Goal: Task Accomplishment & Management: Manage account settings

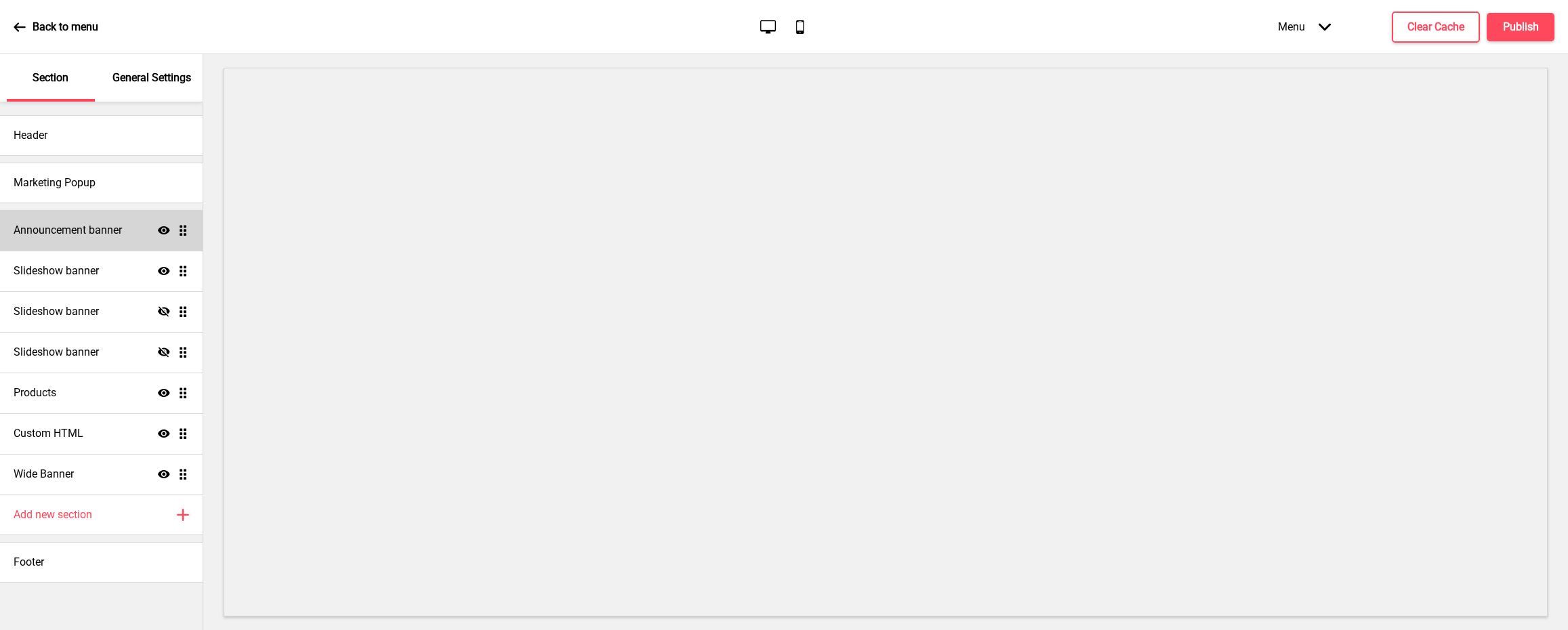
click at [118, 229] on h4 "Announcement banner" at bounding box center [68, 230] width 109 height 15
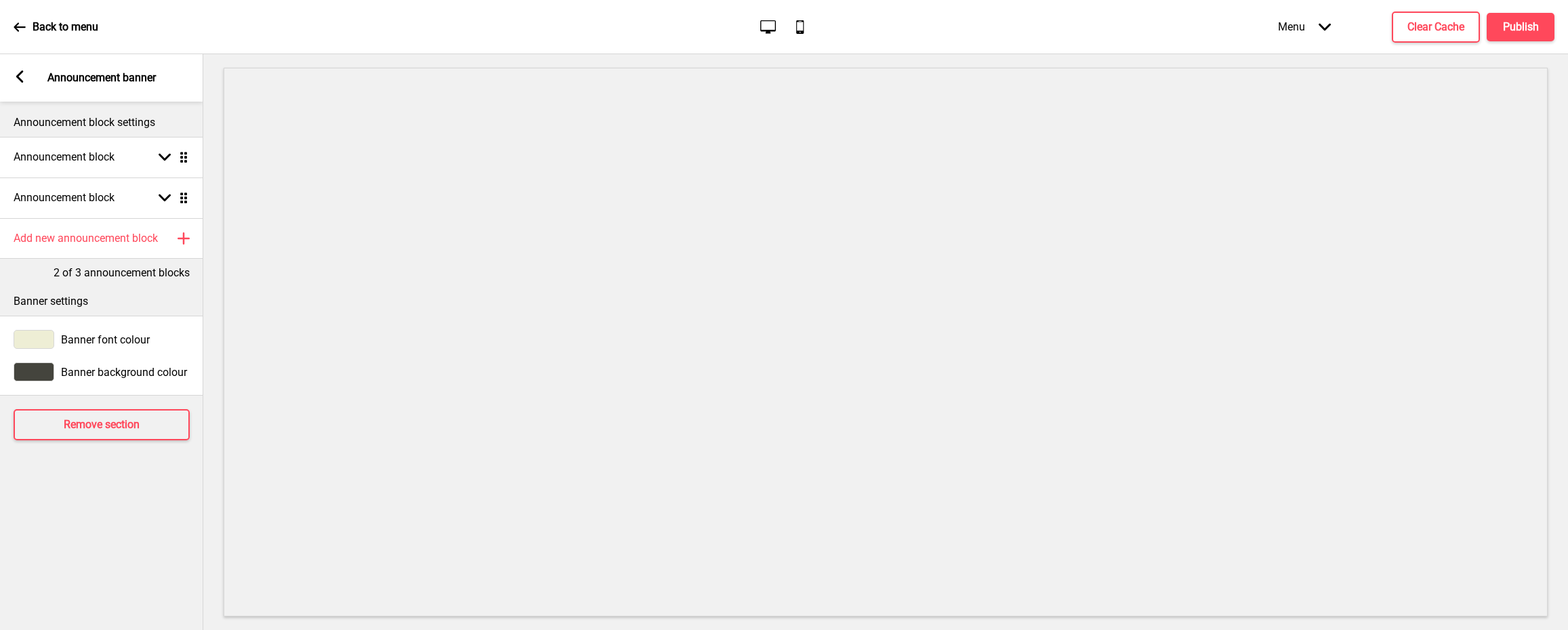
click at [14, 76] on div "Arrow left" at bounding box center [20, 78] width 12 height 15
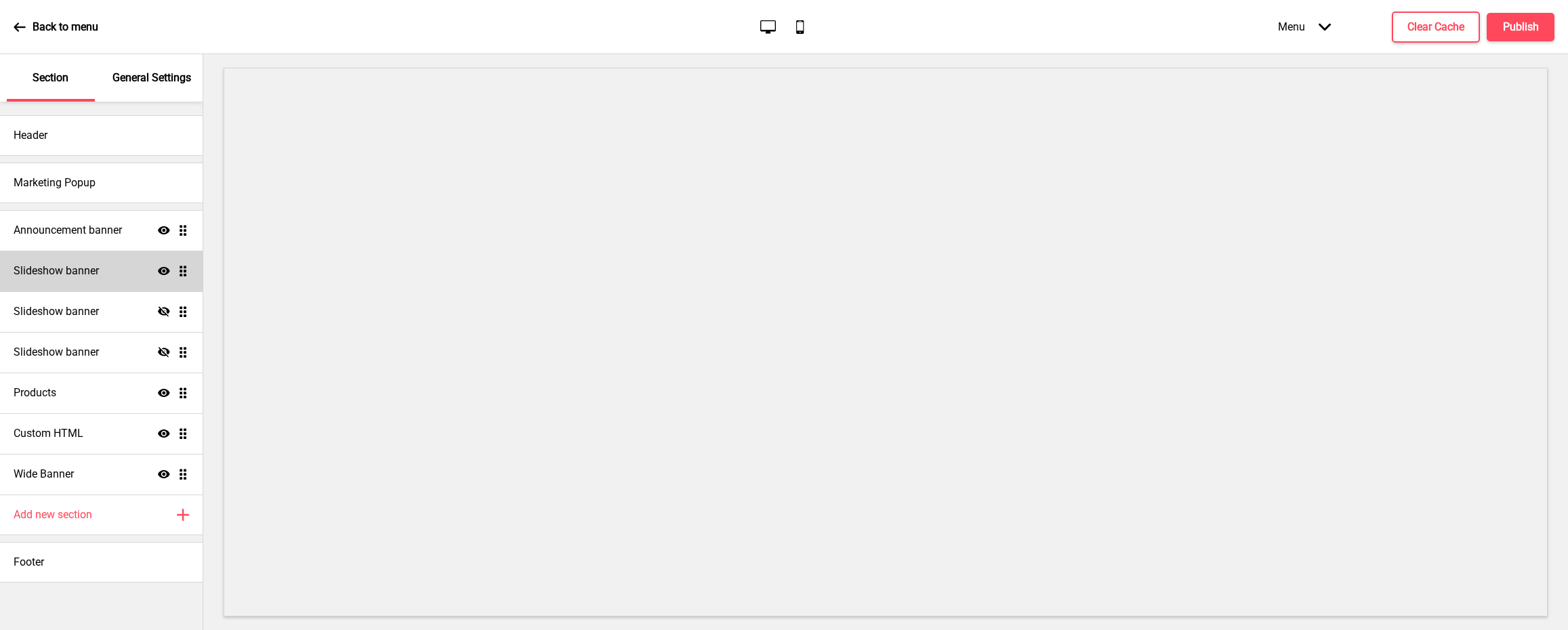
click at [116, 265] on div "Slideshow banner Show Drag" at bounding box center [101, 271] width 203 height 41
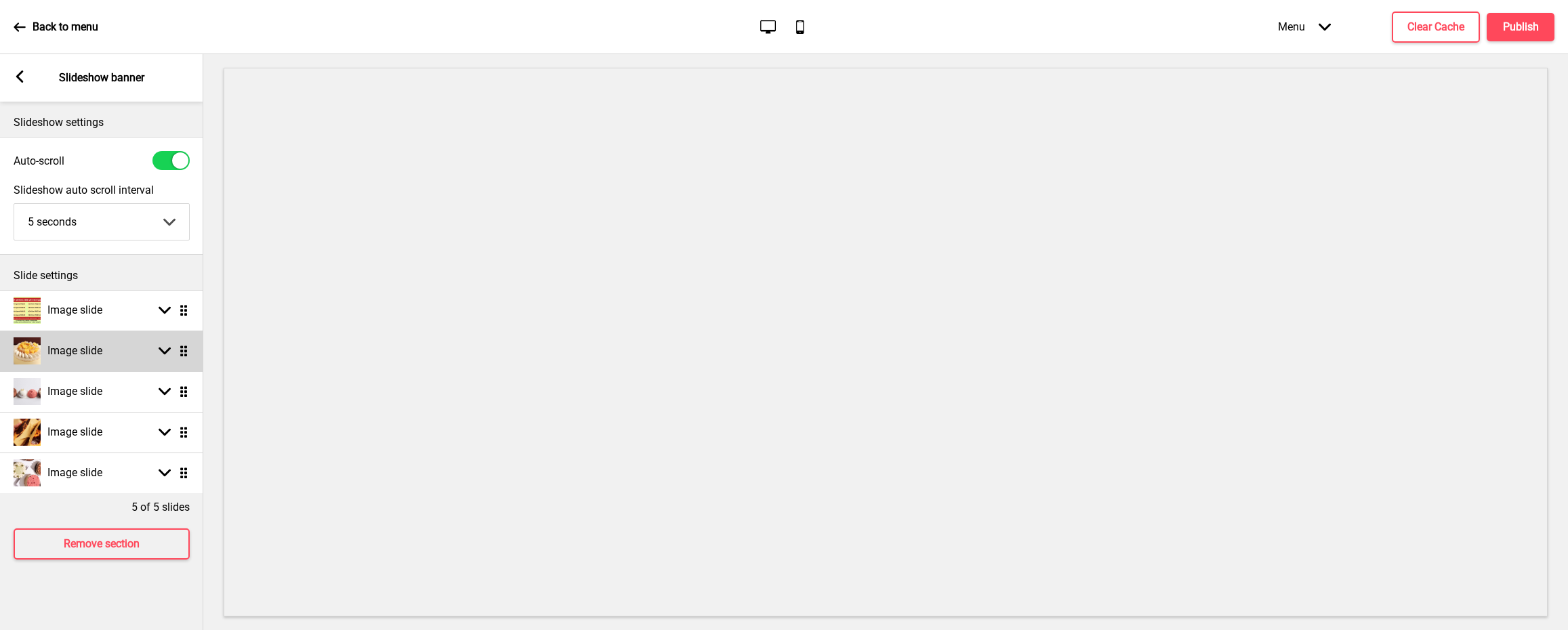
click at [168, 357] on rect at bounding box center [165, 351] width 12 height 12
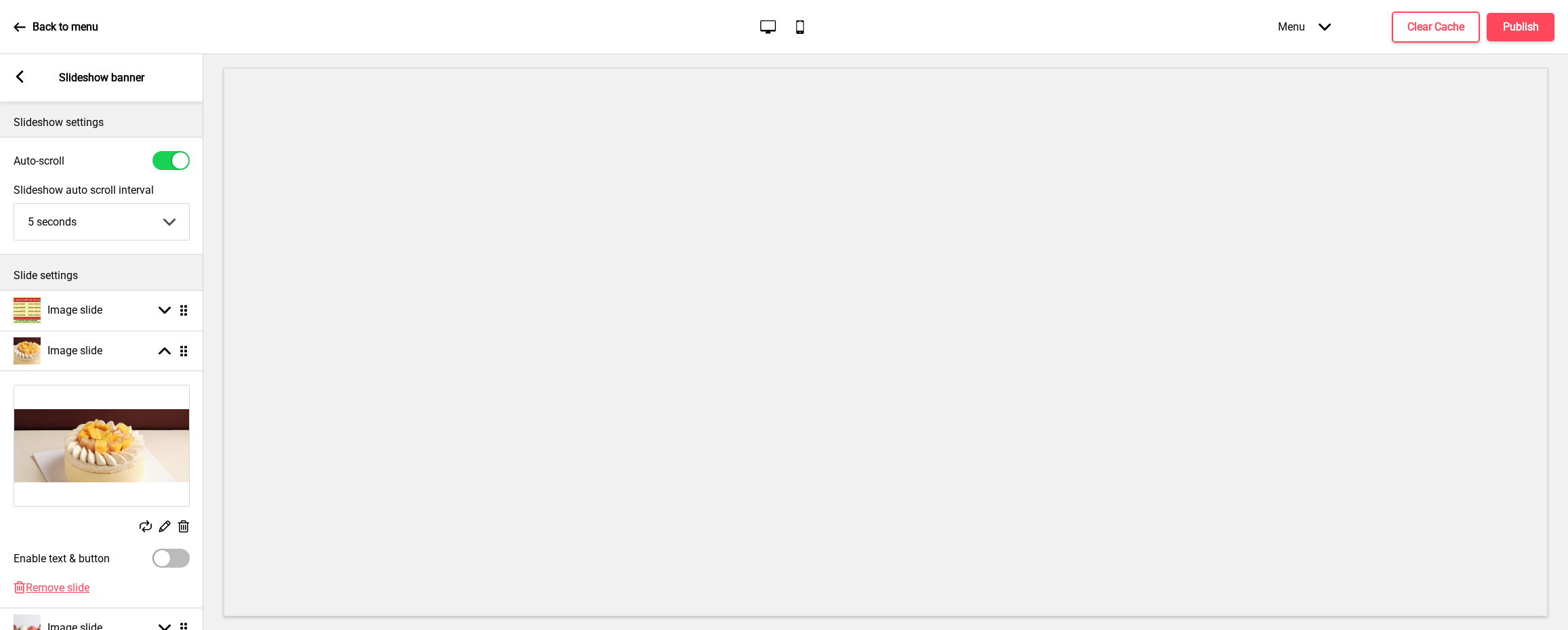
click at [149, 531] on rect at bounding box center [146, 527] width 12 height 12
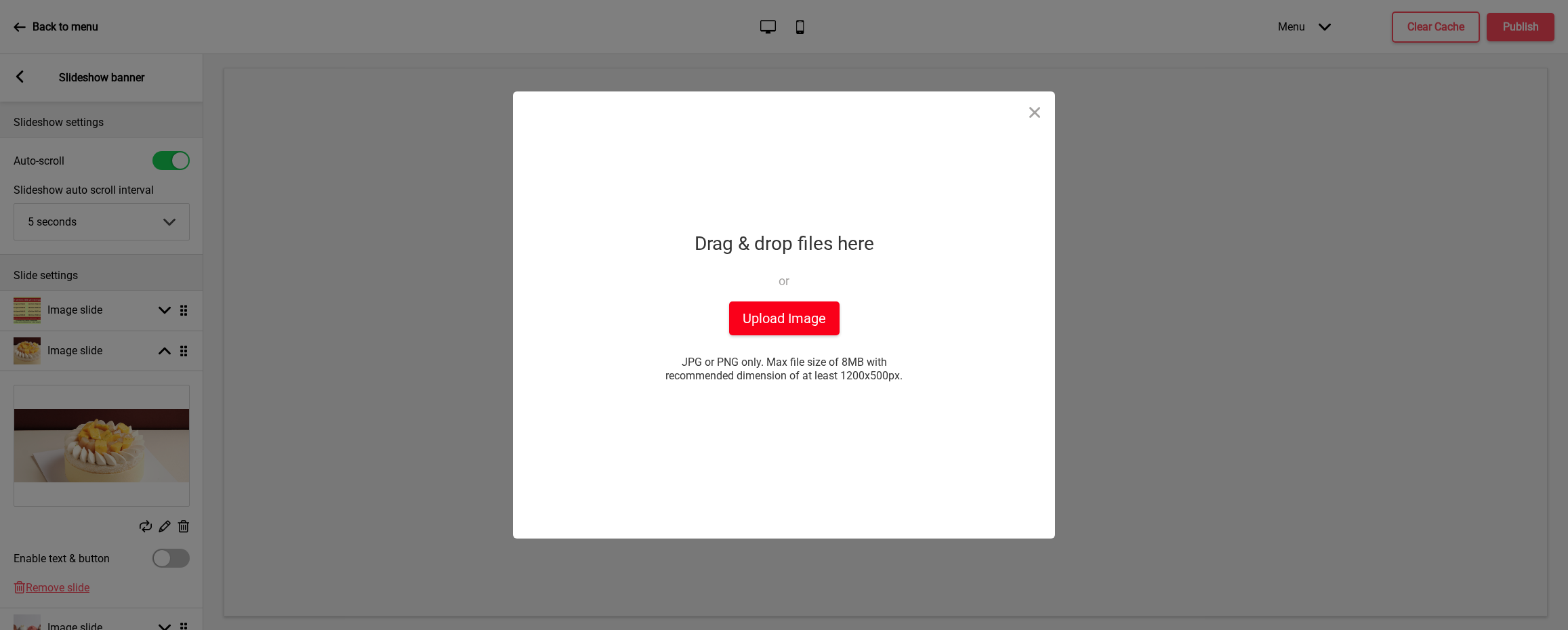
click at [796, 315] on button "Upload Image" at bounding box center [785, 318] width 110 height 34
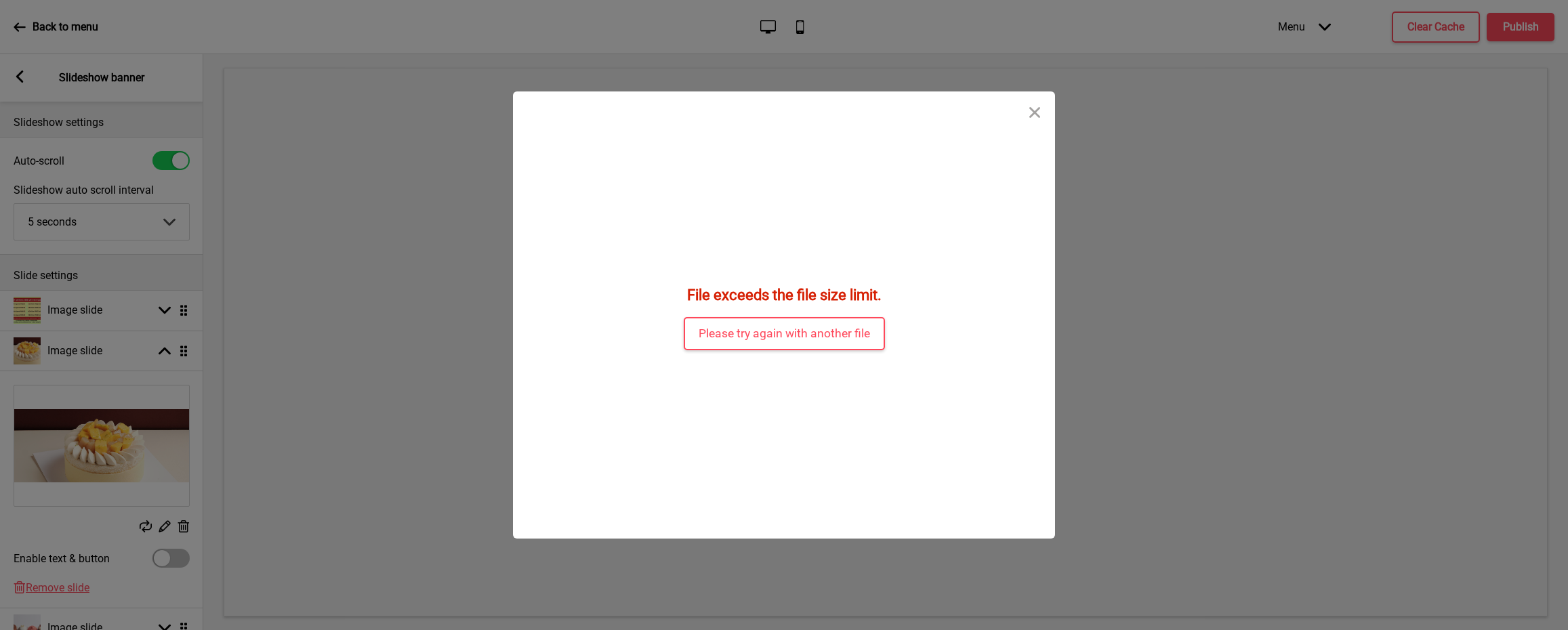
click at [900, 334] on div "File exceeds the file size limit. Please try again with another file" at bounding box center [784, 315] width 543 height 447
click at [862, 334] on button "Please try again with another file" at bounding box center [784, 334] width 201 height 34
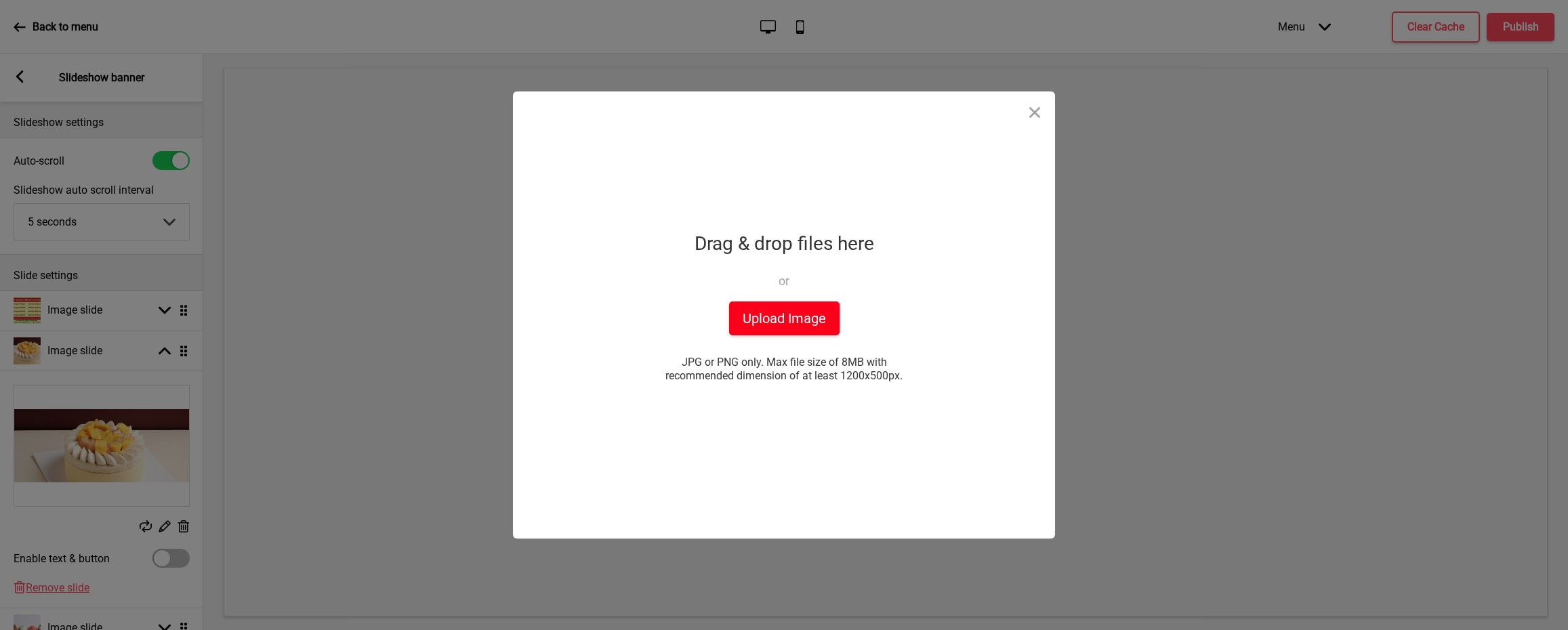
click at [789, 313] on button "Upload Image" at bounding box center [785, 318] width 110 height 34
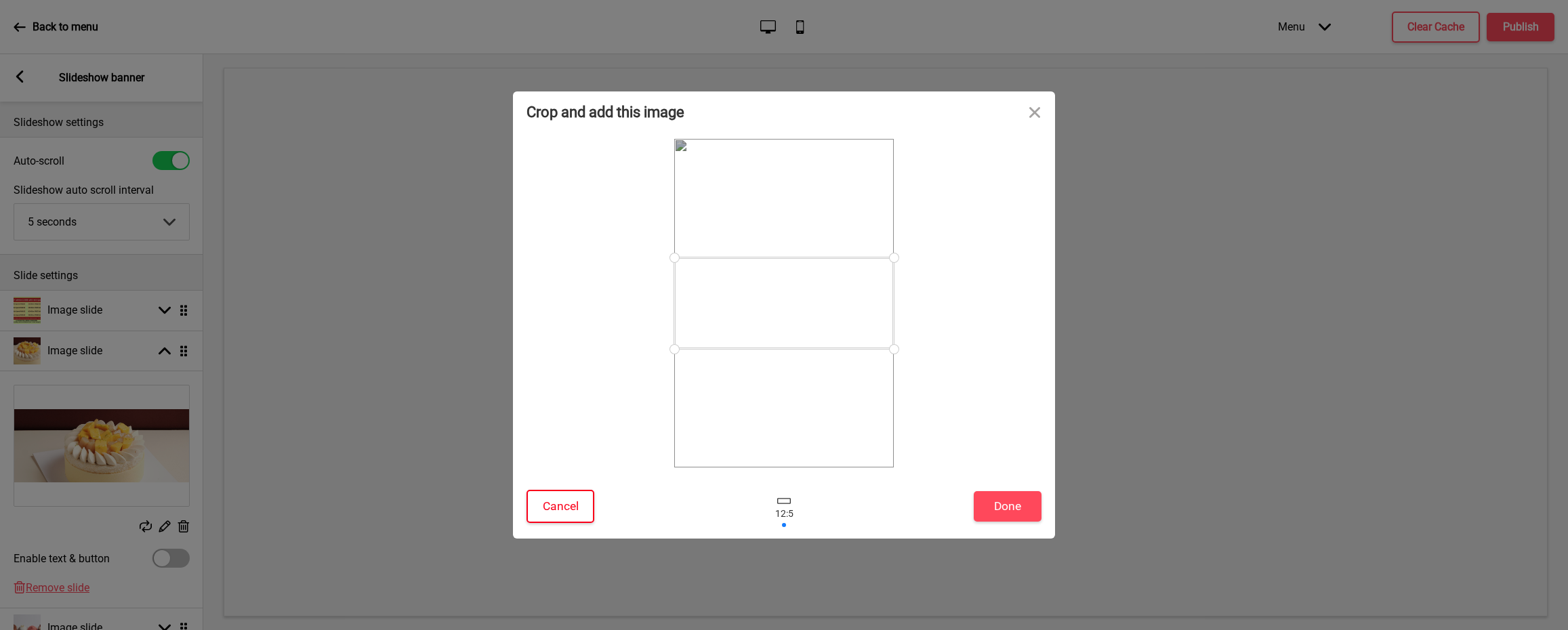
click at [579, 511] on button "Cancel" at bounding box center [561, 506] width 68 height 34
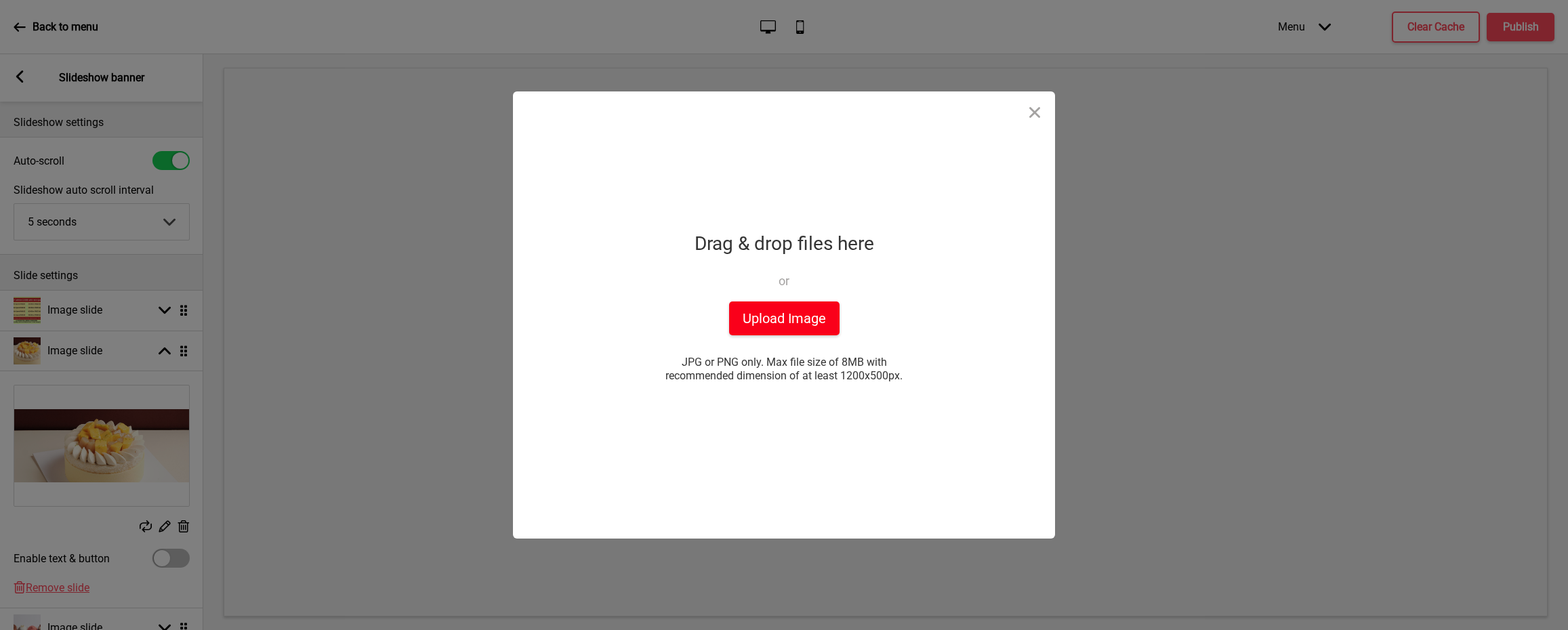
click at [818, 313] on button "Upload Image" at bounding box center [785, 318] width 110 height 34
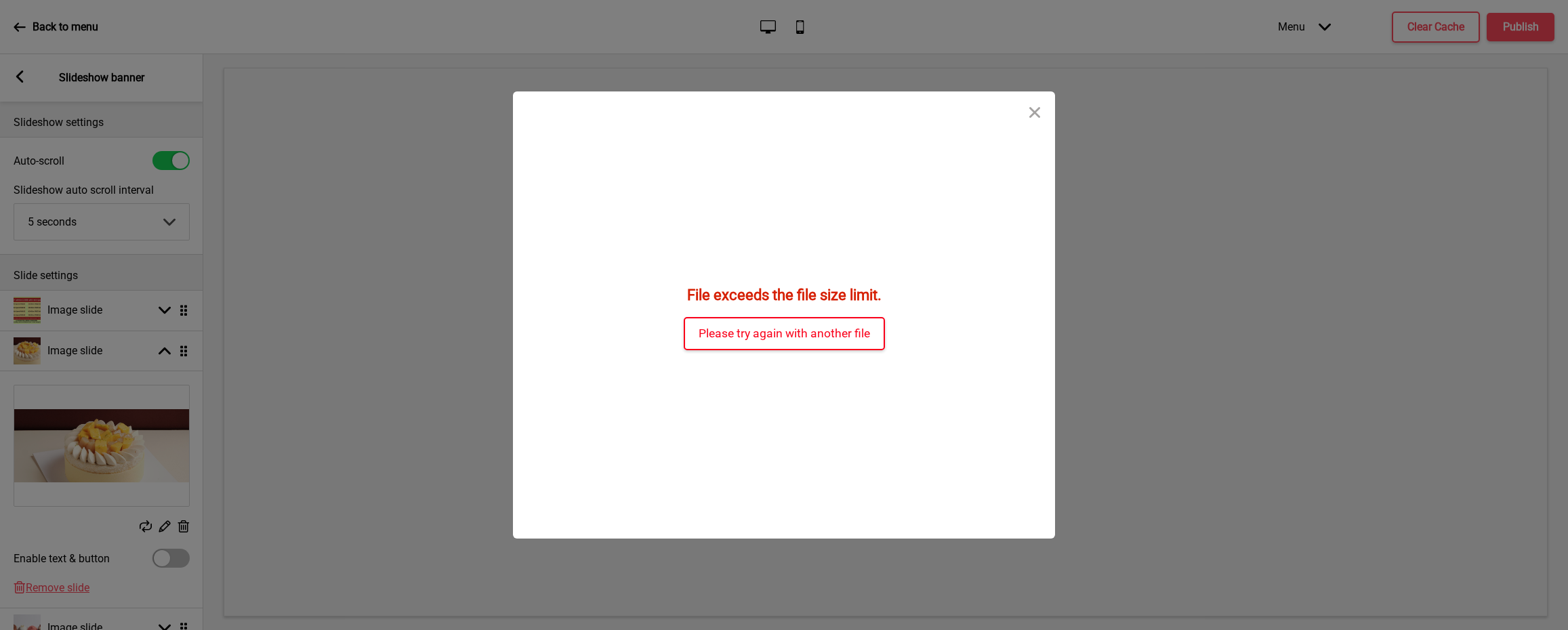
click at [875, 343] on button "Please try again with another file" at bounding box center [784, 334] width 201 height 34
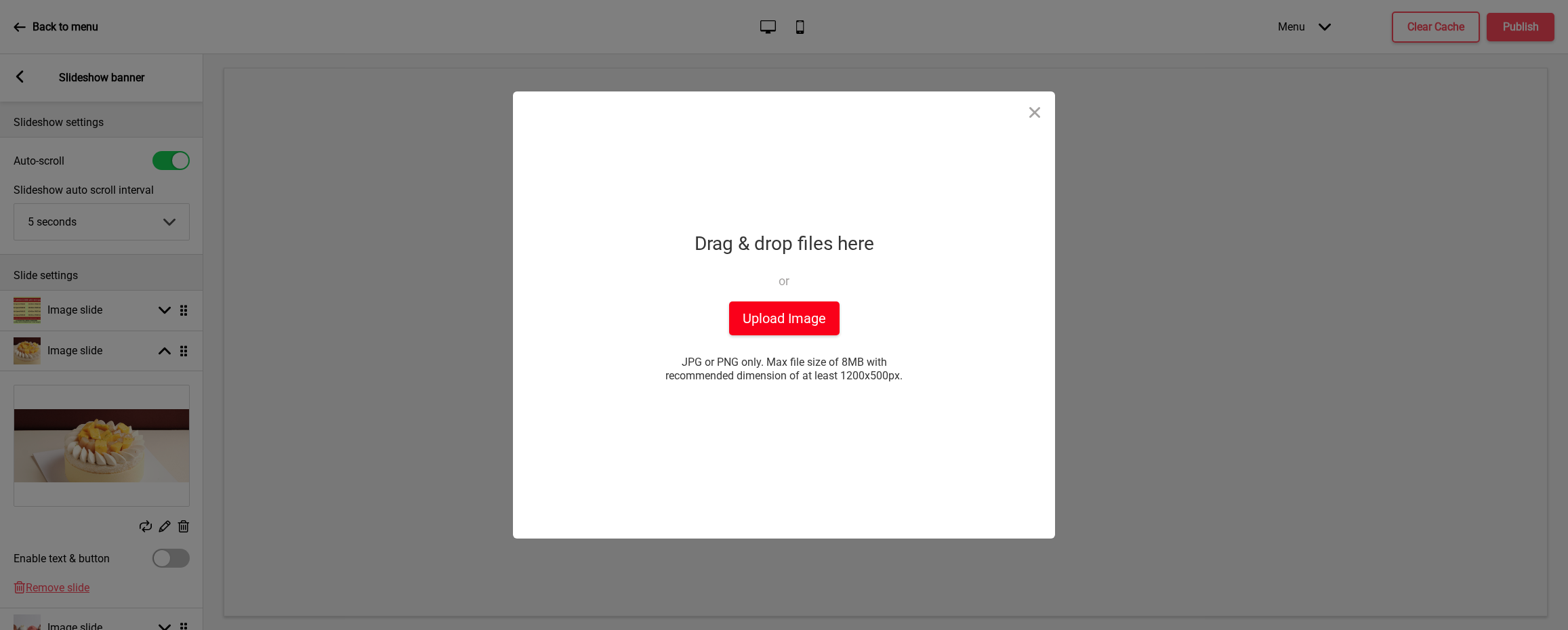
click at [802, 311] on button "Upload Image" at bounding box center [785, 318] width 110 height 34
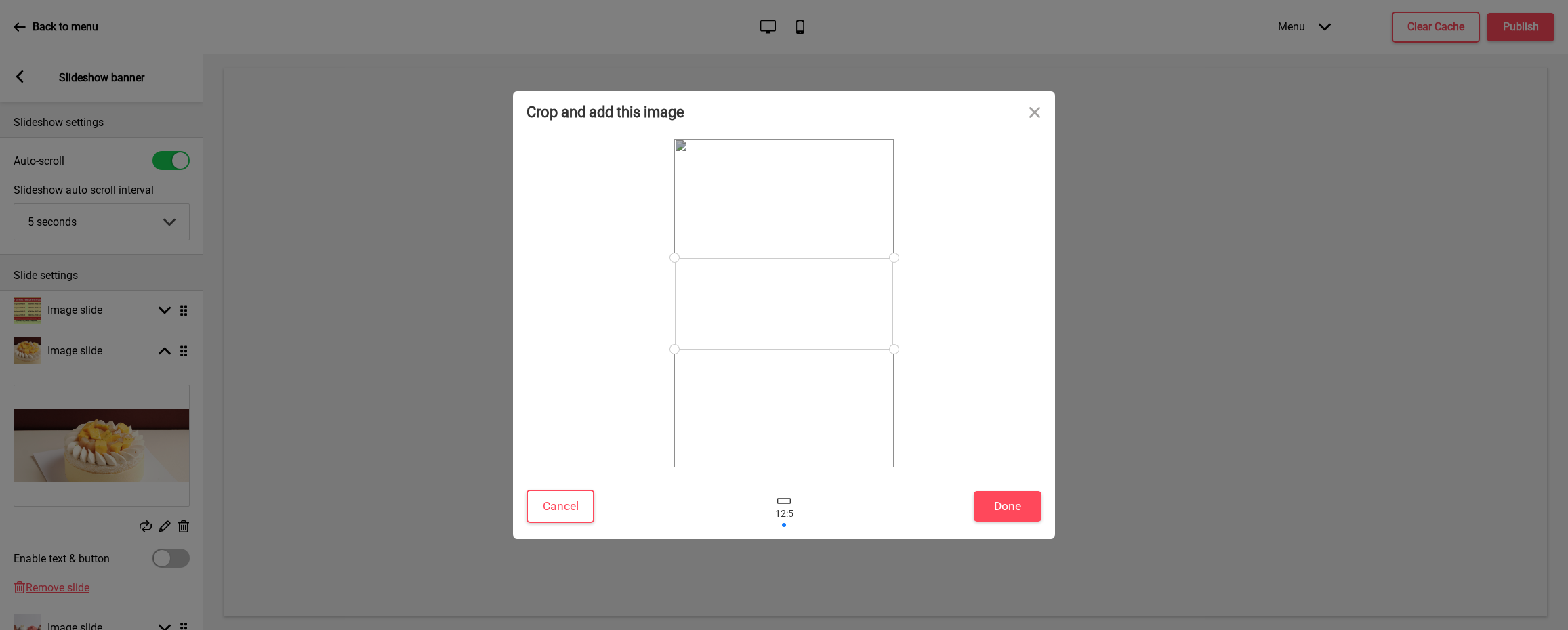
drag, startPoint x: 891, startPoint y: 337, endPoint x: 891, endPoint y: 379, distance: 42.0
click at [891, 379] on div at bounding box center [784, 303] width 220 height 328
drag, startPoint x: 891, startPoint y: 351, endPoint x: 904, endPoint y: 375, distance: 27.3
click at [904, 375] on div at bounding box center [784, 303] width 515 height 328
drag, startPoint x: 796, startPoint y: 301, endPoint x: 804, endPoint y: 310, distance: 12.0
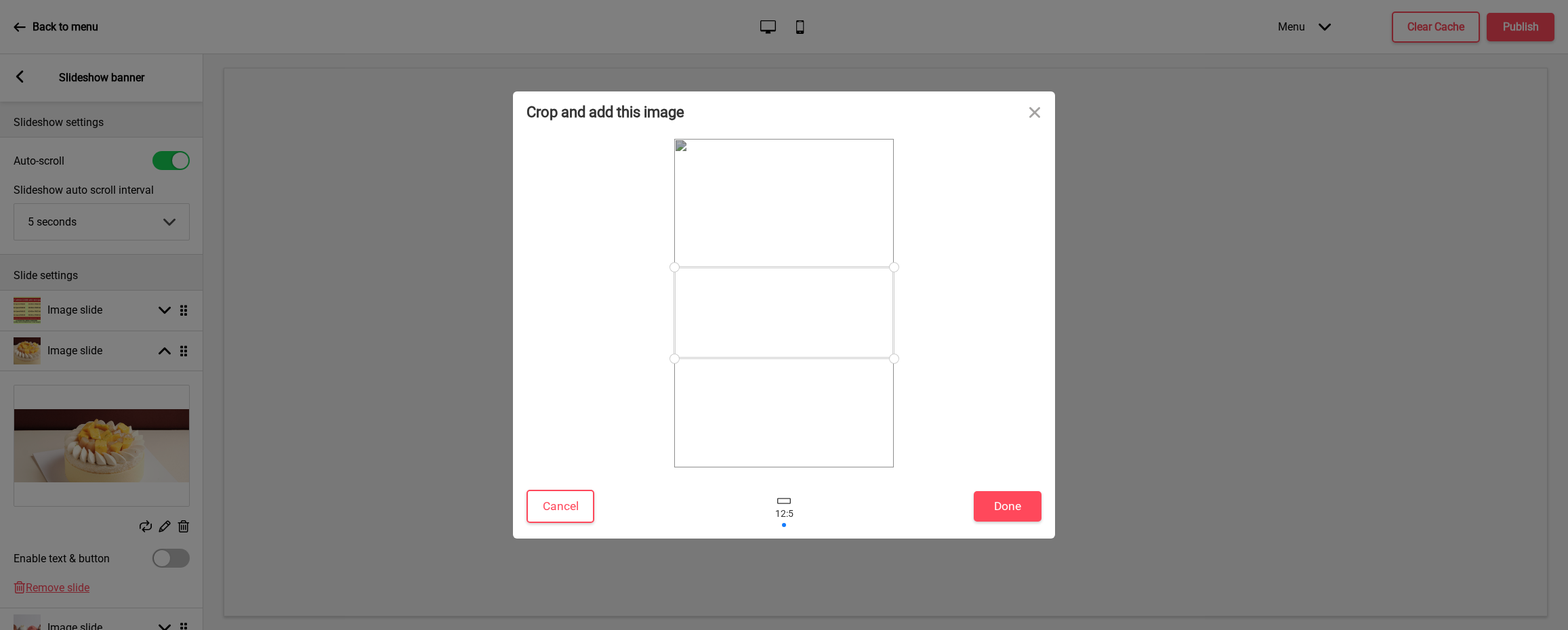
click at [804, 310] on div at bounding box center [784, 313] width 220 height 91
click at [1008, 502] on button "Done" at bounding box center [1007, 506] width 68 height 30
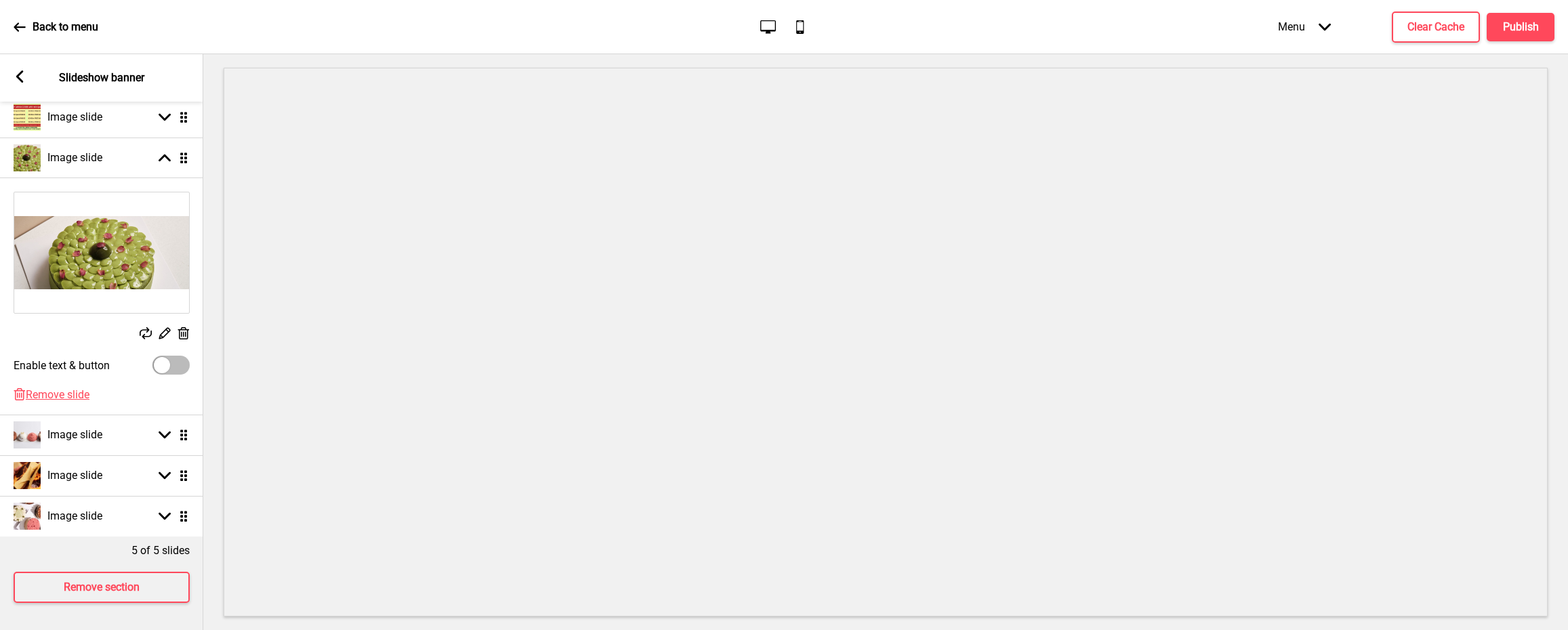
click at [147, 327] on icon at bounding box center [146, 334] width 12 height 12
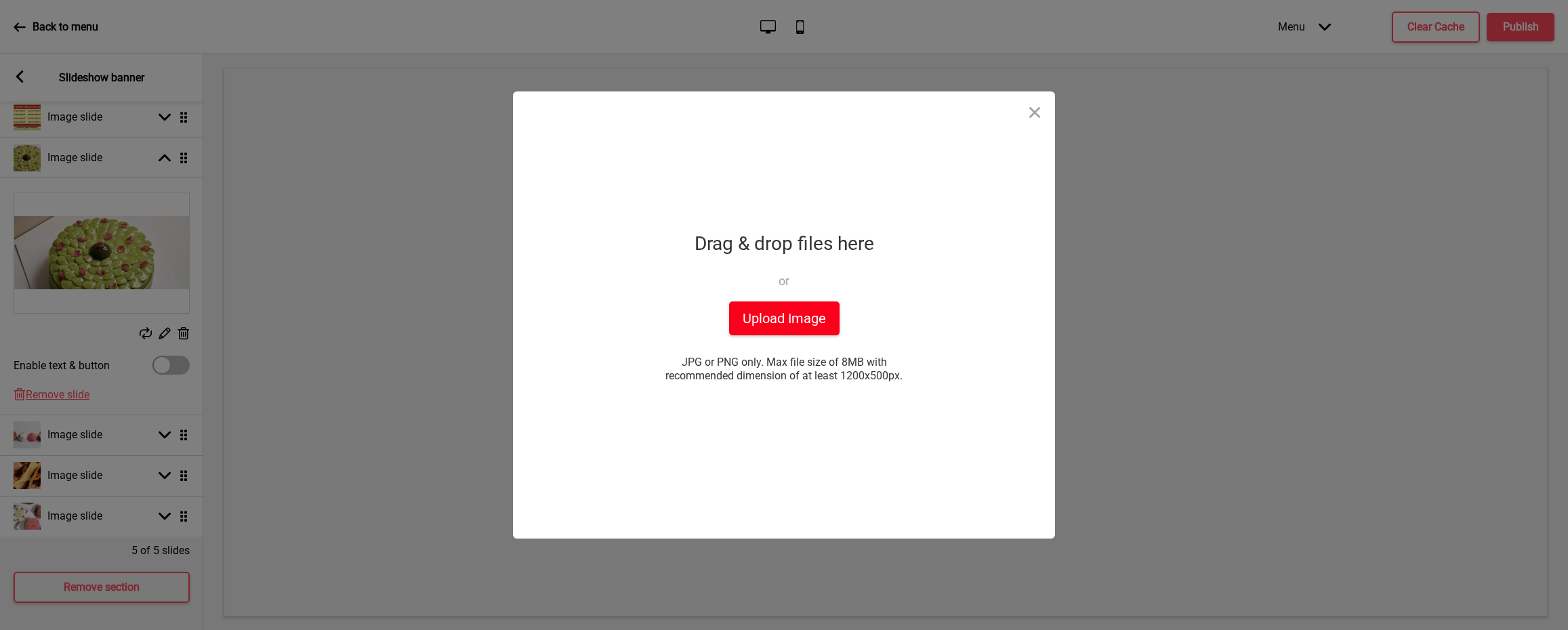
click at [787, 315] on button "Upload Image" at bounding box center [785, 318] width 110 height 34
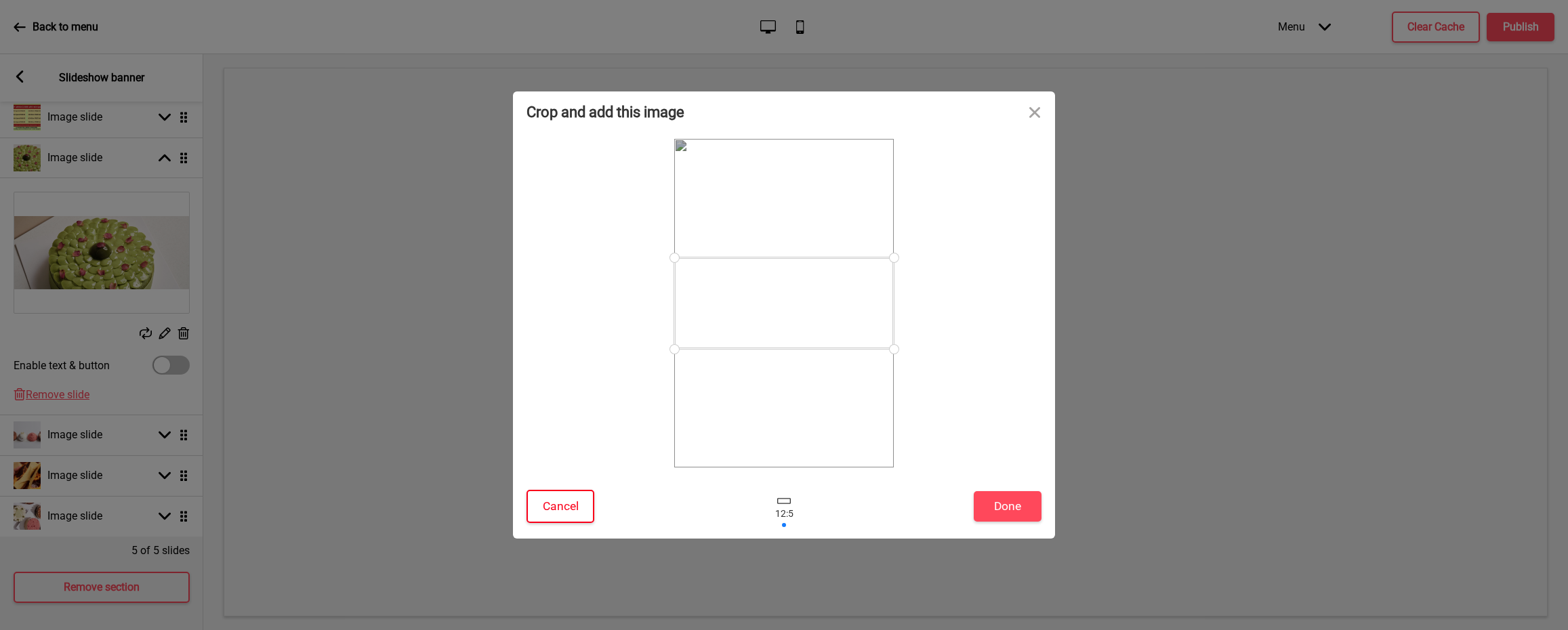
click at [581, 498] on button "Cancel" at bounding box center [561, 506] width 68 height 34
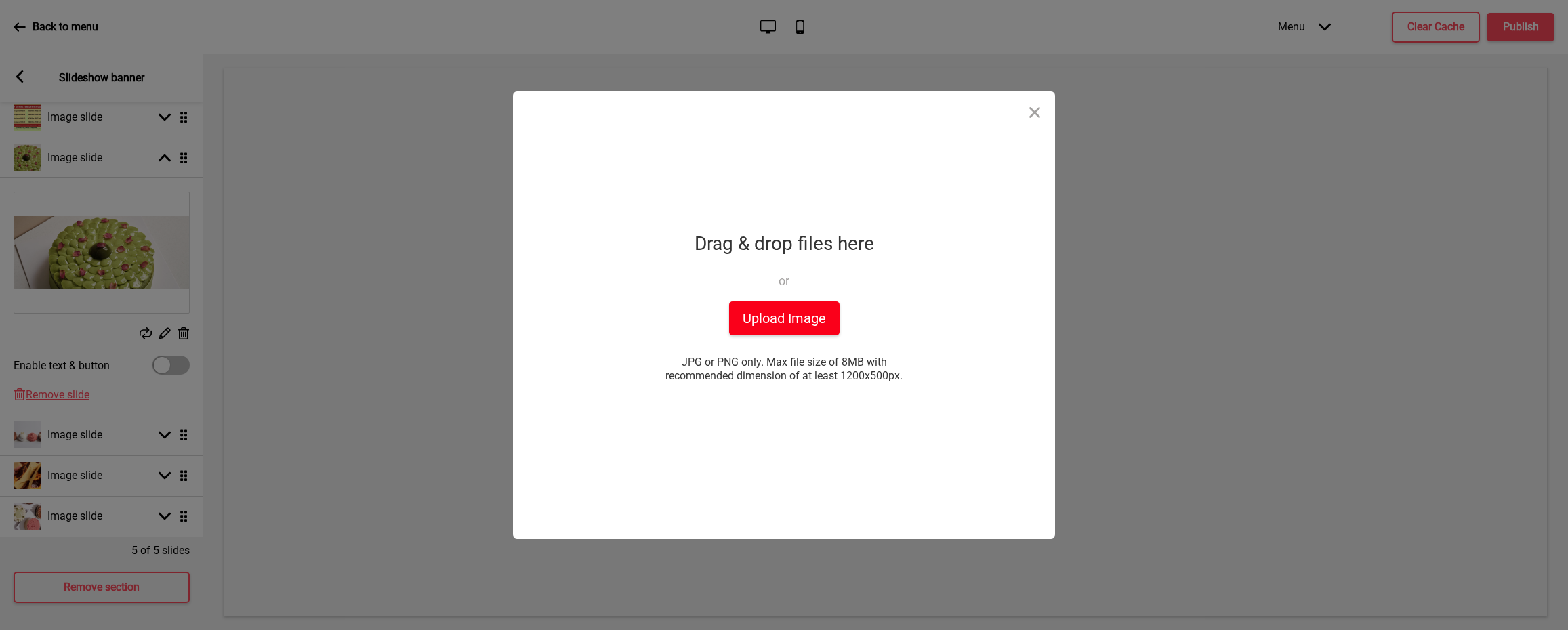
click at [806, 303] on button "Upload Image" at bounding box center [785, 318] width 110 height 34
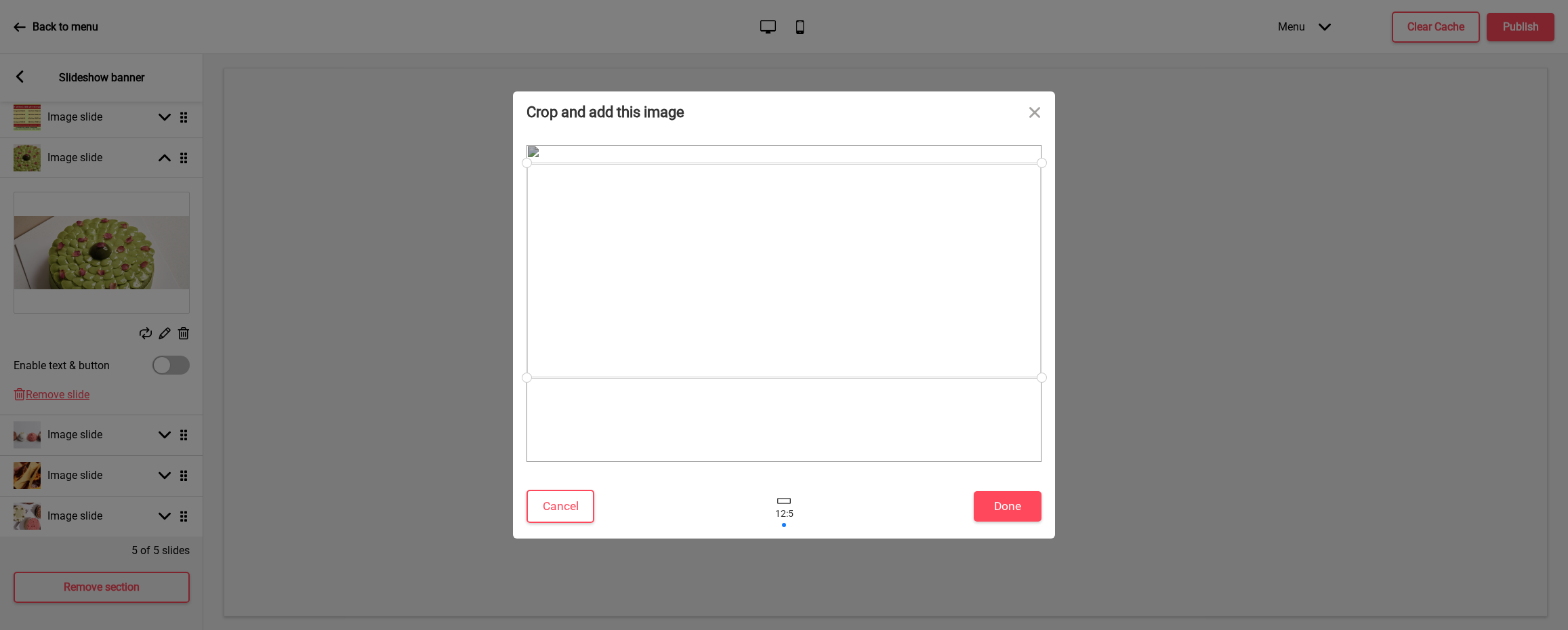
drag, startPoint x: 885, startPoint y: 311, endPoint x: 885, endPoint y: 279, distance: 32.0
click at [885, 279] on div at bounding box center [784, 270] width 515 height 215
drag, startPoint x: 530, startPoint y: 164, endPoint x: 581, endPoint y: 184, distance: 54.8
click at [581, 184] on div at bounding box center [578, 184] width 24 height 24
drag, startPoint x: 1037, startPoint y: 374, endPoint x: 963, endPoint y: 369, distance: 74.2
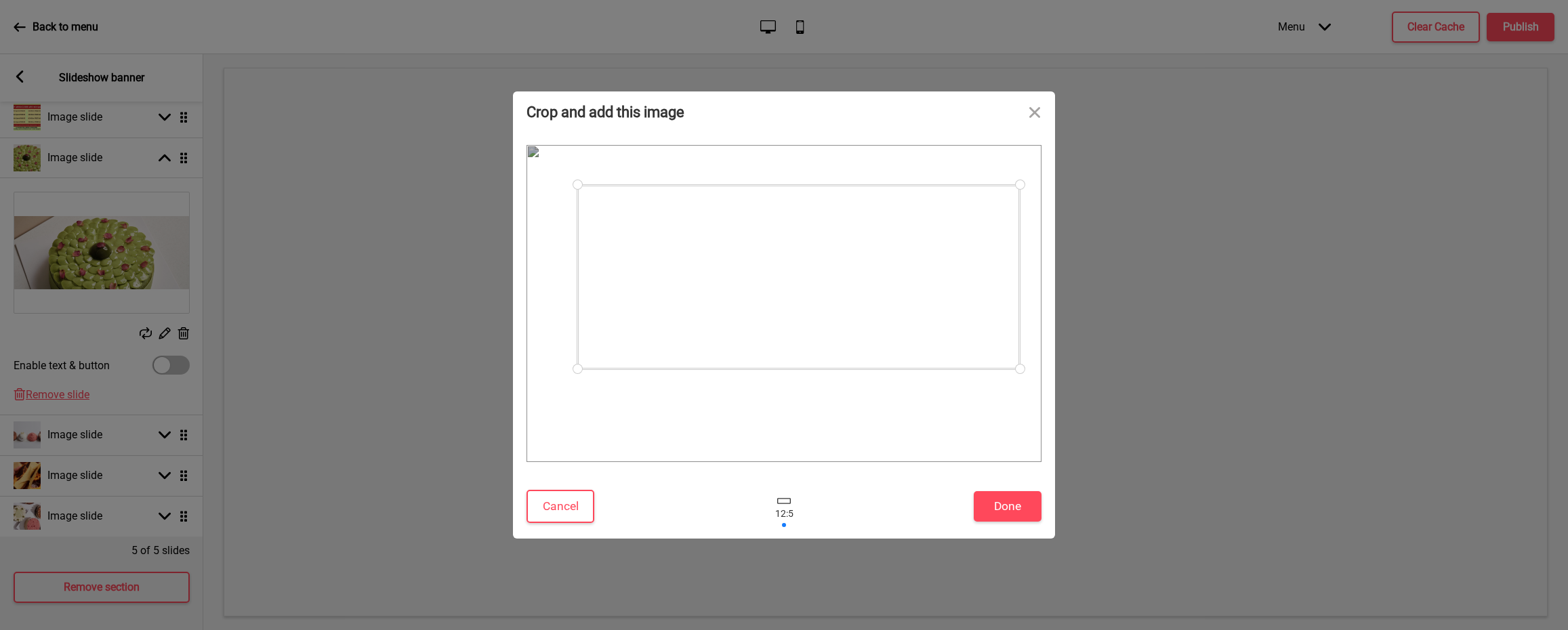
click at [963, 369] on div at bounding box center [799, 278] width 442 height 184
drag, startPoint x: 578, startPoint y: 188, endPoint x: 568, endPoint y: 195, distance: 12.2
click at [568, 195] on div at bounding box center [787, 272] width 464 height 193
click at [899, 261] on div at bounding box center [787, 276] width 451 height 188
click at [1026, 498] on button "Done" at bounding box center [1007, 506] width 68 height 30
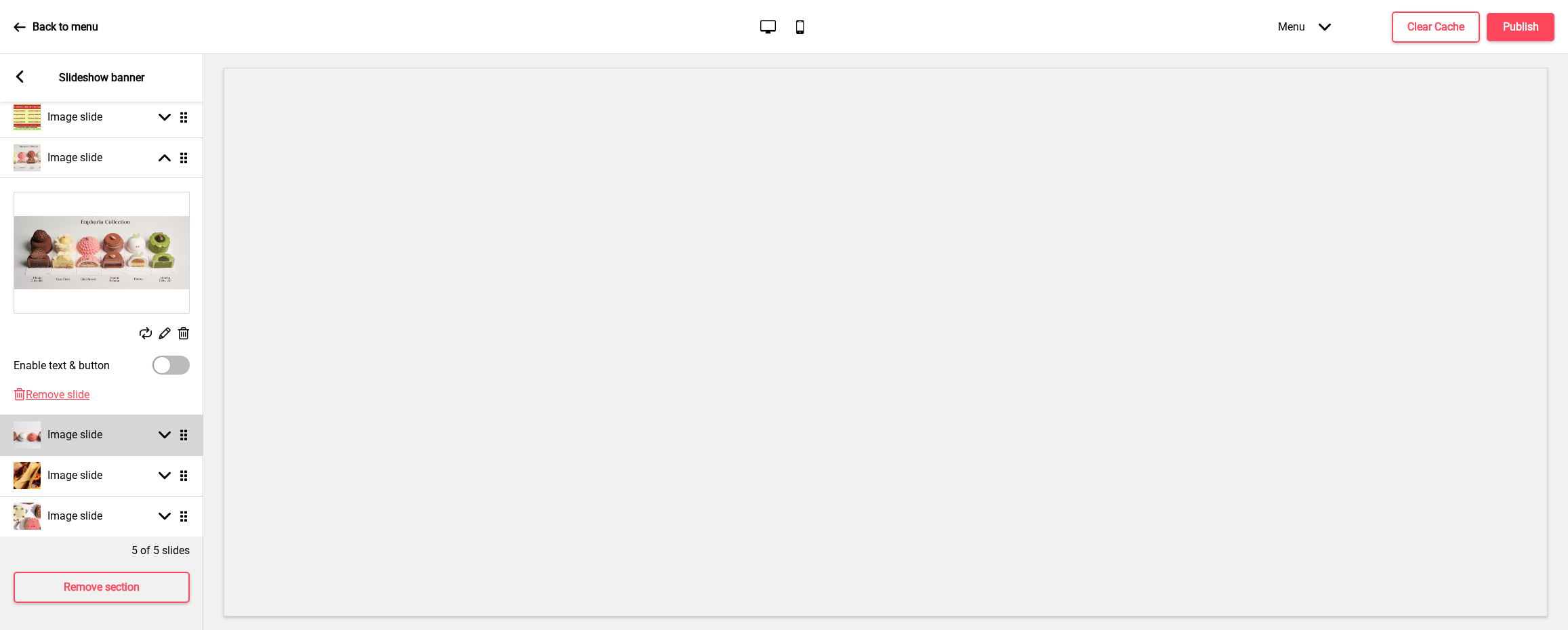
click at [163, 429] on rect at bounding box center [165, 434] width 12 height 12
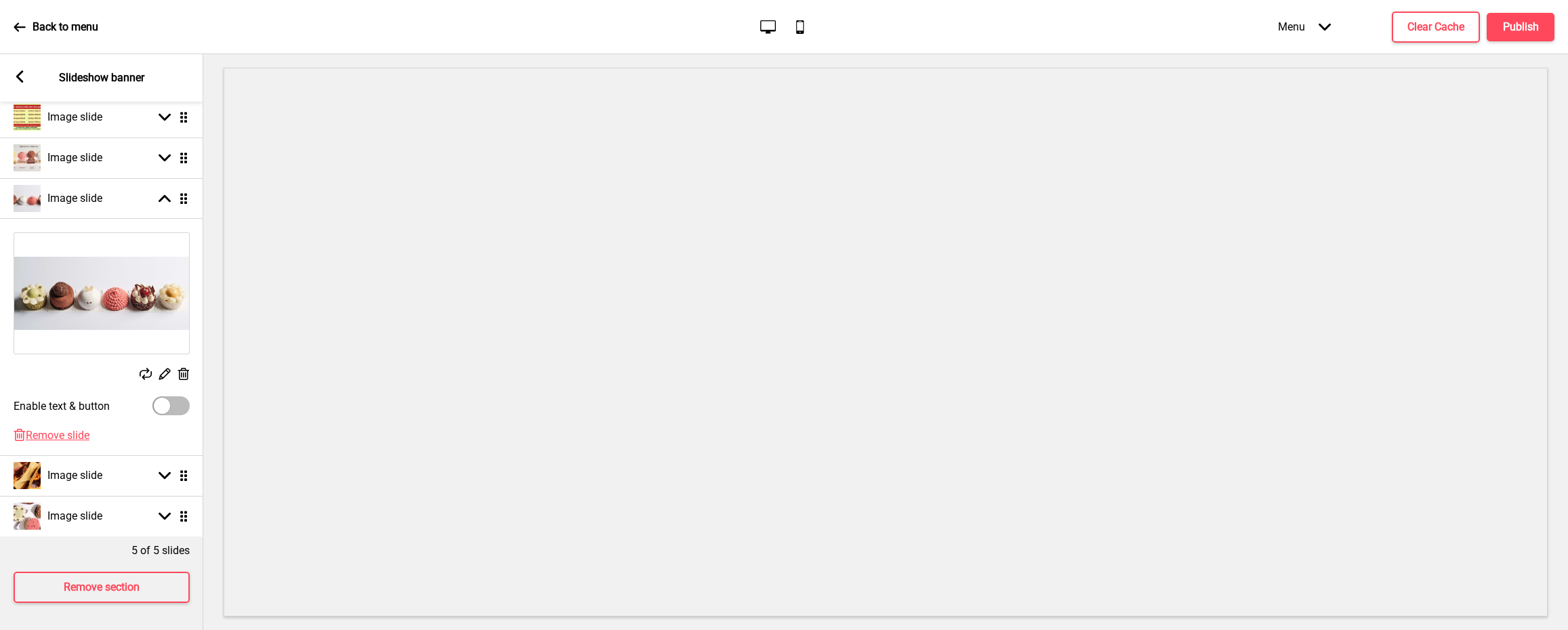
click at [149, 374] on rect at bounding box center [146, 374] width 12 height 12
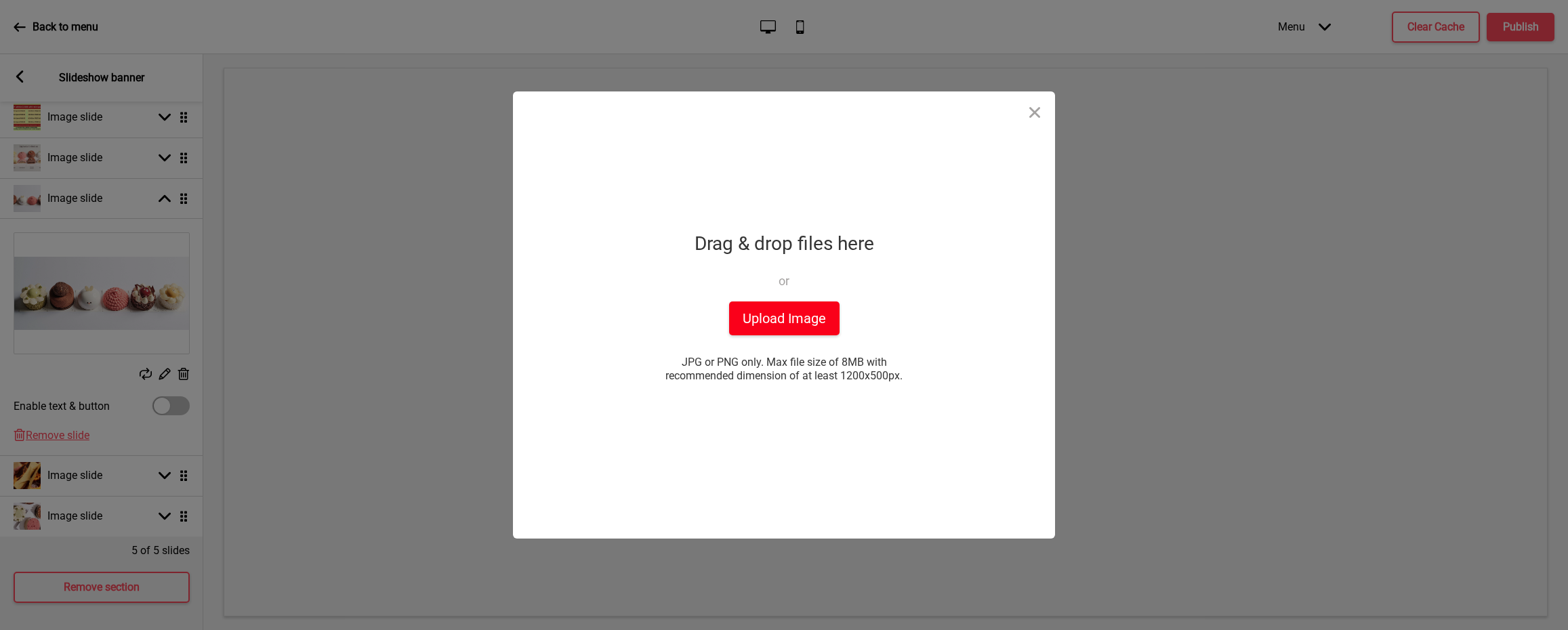
click at [812, 303] on button "Upload Image" at bounding box center [785, 318] width 110 height 34
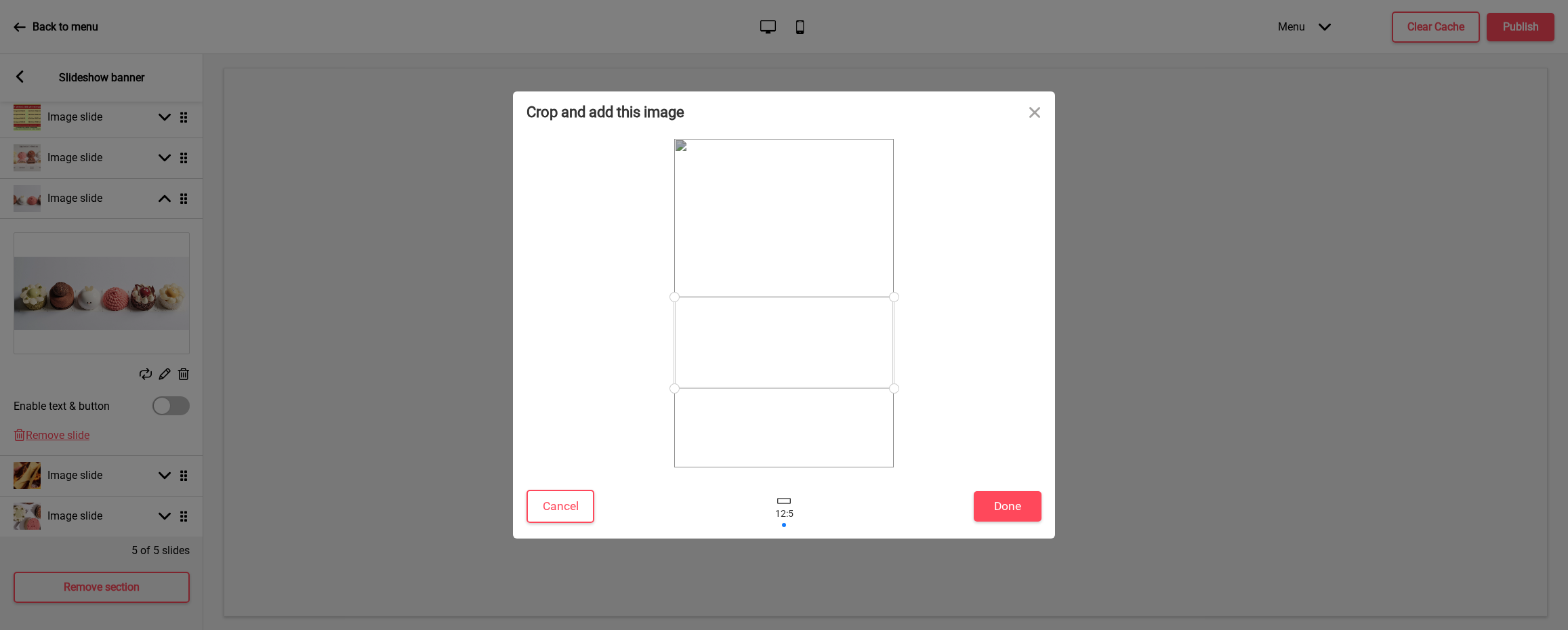
drag, startPoint x: 752, startPoint y: 305, endPoint x: 750, endPoint y: 344, distance: 39.1
click at [750, 344] on div at bounding box center [784, 342] width 220 height 91
click at [752, 350] on div at bounding box center [784, 349] width 220 height 91
click at [1012, 504] on button "Done" at bounding box center [1007, 506] width 68 height 30
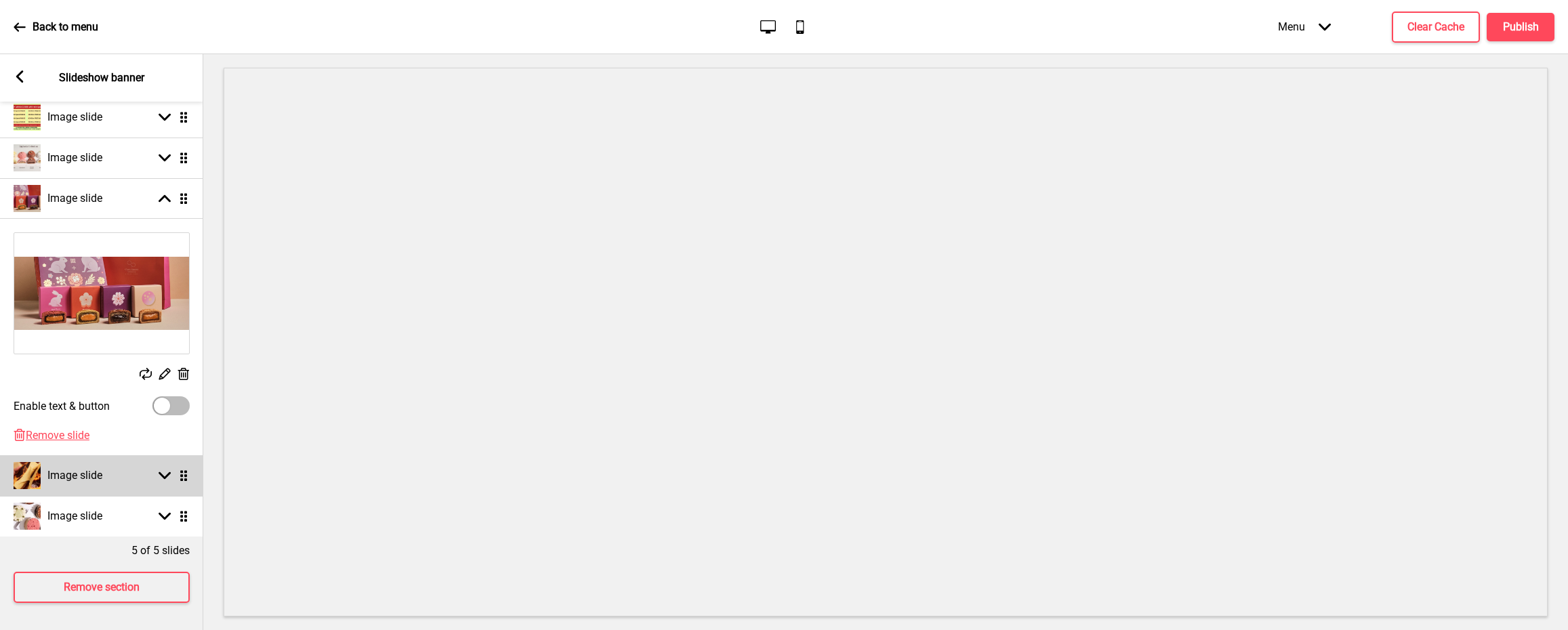
click at [156, 471] on div "Arrow down Drag" at bounding box center [171, 476] width 38 height 12
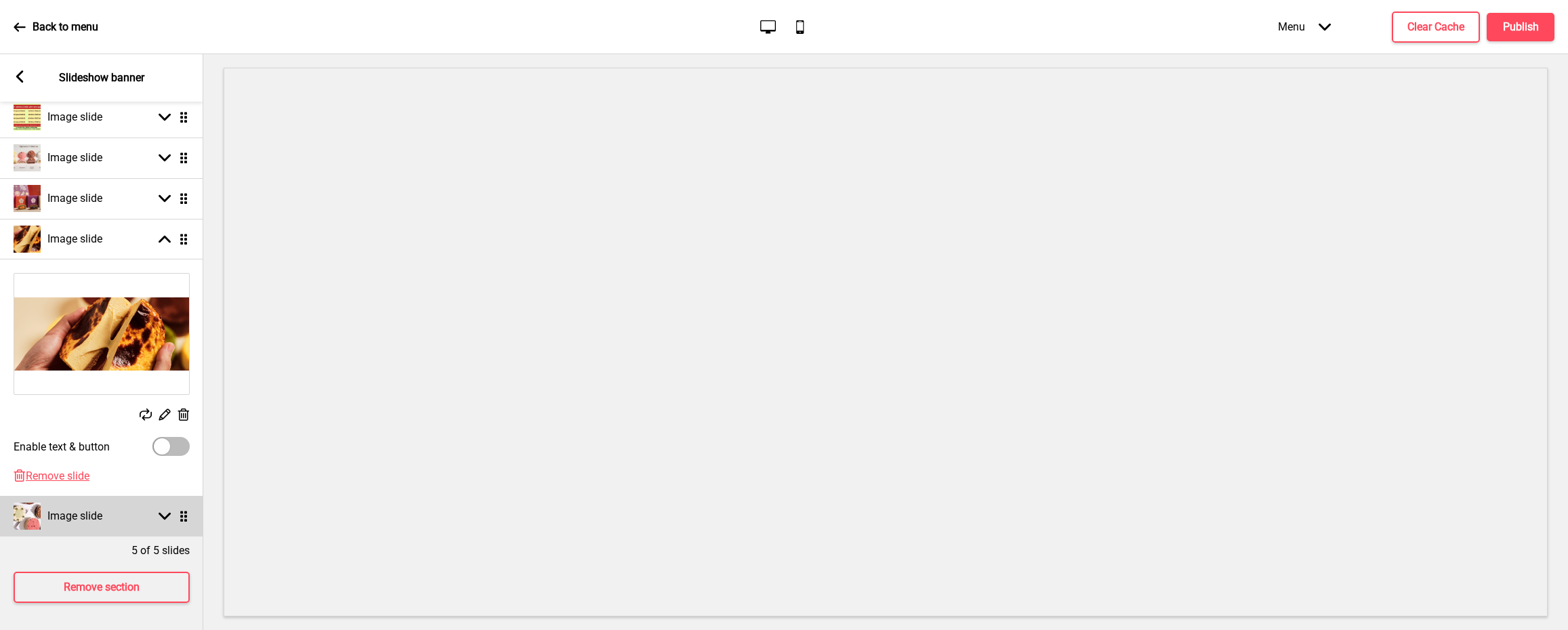
click at [157, 514] on div "Arrow down Drag" at bounding box center [171, 516] width 38 height 12
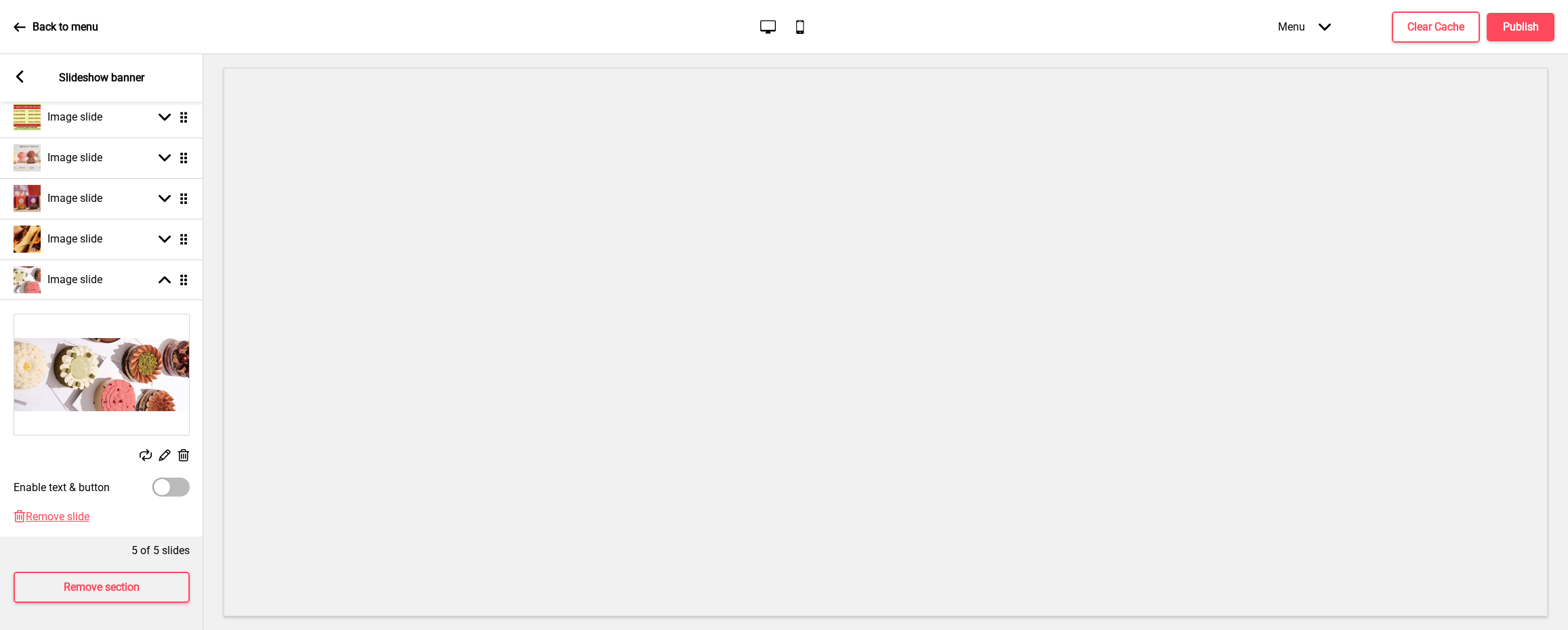
click at [152, 454] on div "Replace Edit Delete" at bounding box center [102, 456] width 176 height 15
click at [147, 452] on rect at bounding box center [146, 455] width 12 height 12
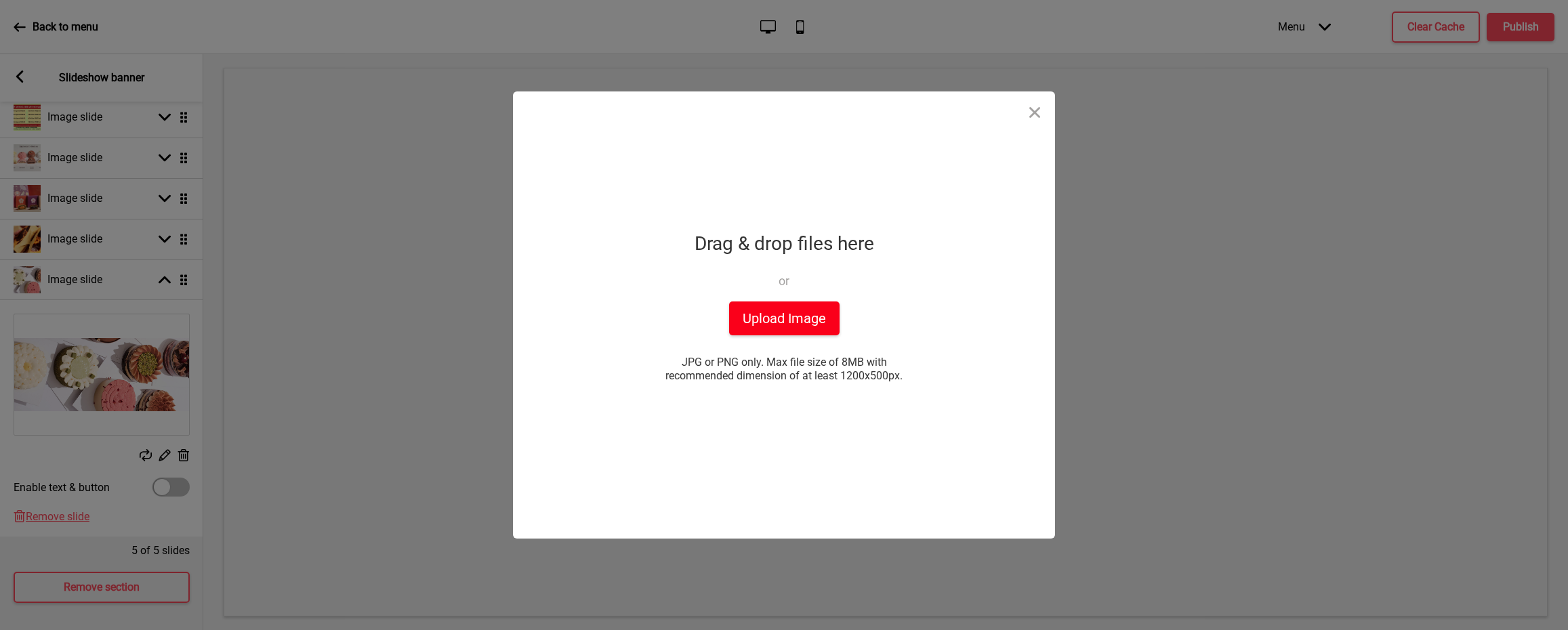
click at [768, 322] on button "Upload Image" at bounding box center [785, 318] width 110 height 34
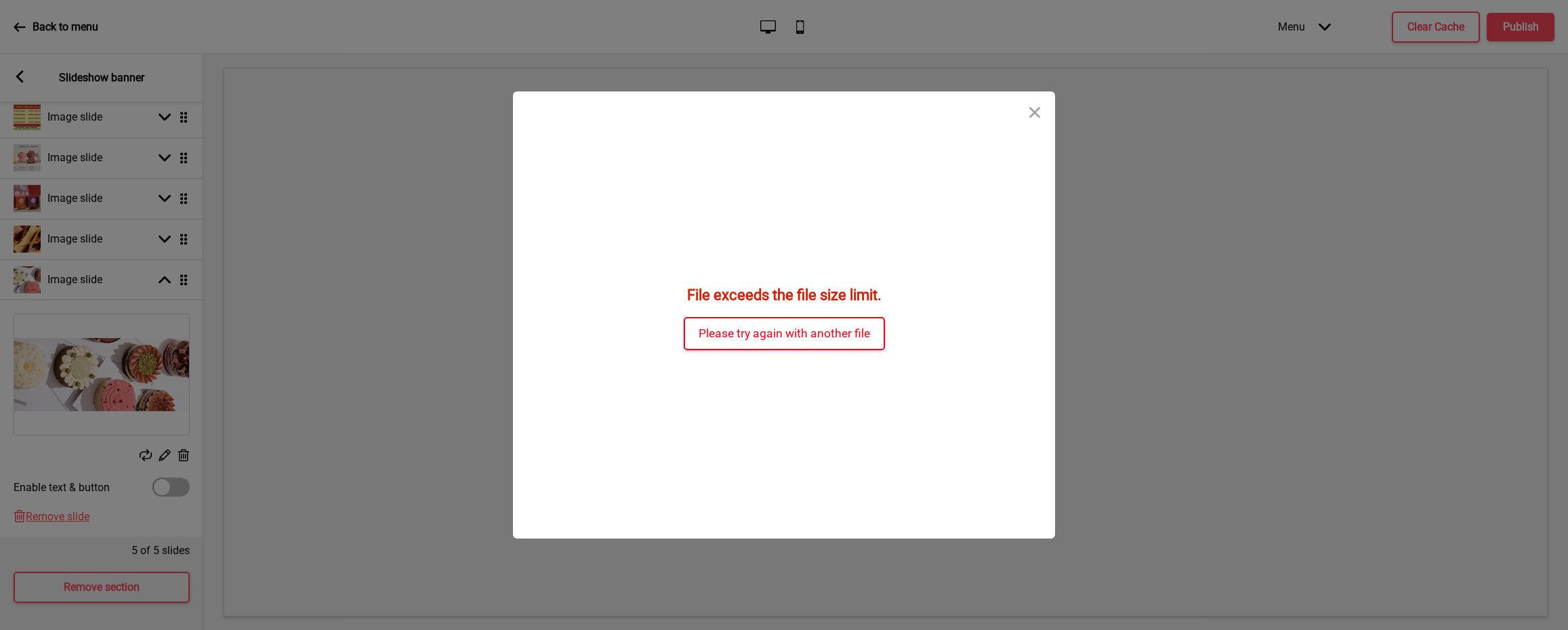
click at [802, 332] on button "Please try again with another file" at bounding box center [784, 334] width 201 height 34
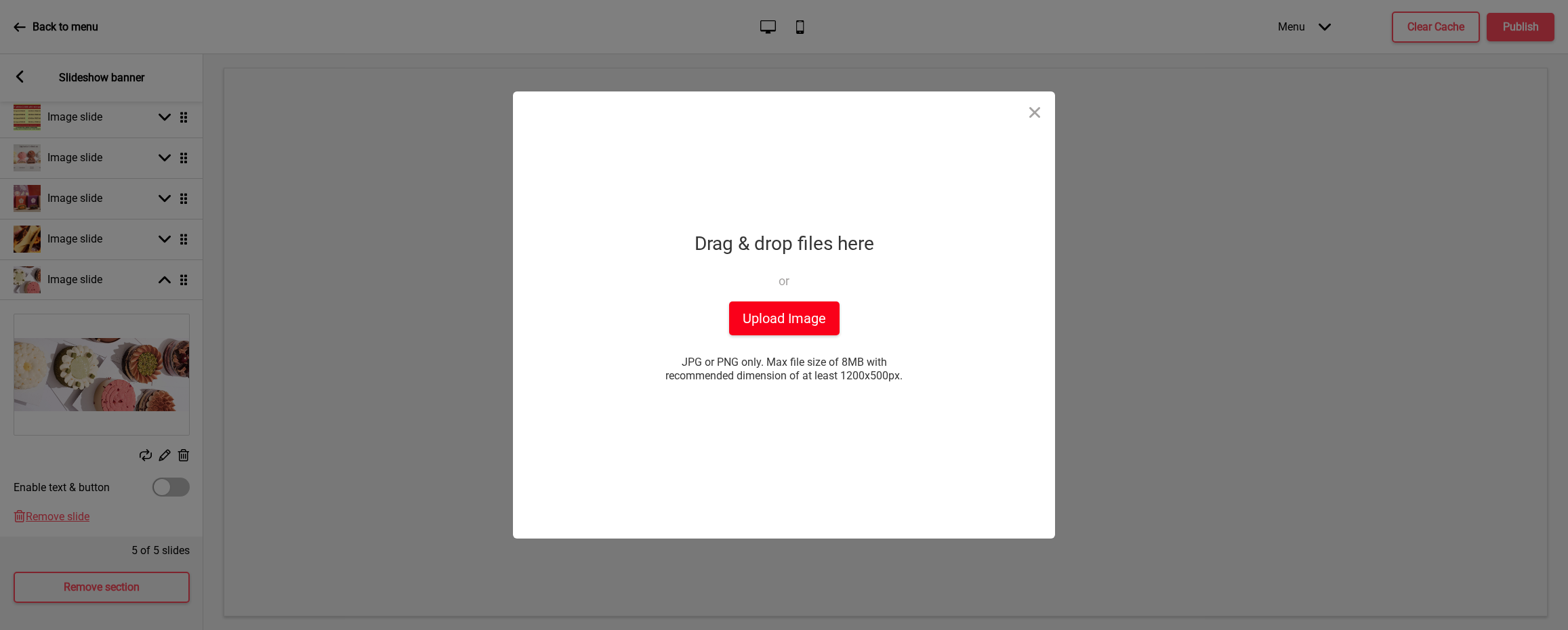
click at [785, 315] on button "Upload Image" at bounding box center [785, 318] width 110 height 34
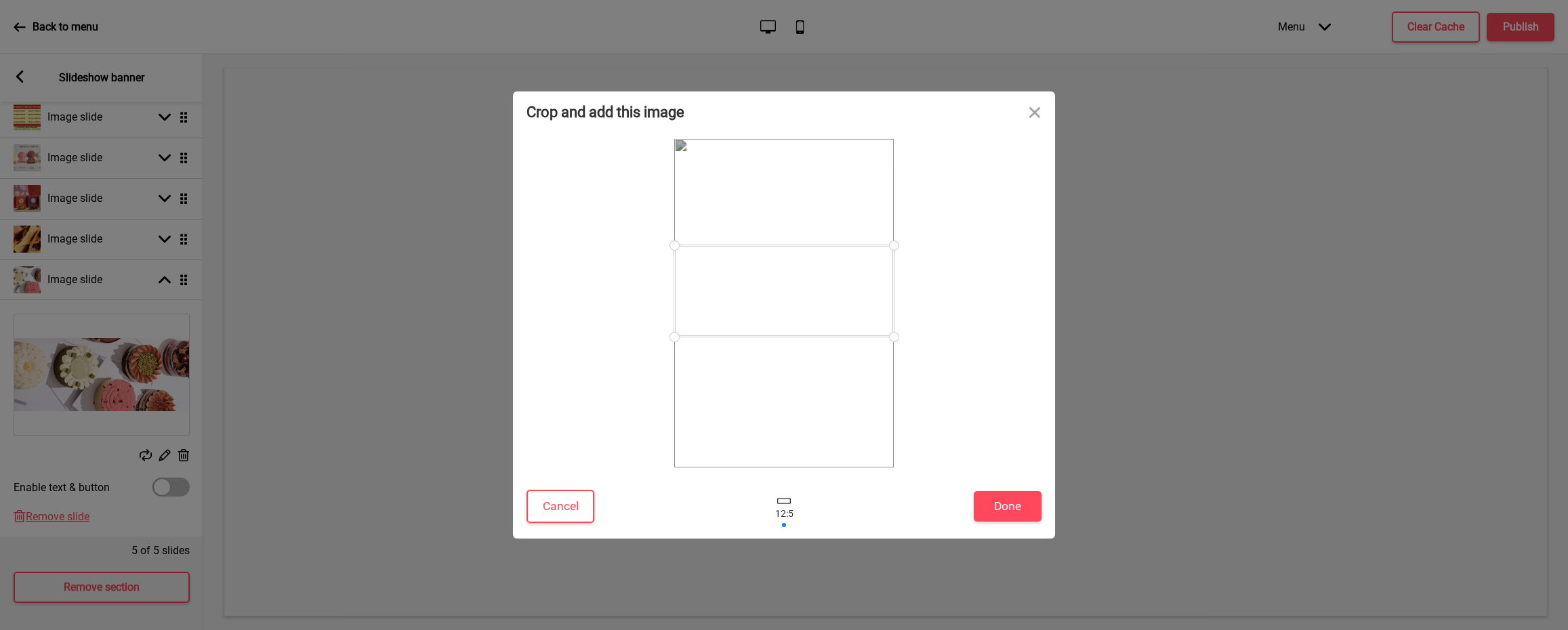
drag, startPoint x: 851, startPoint y: 325, endPoint x: 851, endPoint y: 313, distance: 12.0
click at [851, 313] on div at bounding box center [784, 290] width 220 height 91
click at [1037, 521] on button "Done" at bounding box center [1007, 506] width 68 height 30
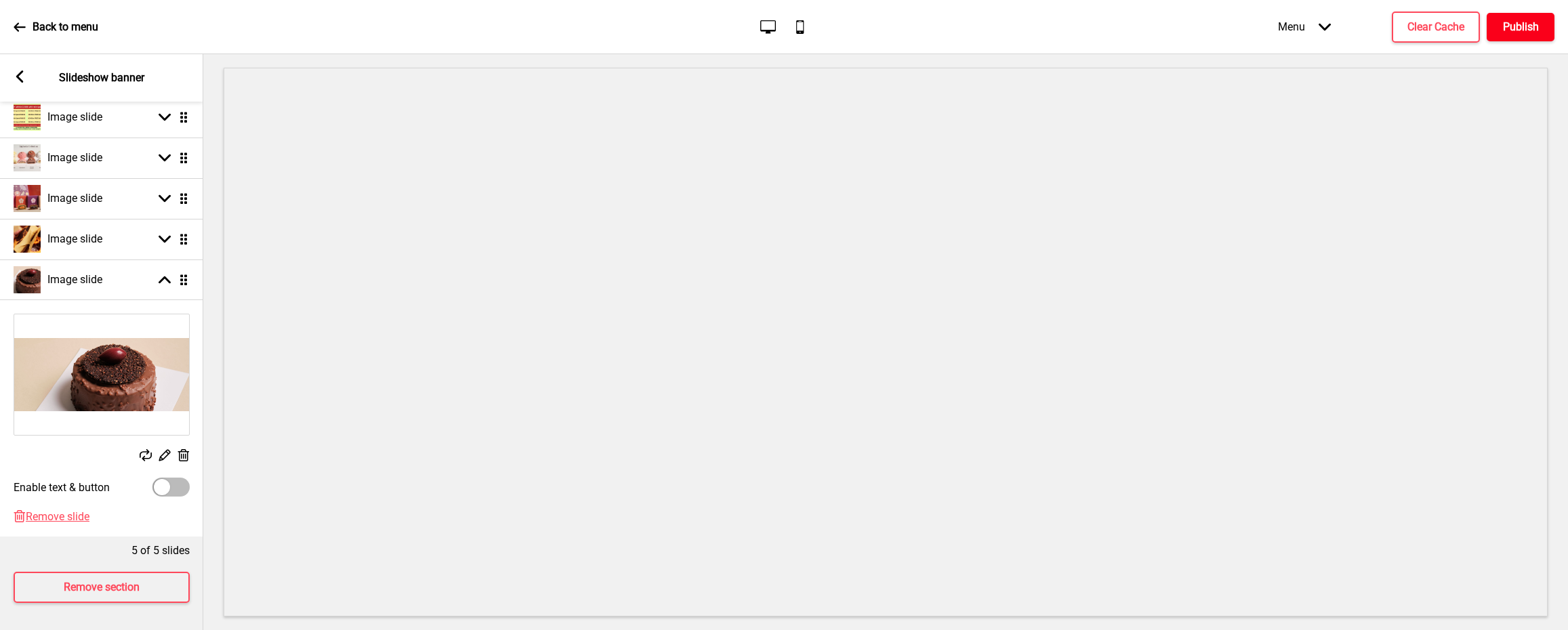
click at [1534, 28] on h4 "Publish" at bounding box center [1521, 27] width 36 height 15
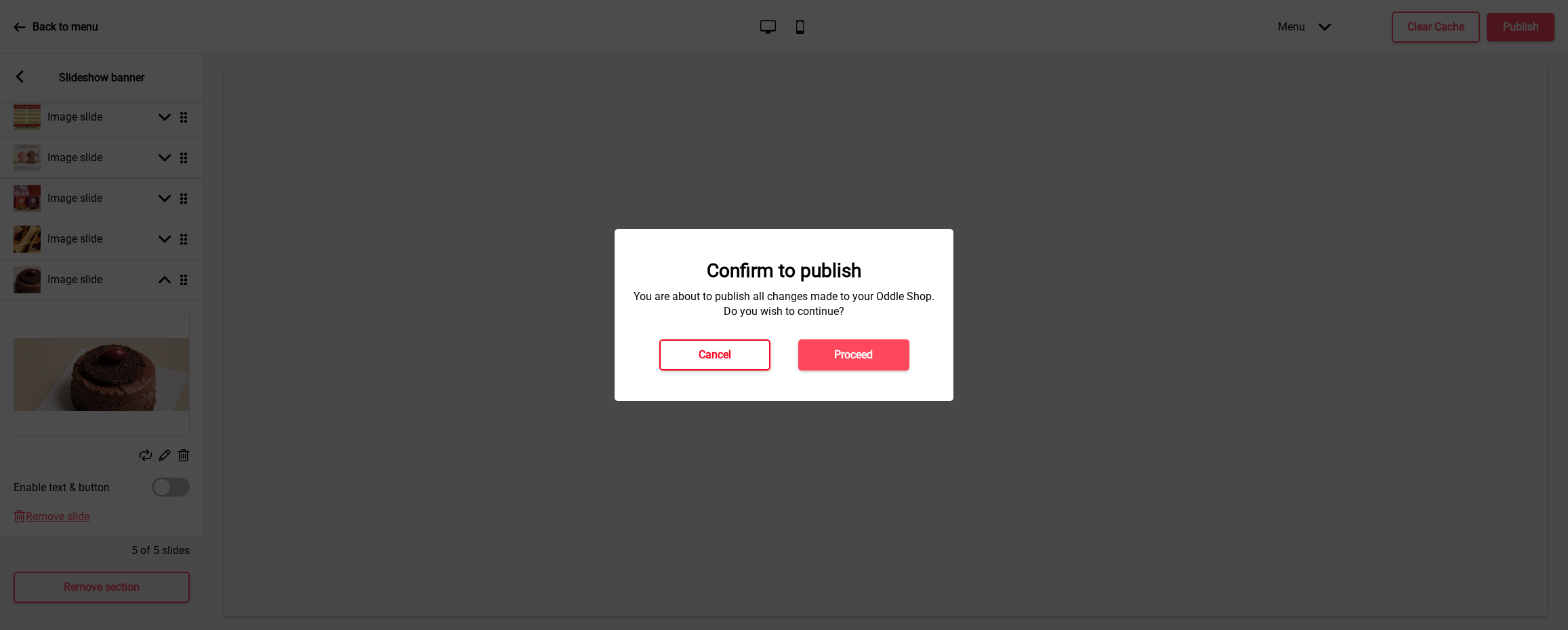
click at [744, 363] on button "Cancel" at bounding box center [715, 355] width 111 height 31
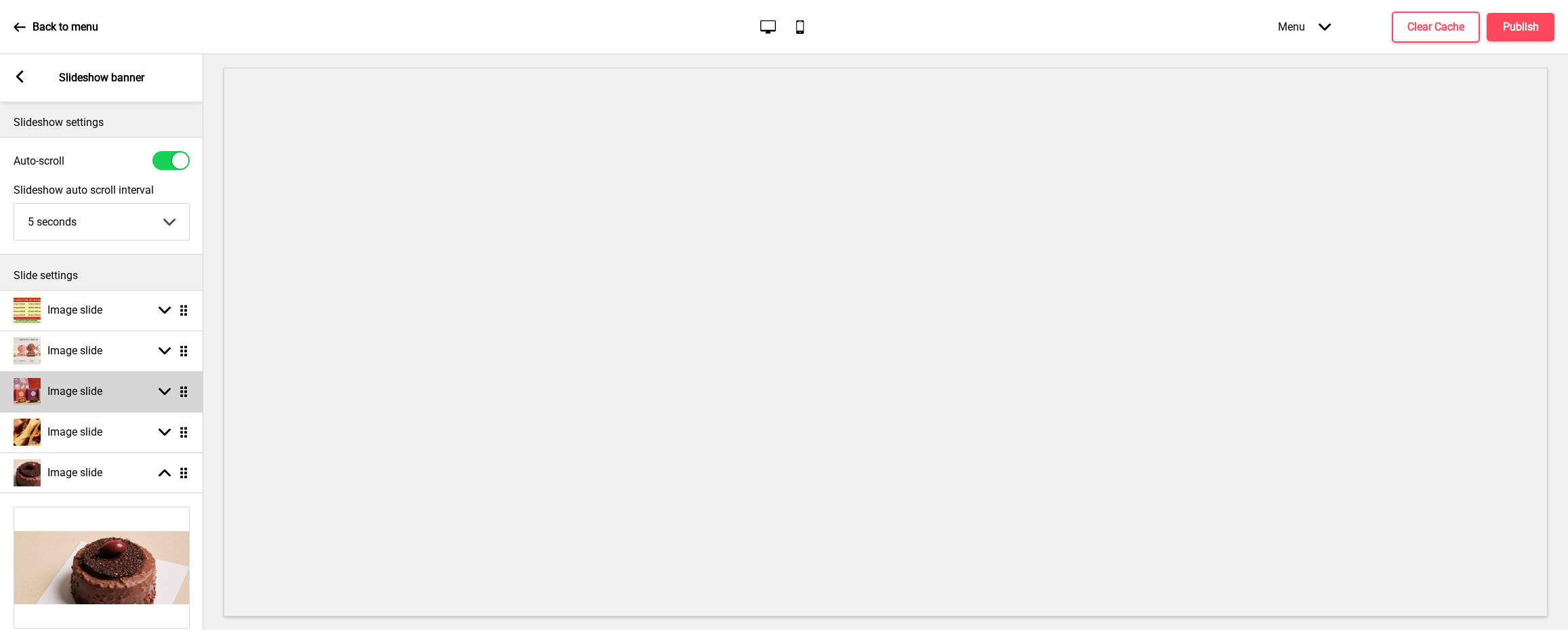
click at [27, 396] on img at bounding box center [27, 391] width 27 height 27
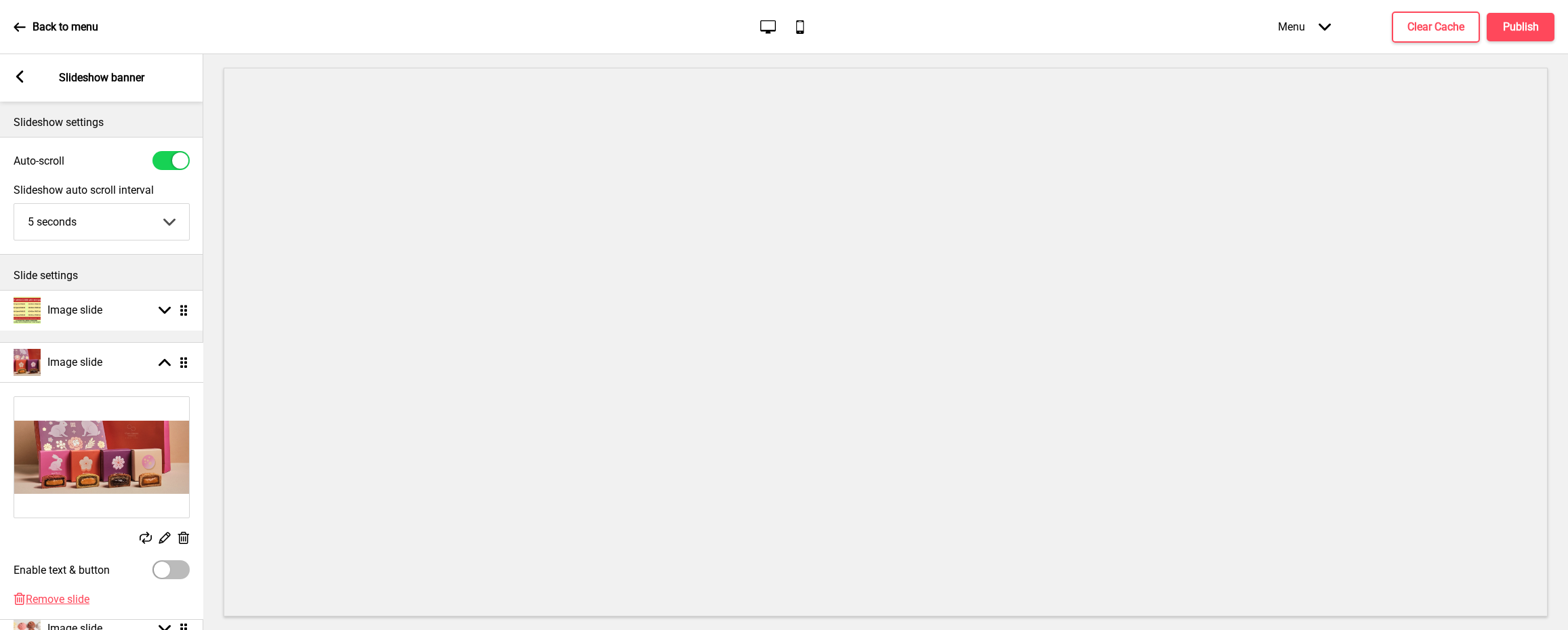
drag, startPoint x: 185, startPoint y: 398, endPoint x: 180, endPoint y: 363, distance: 35.4
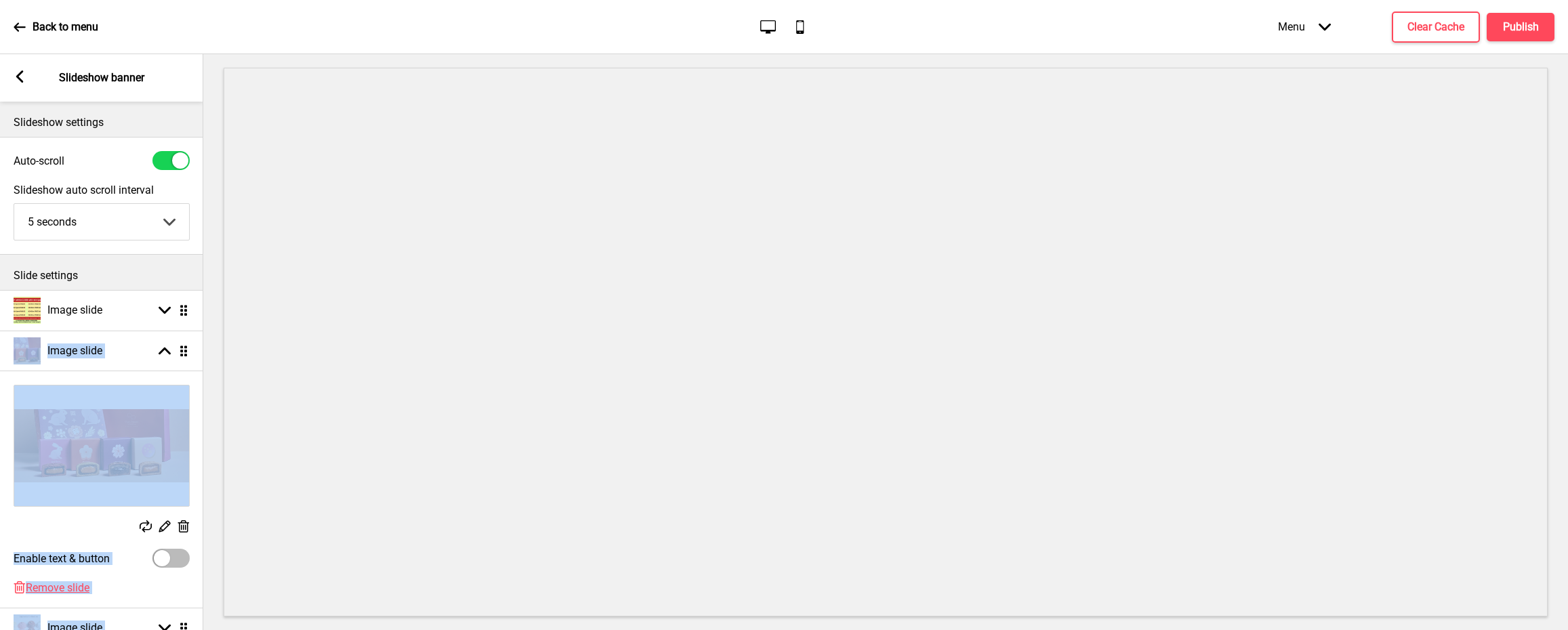
click at [123, 443] on img at bounding box center [102, 446] width 175 height 121
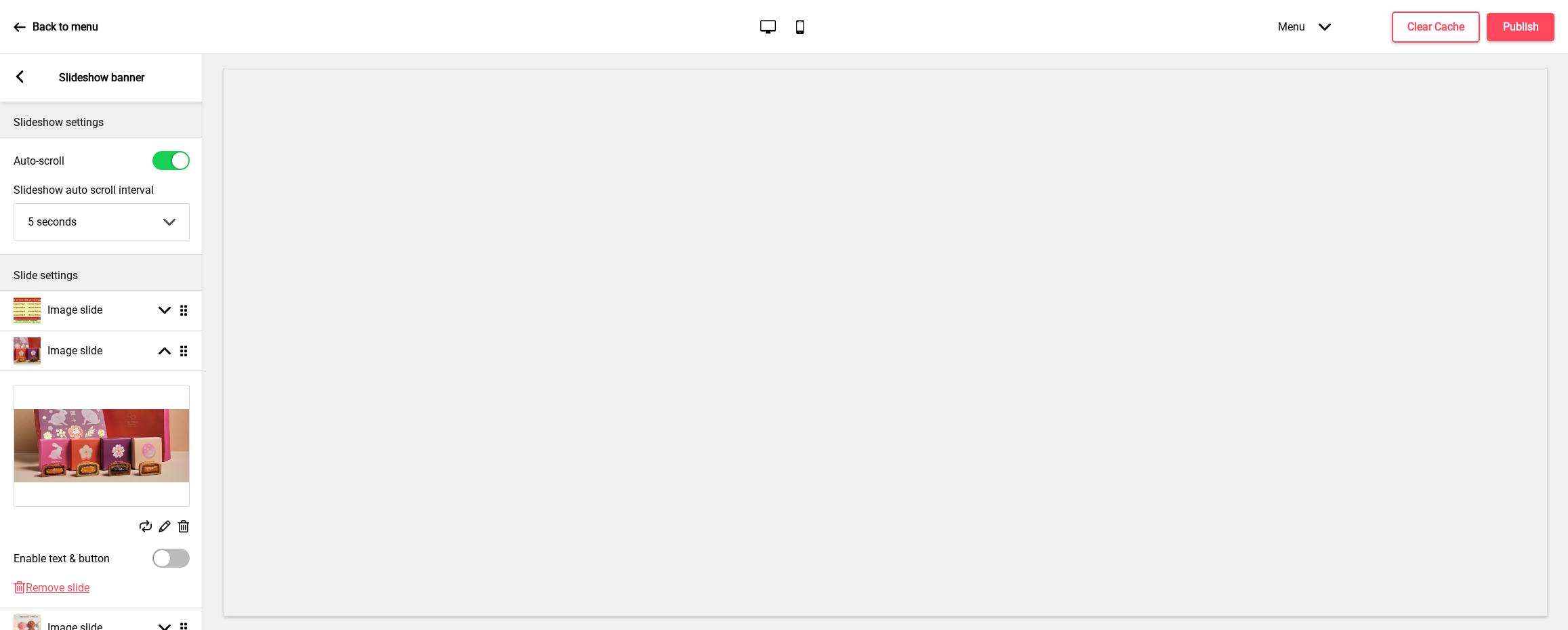
click at [141, 533] on rect at bounding box center [146, 527] width 12 height 12
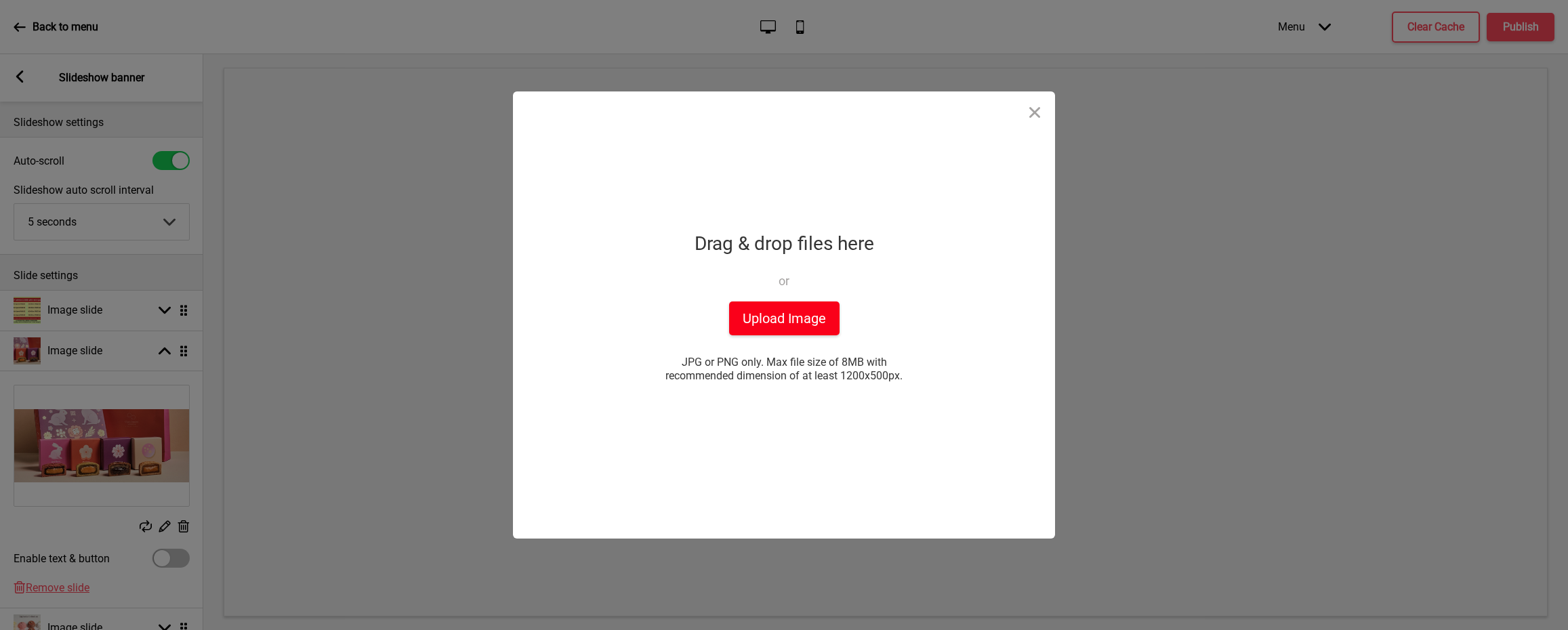
click at [783, 309] on button "Upload Image" at bounding box center [785, 318] width 110 height 34
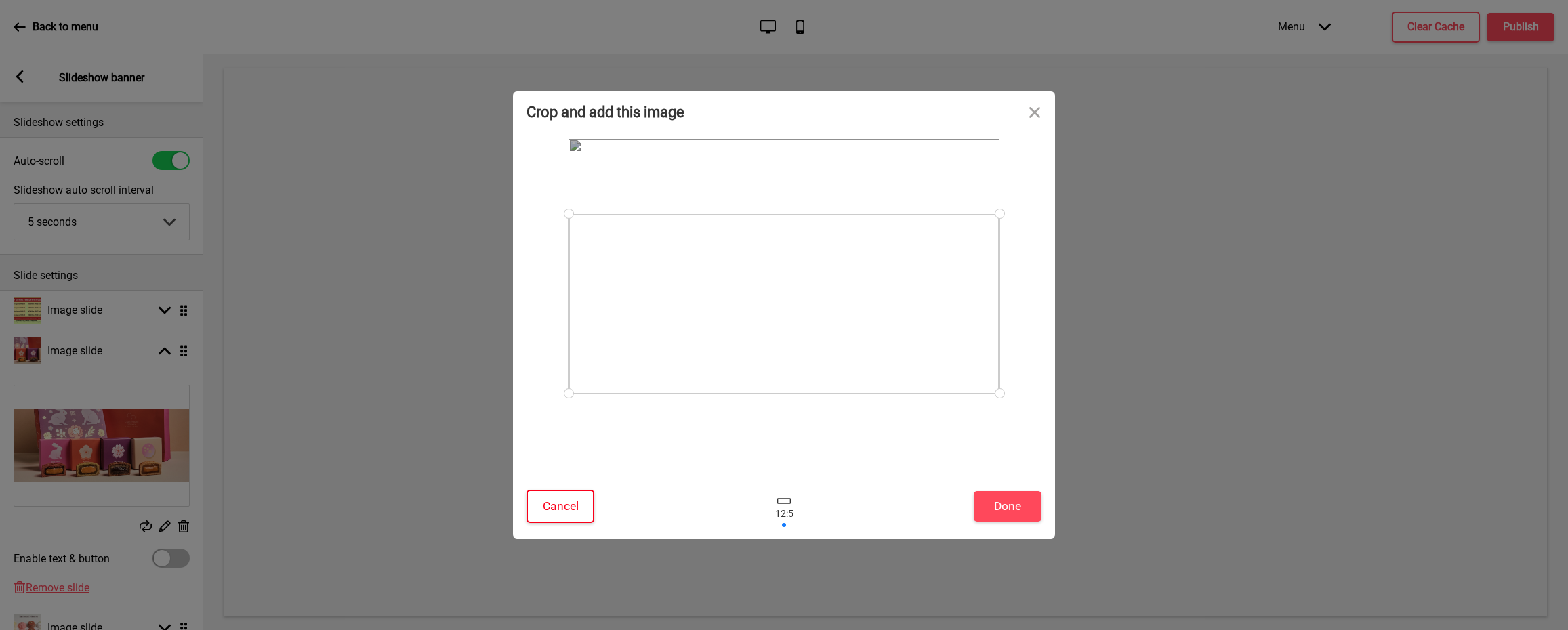
click at [587, 502] on button "Cancel" at bounding box center [561, 506] width 68 height 34
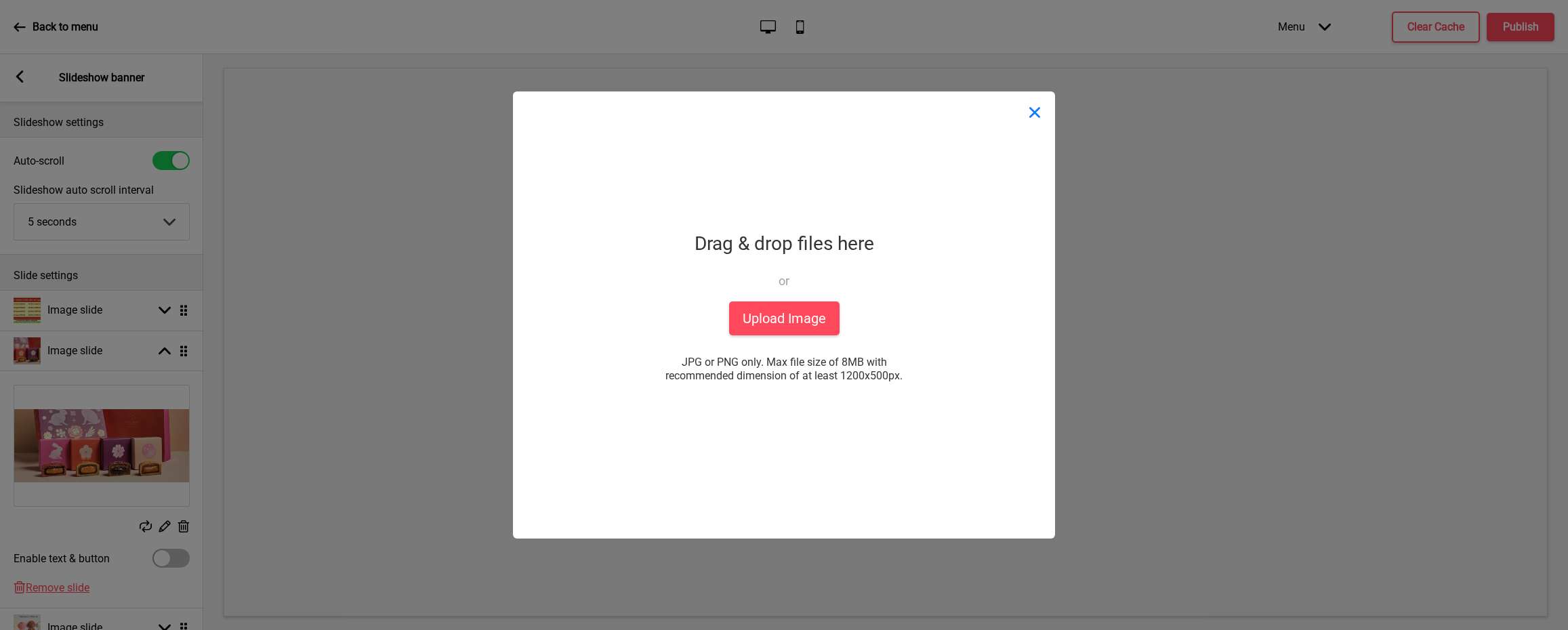
click at [1036, 114] on button "Close" at bounding box center [1034, 111] width 41 height 41
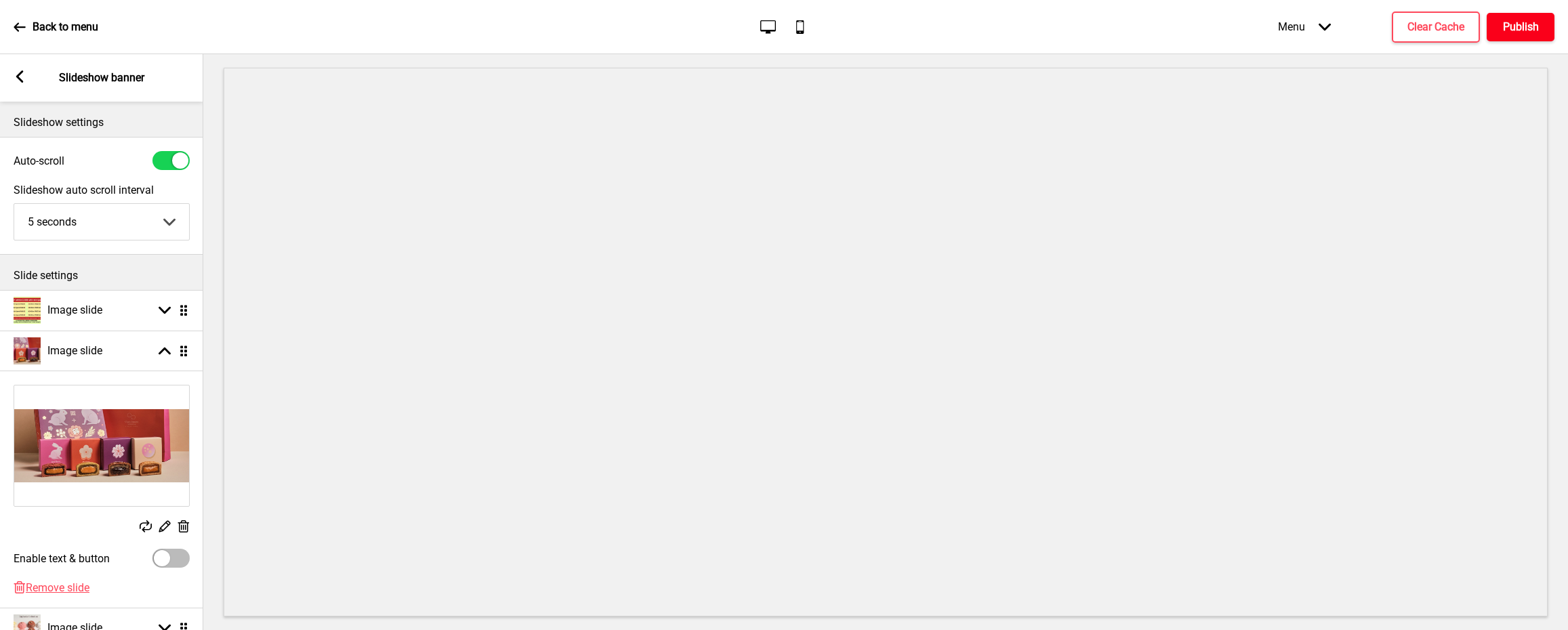
click at [1536, 26] on h4 "Publish" at bounding box center [1521, 27] width 36 height 15
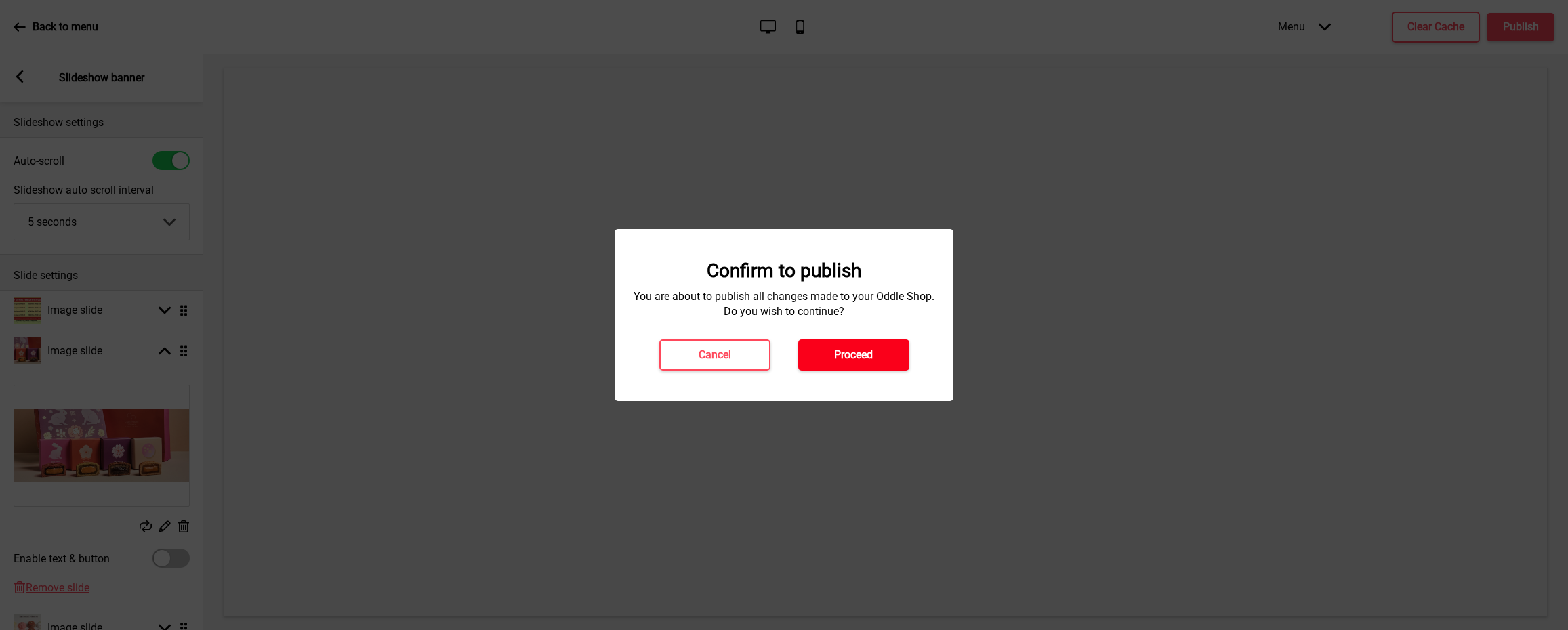
click at [859, 351] on h4 "Proceed" at bounding box center [853, 354] width 39 height 15
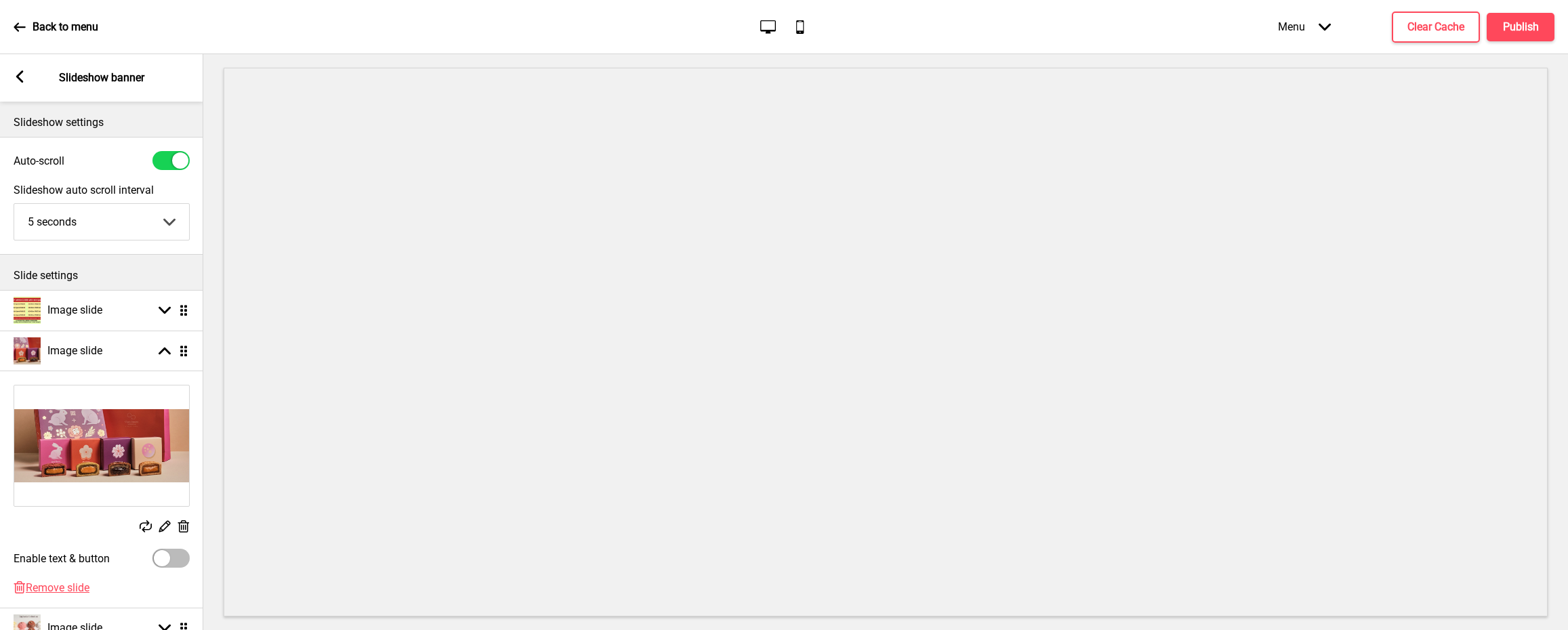
click at [30, 40] on div "Back to menu" at bounding box center [56, 27] width 85 height 36
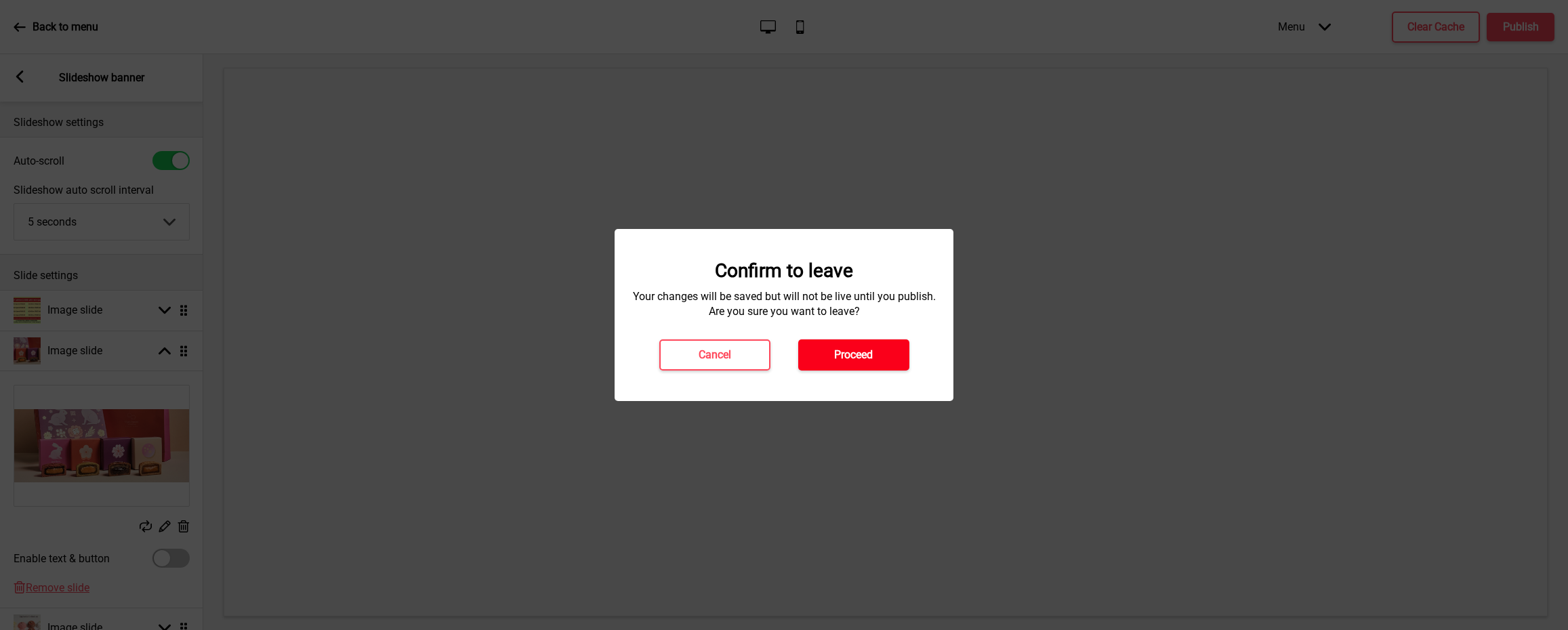
click at [872, 355] on h4 "Proceed" at bounding box center [853, 354] width 39 height 15
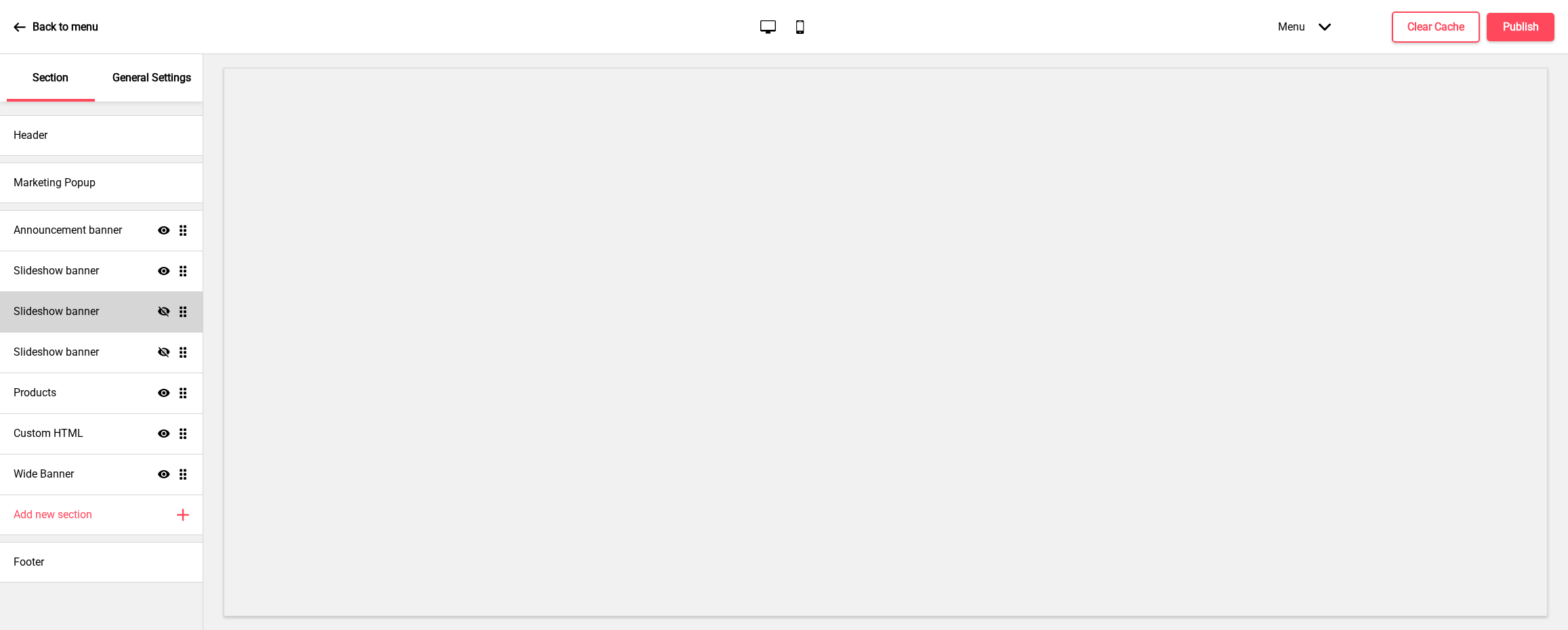
click at [87, 313] on h4 "Slideshow banner" at bounding box center [56, 311] width 85 height 15
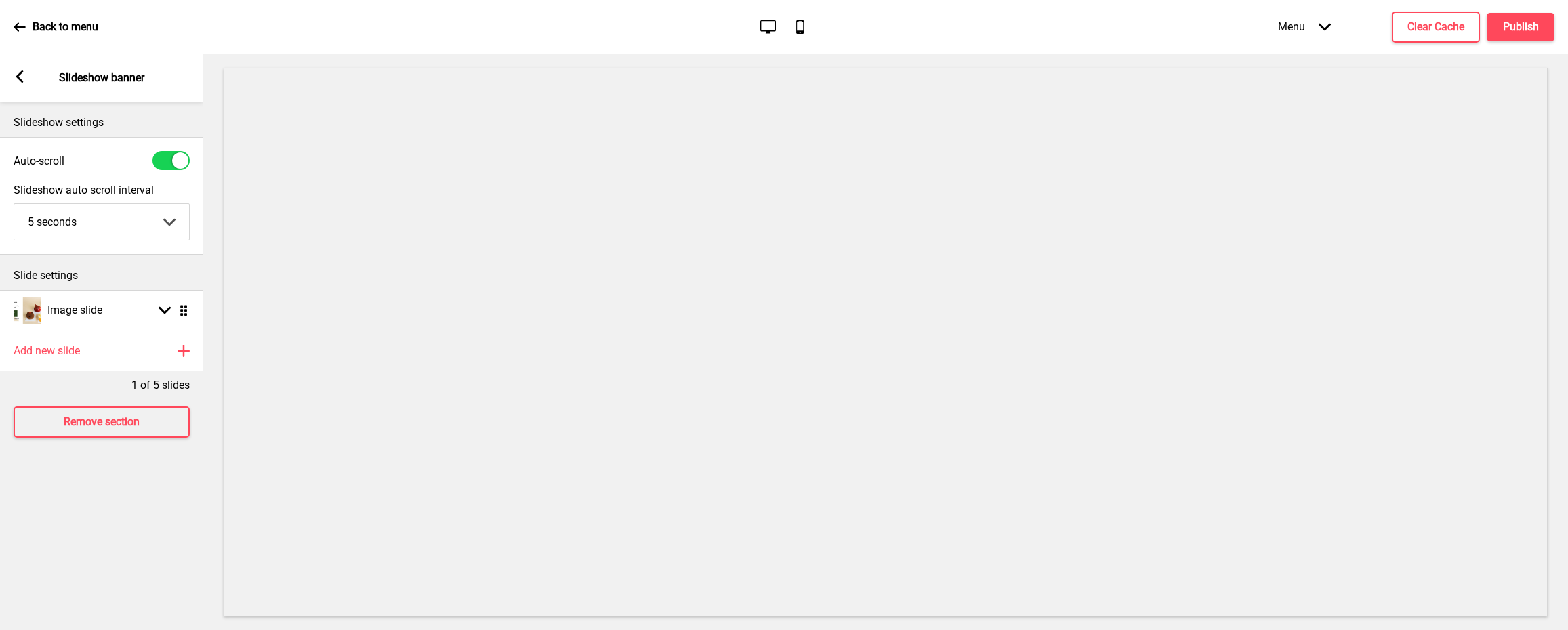
click at [21, 88] on div "Arrow left Slideshow banner" at bounding box center [102, 78] width 204 height 47
click at [24, 71] on div "Arrow left" at bounding box center [20, 78] width 12 height 15
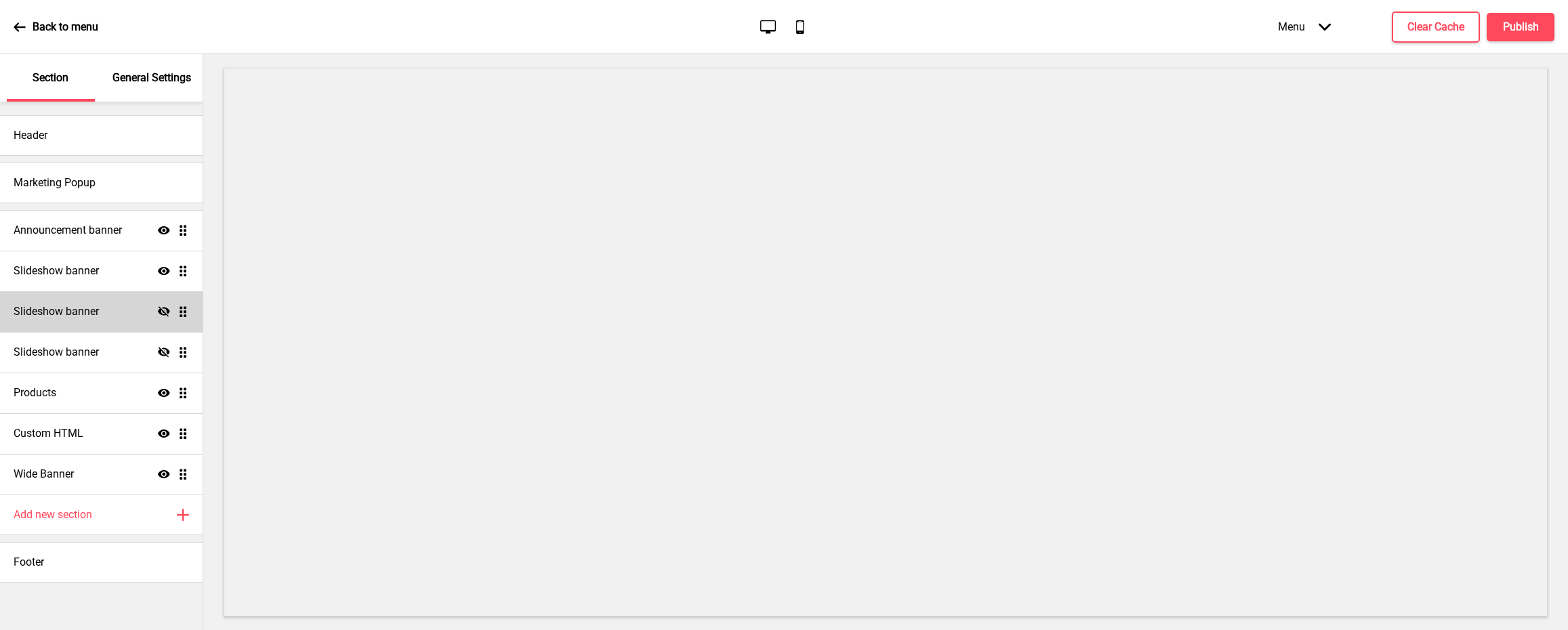
click at [135, 313] on div "Slideshow banner Hide Drag" at bounding box center [101, 311] width 203 height 41
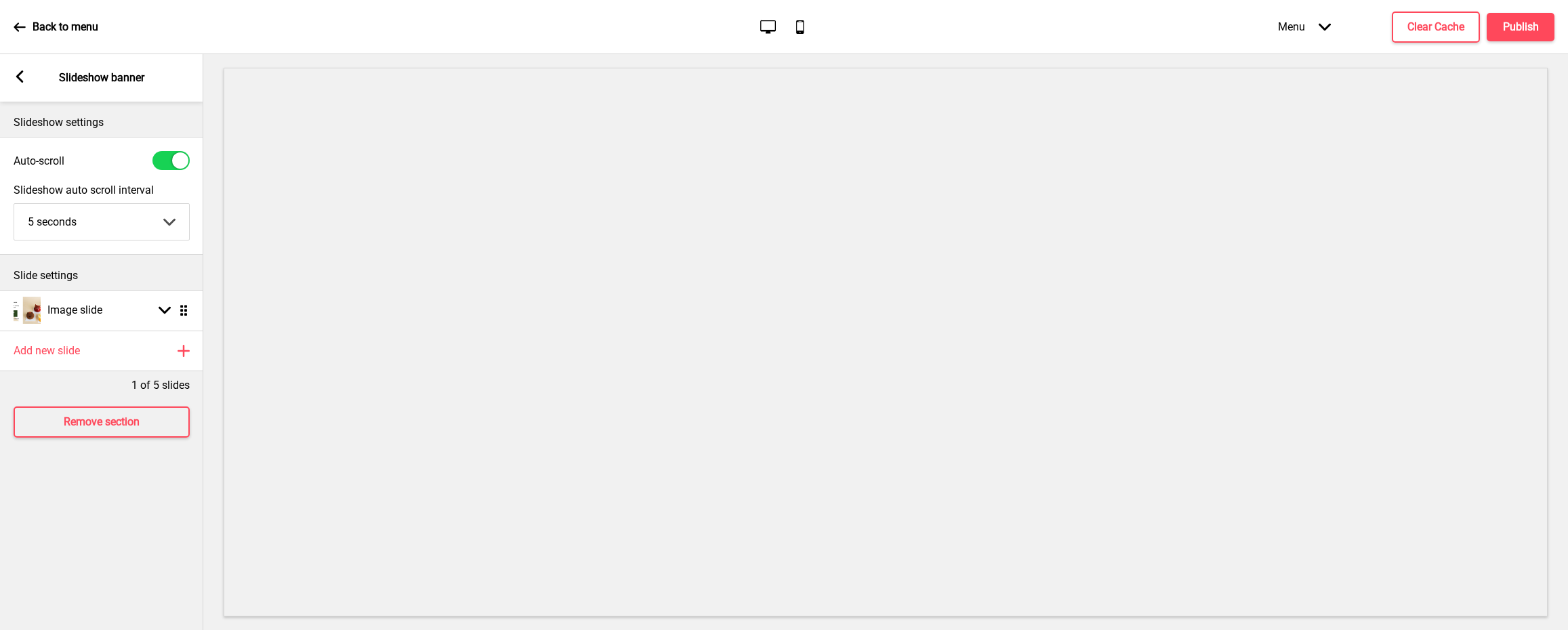
click at [16, 80] on rect at bounding box center [20, 77] width 12 height 12
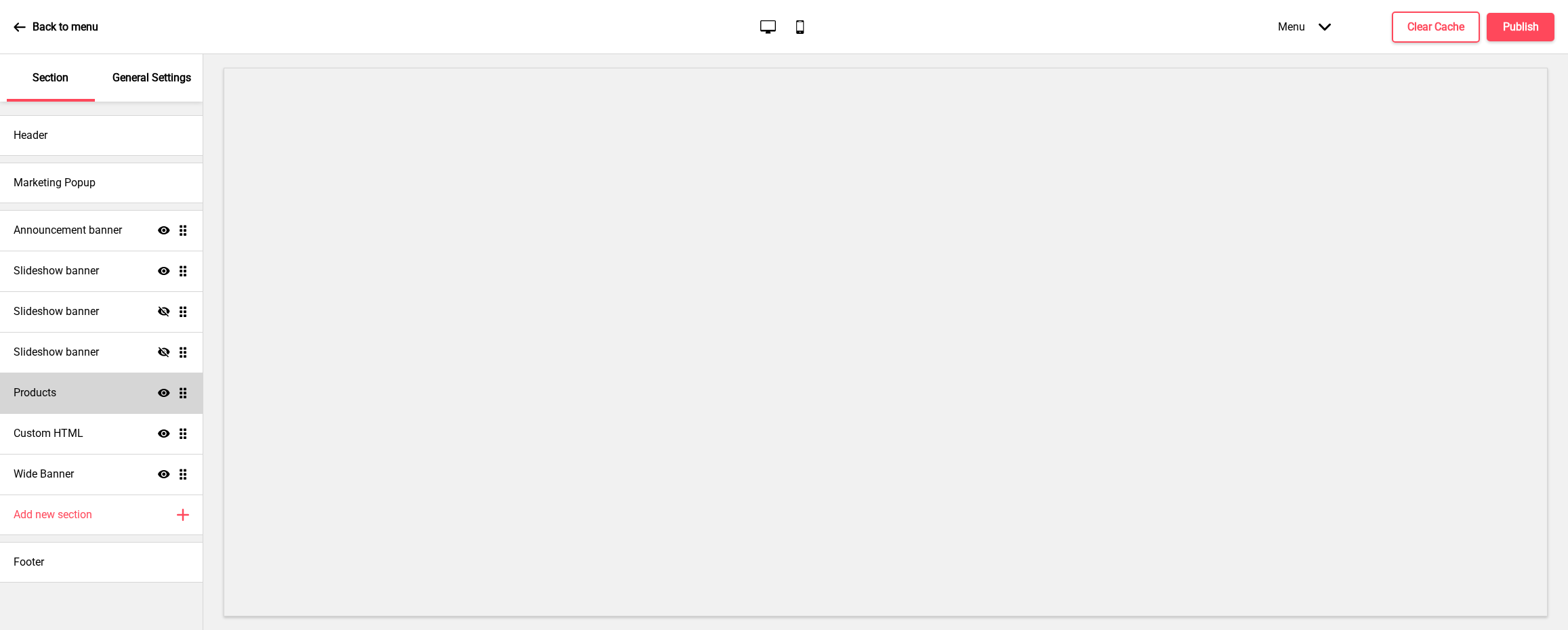
click at [99, 388] on div "Products Show Drag" at bounding box center [101, 392] width 203 height 41
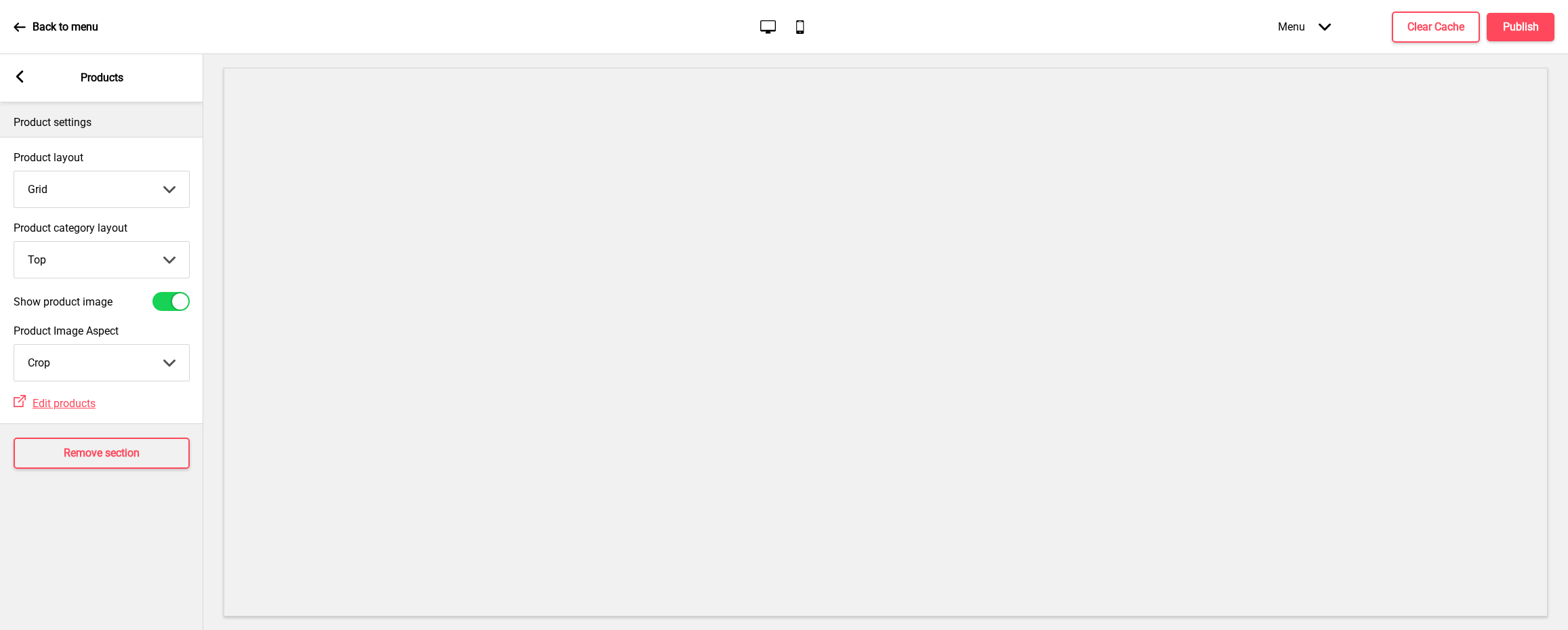
click at [24, 74] on rect at bounding box center [20, 77] width 12 height 12
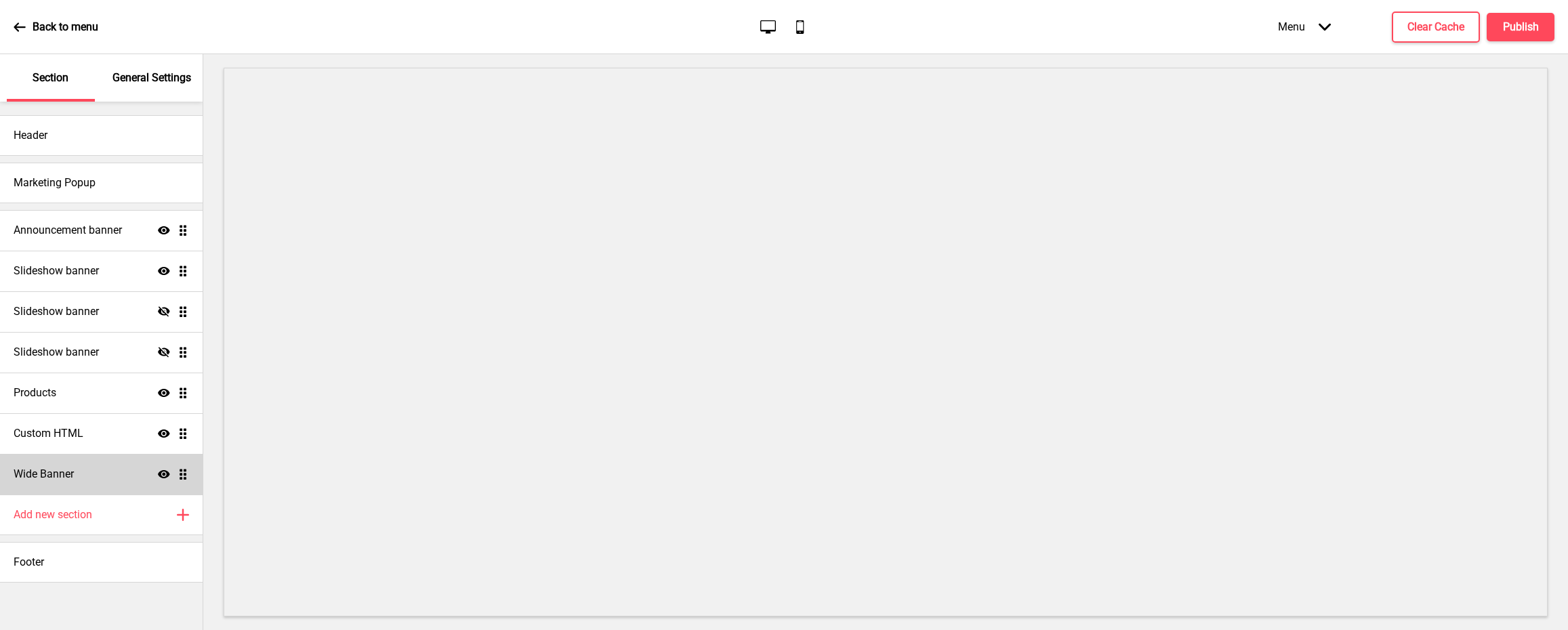
click at [78, 465] on div "Wide Banner Show Drag" at bounding box center [101, 474] width 203 height 41
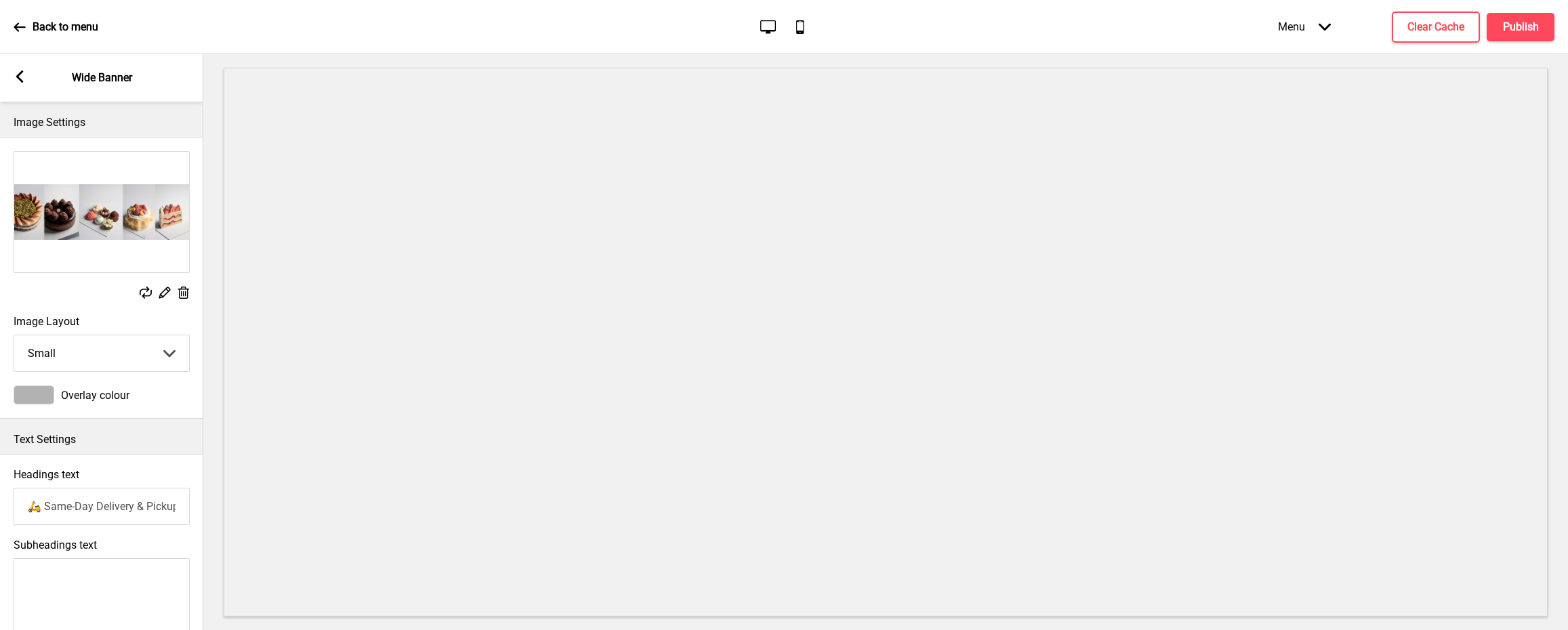
click at [22, 81] on icon at bounding box center [20, 77] width 8 height 12
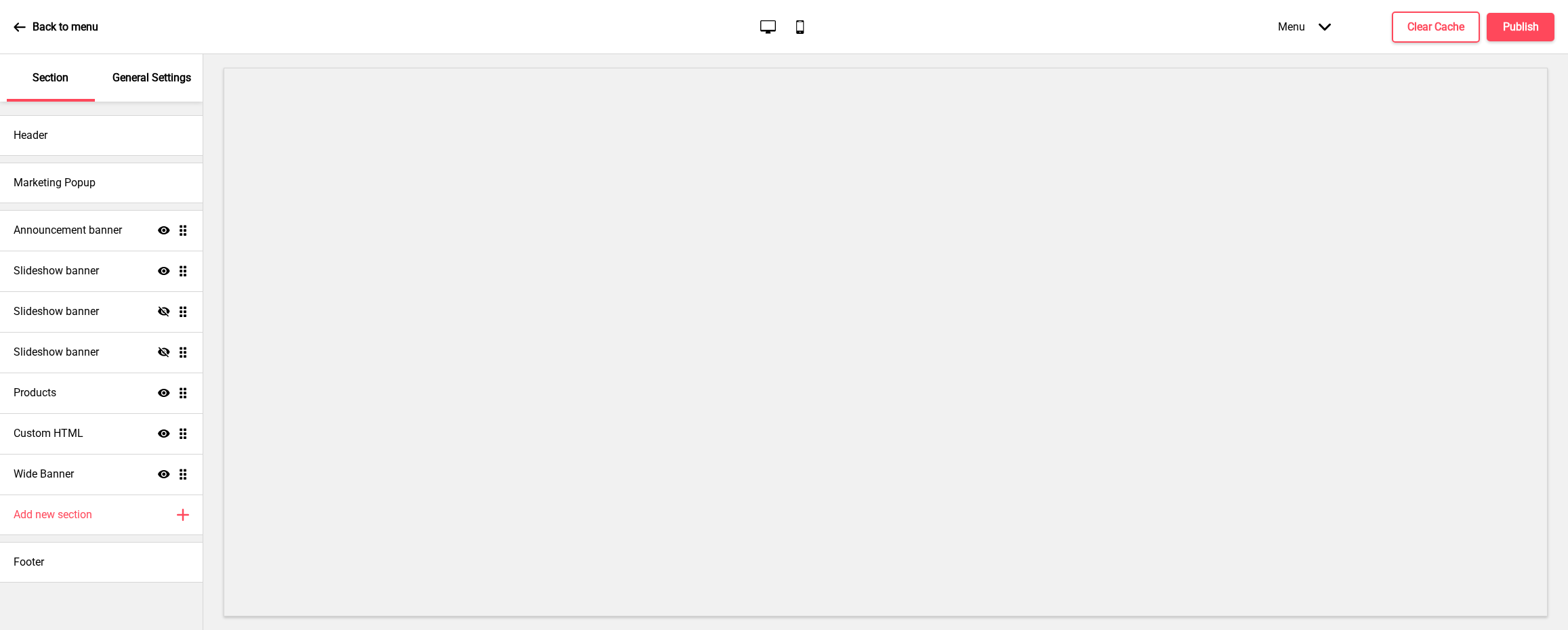
click at [24, 27] on icon at bounding box center [19, 27] width 11 height 9
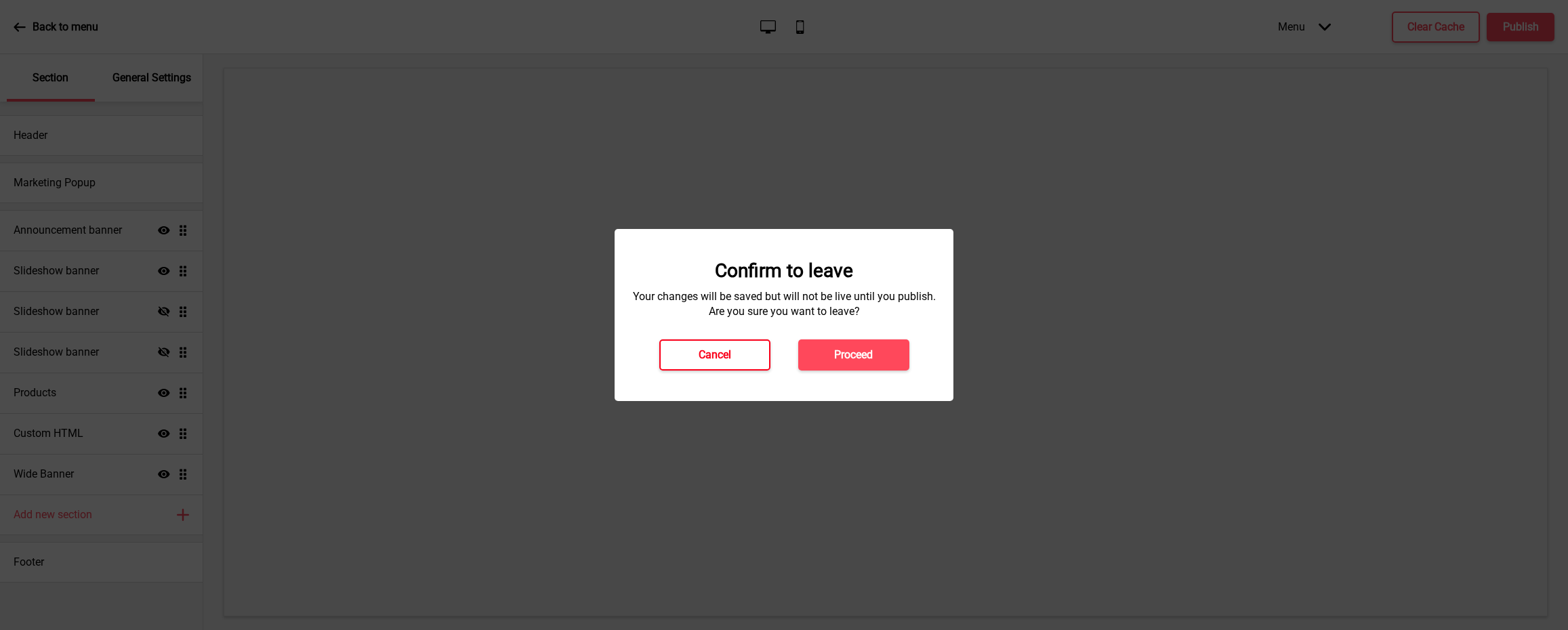
click at [717, 360] on h4 "Cancel" at bounding box center [715, 354] width 33 height 15
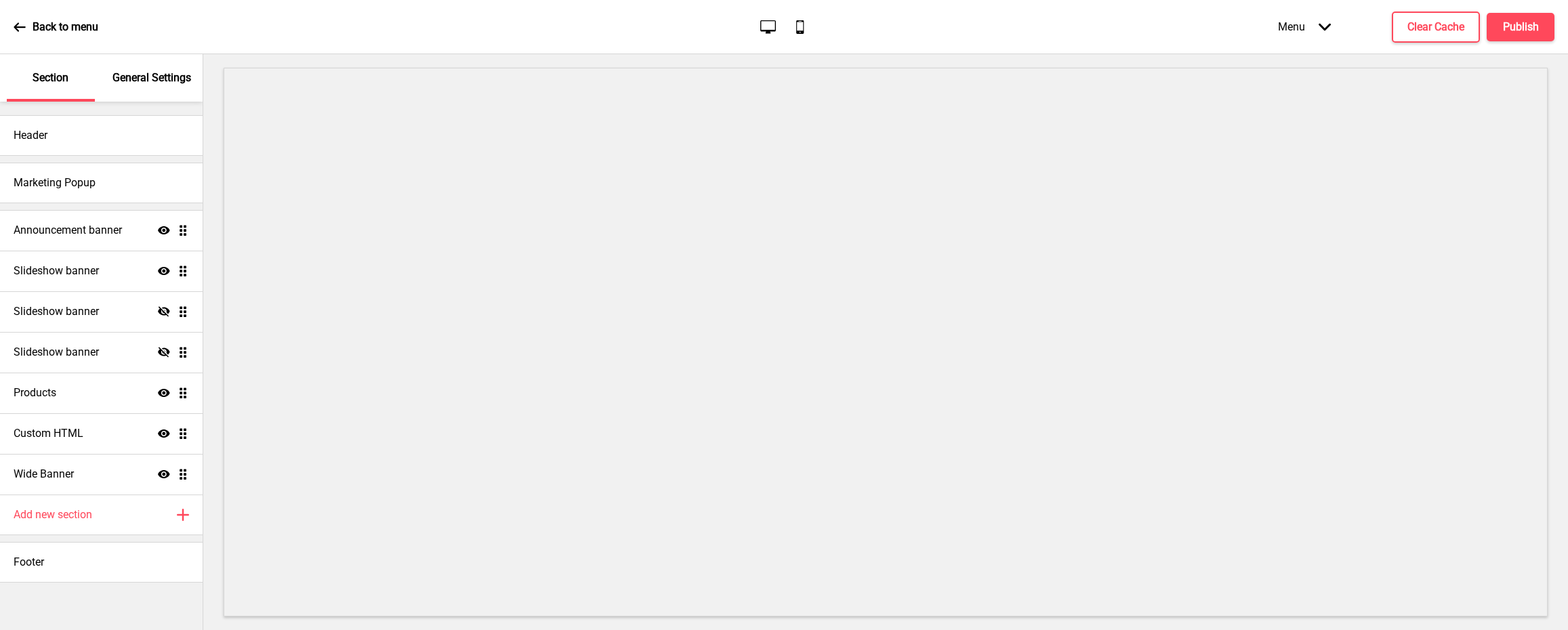
click at [30, 31] on div "Back to menu" at bounding box center [56, 27] width 85 height 36
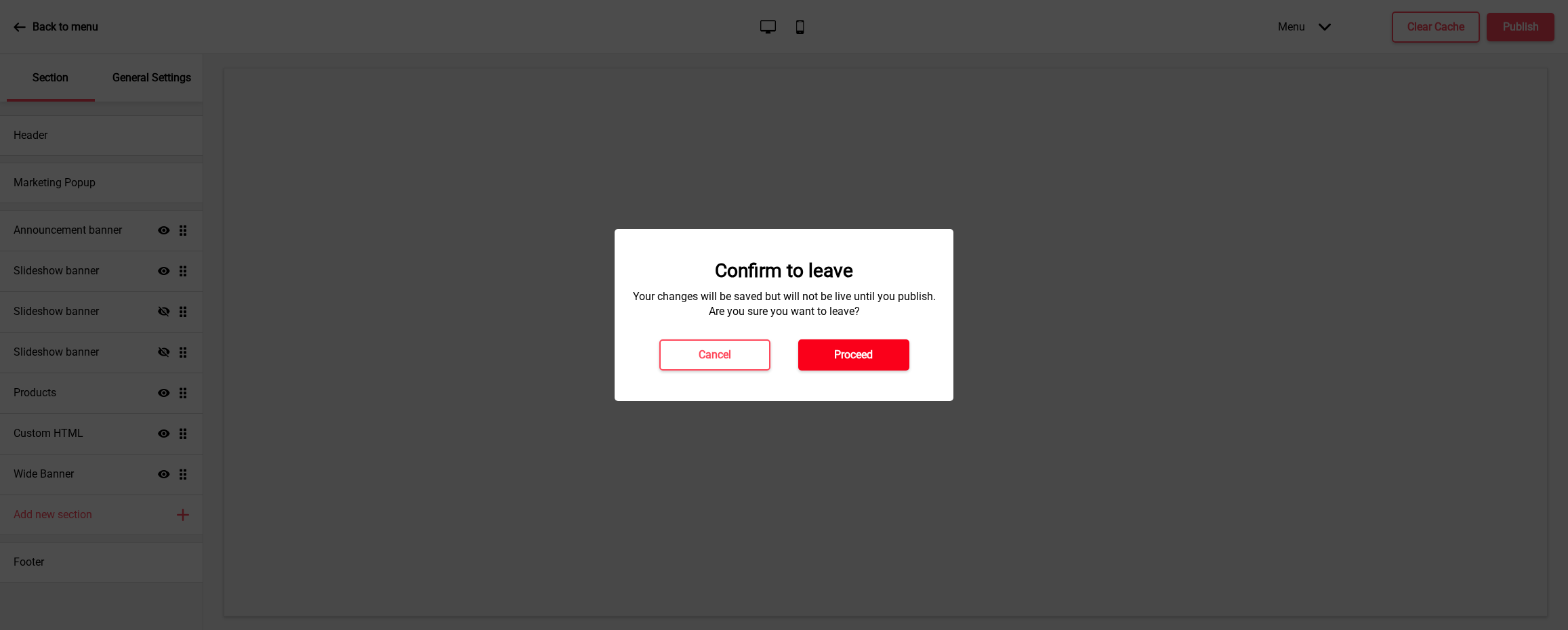
click at [870, 350] on h4 "Proceed" at bounding box center [853, 354] width 39 height 15
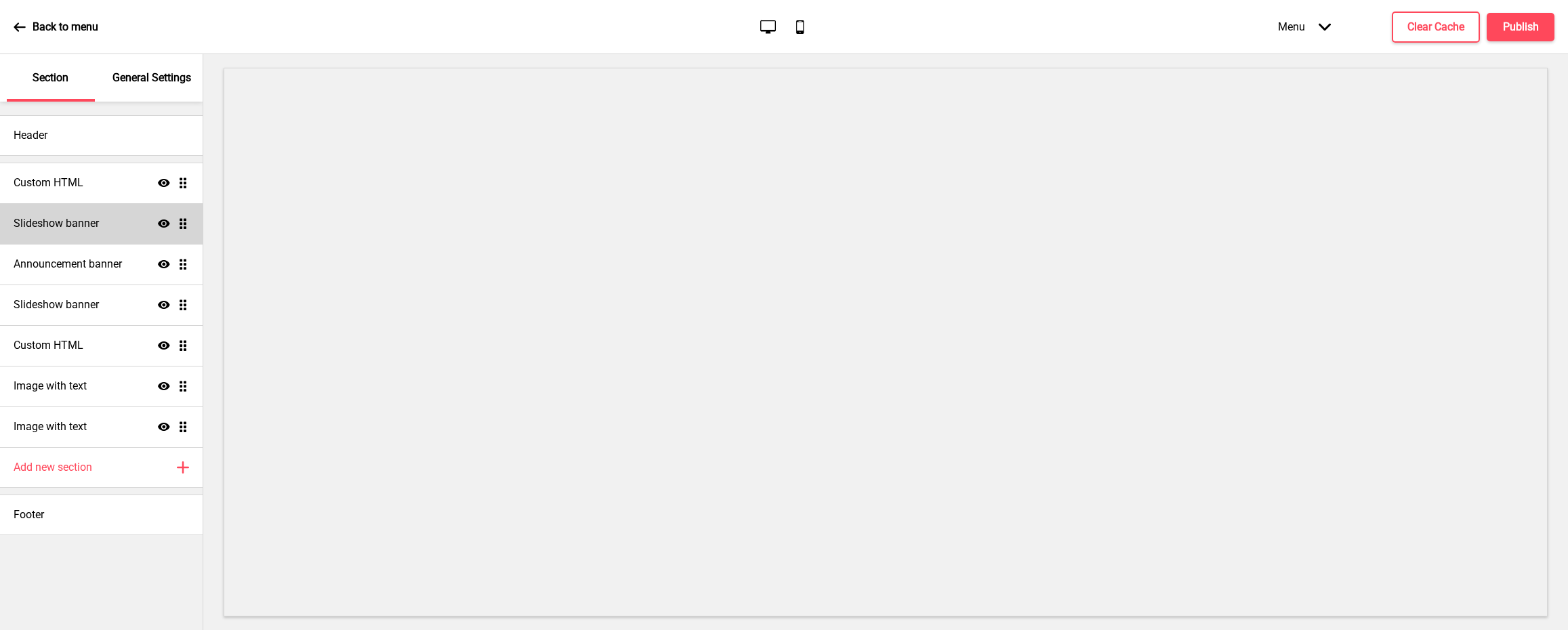
click at [111, 230] on div "Slideshow banner Show Drag" at bounding box center [101, 223] width 203 height 41
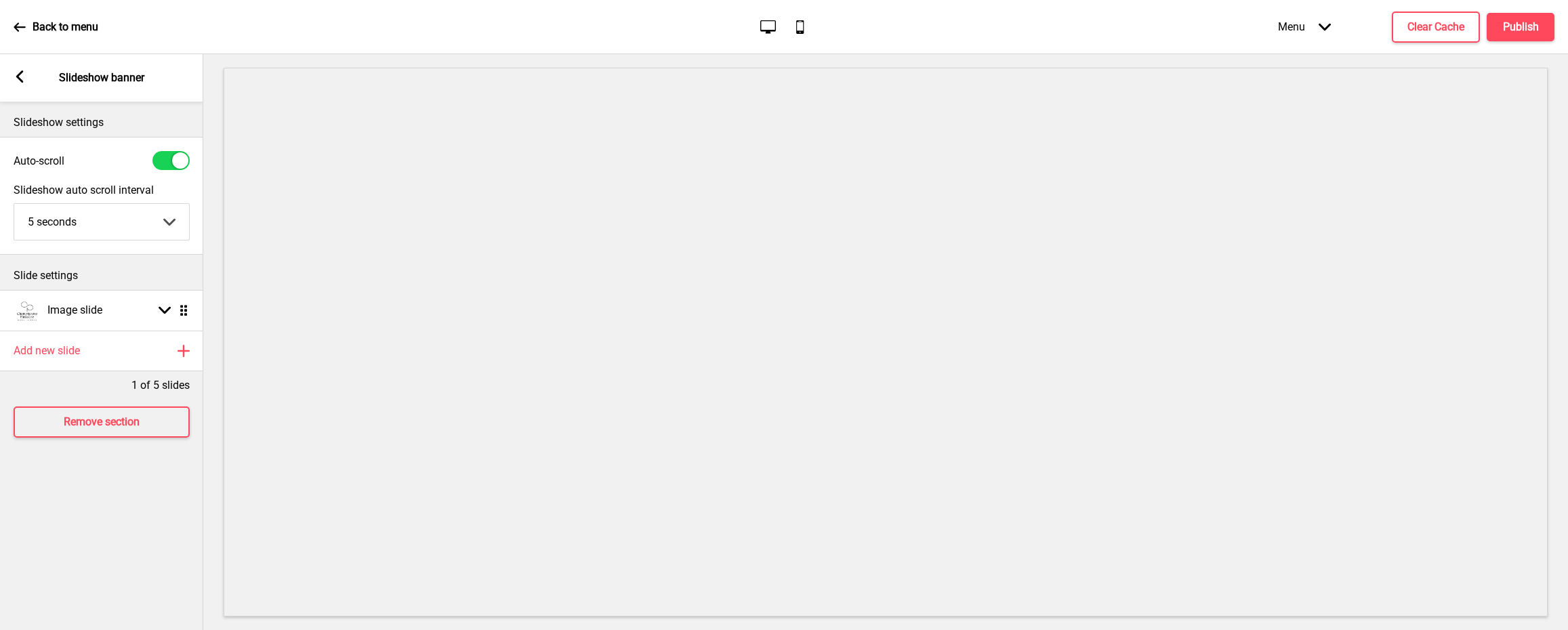
click at [19, 68] on div "Arrow left Slideshow banner" at bounding box center [102, 78] width 204 height 47
click at [21, 72] on icon at bounding box center [20, 77] width 8 height 12
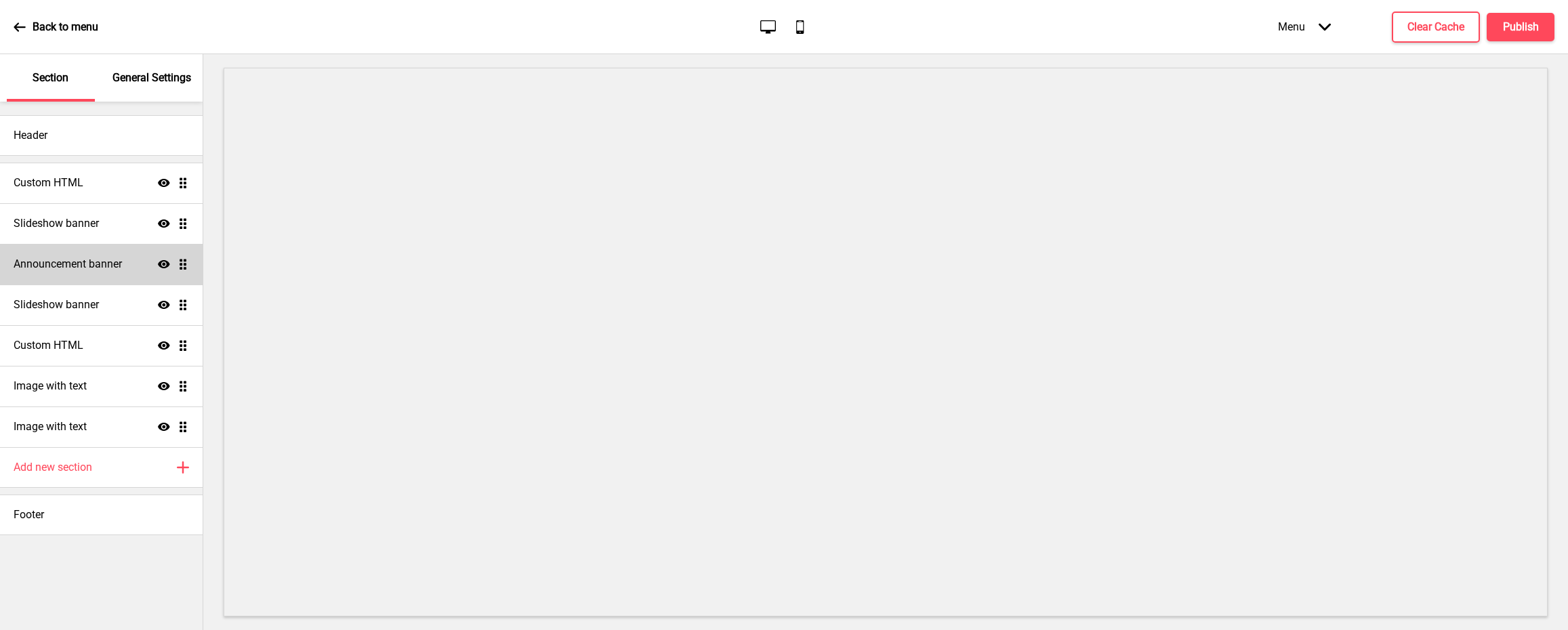
click at [118, 270] on h4 "Announcement banner" at bounding box center [68, 264] width 109 height 15
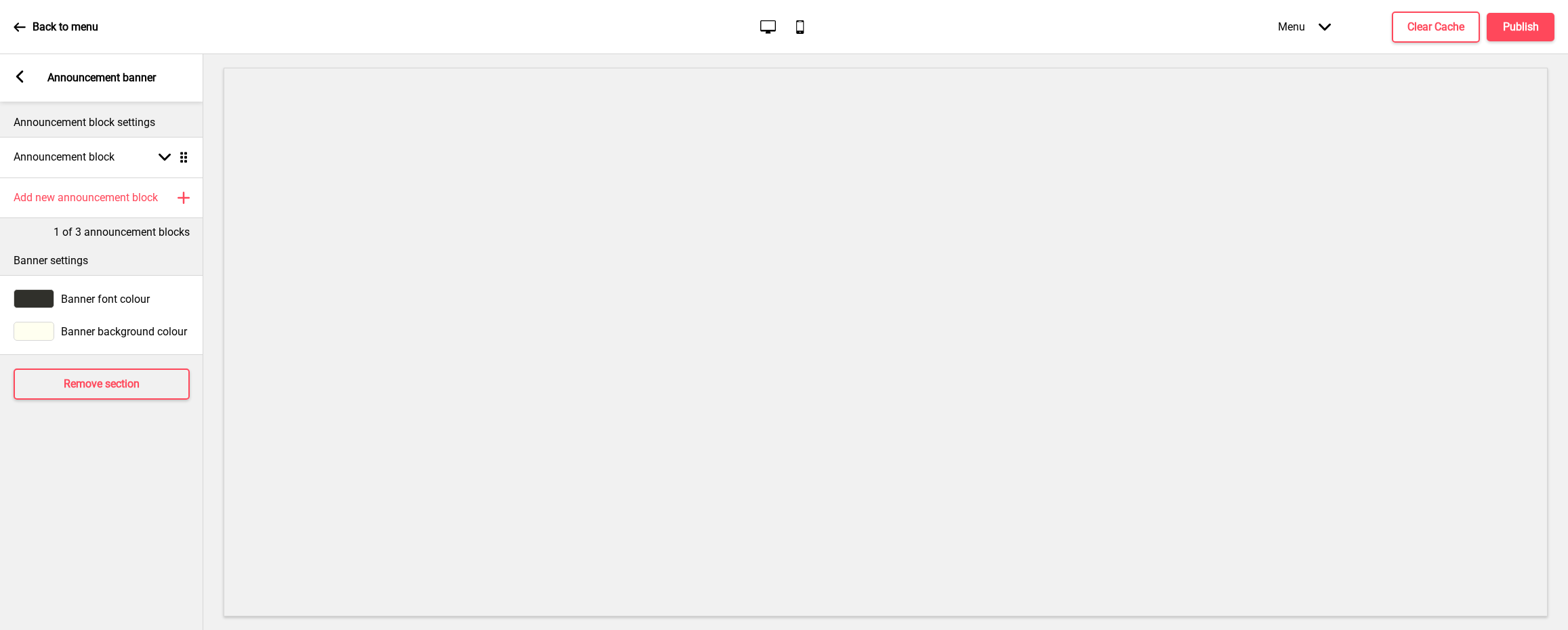
click at [24, 73] on rect at bounding box center [20, 77] width 12 height 12
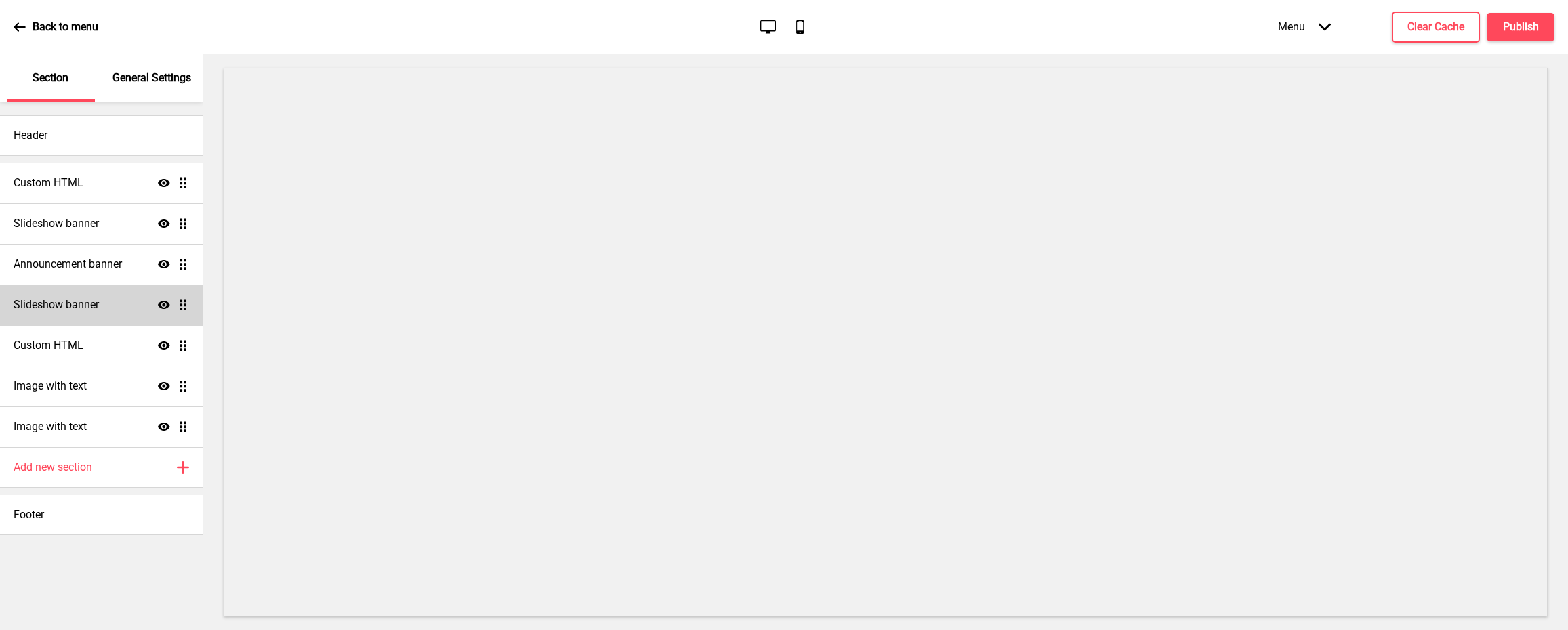
click at [122, 301] on div "Slideshow banner Show Drag" at bounding box center [101, 304] width 203 height 41
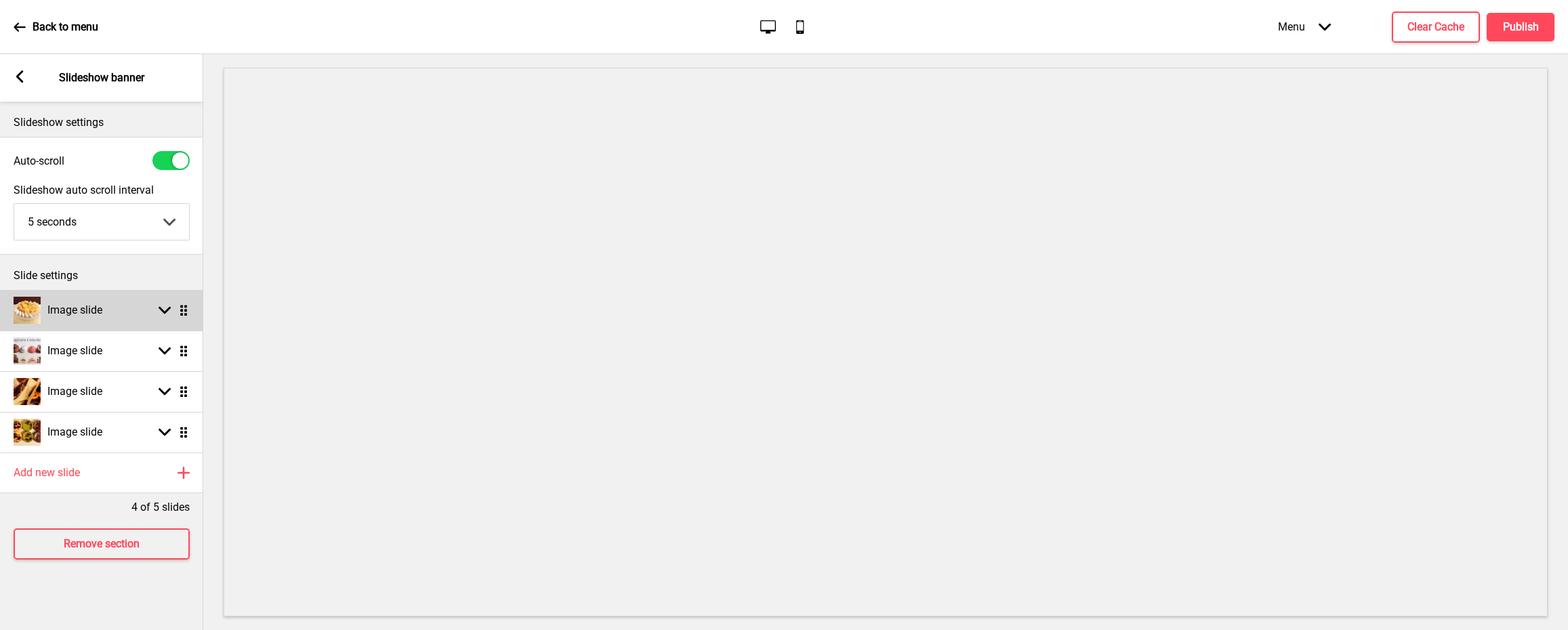
click at [163, 315] on icon at bounding box center [165, 310] width 12 height 8
select select "right"
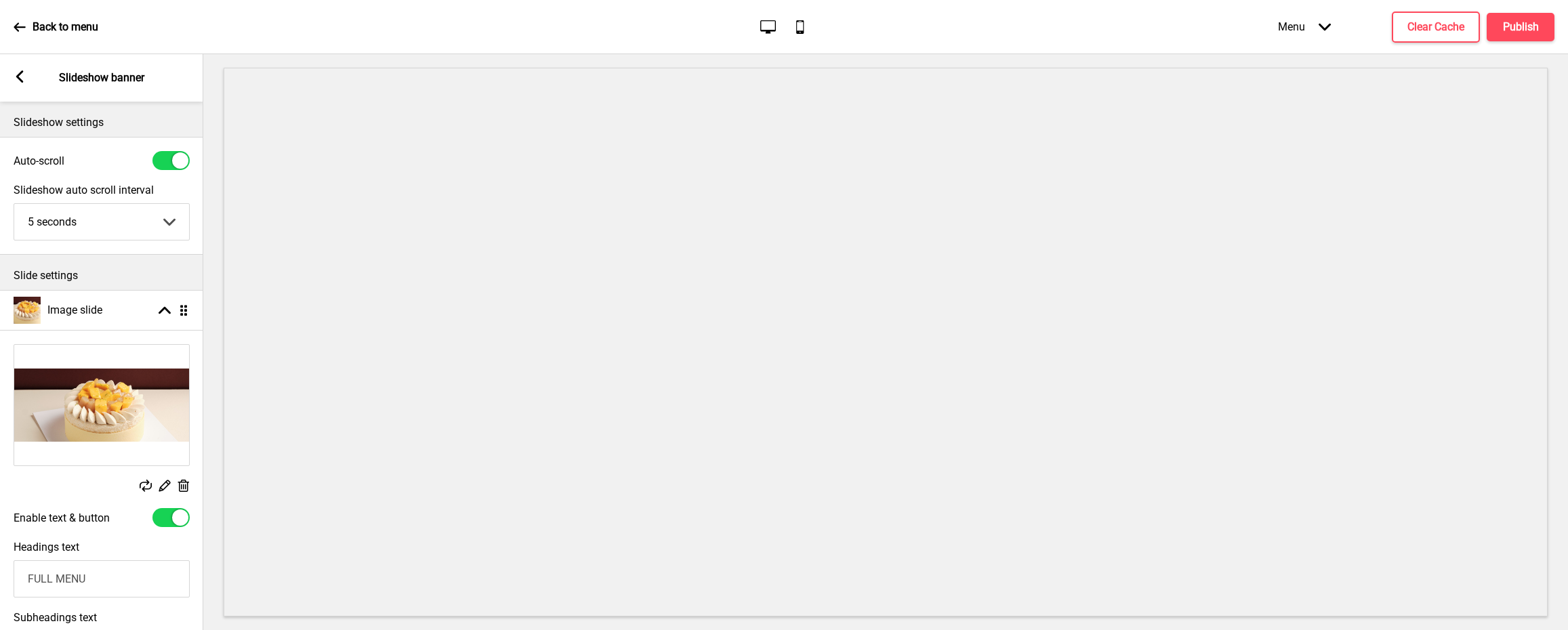
click at [144, 486] on g at bounding box center [146, 485] width 12 height 12
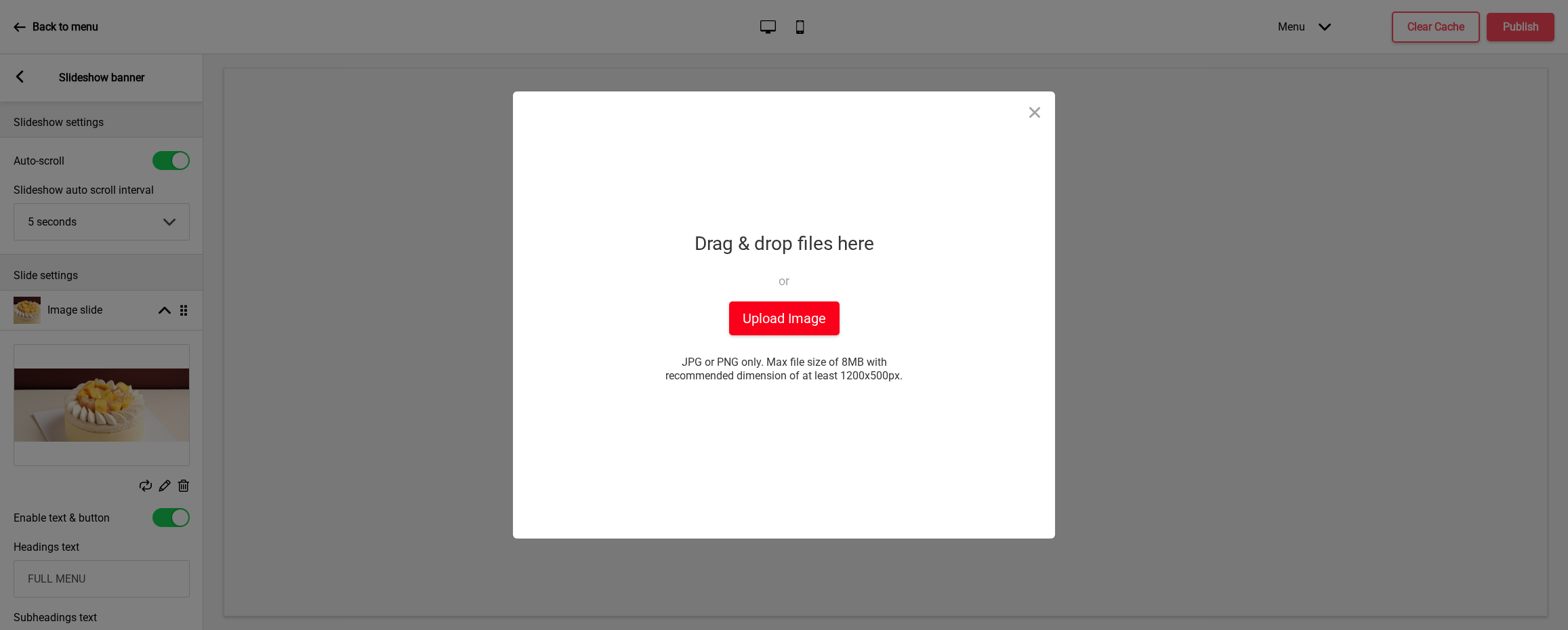
click at [787, 321] on button "Upload Image" at bounding box center [785, 318] width 110 height 34
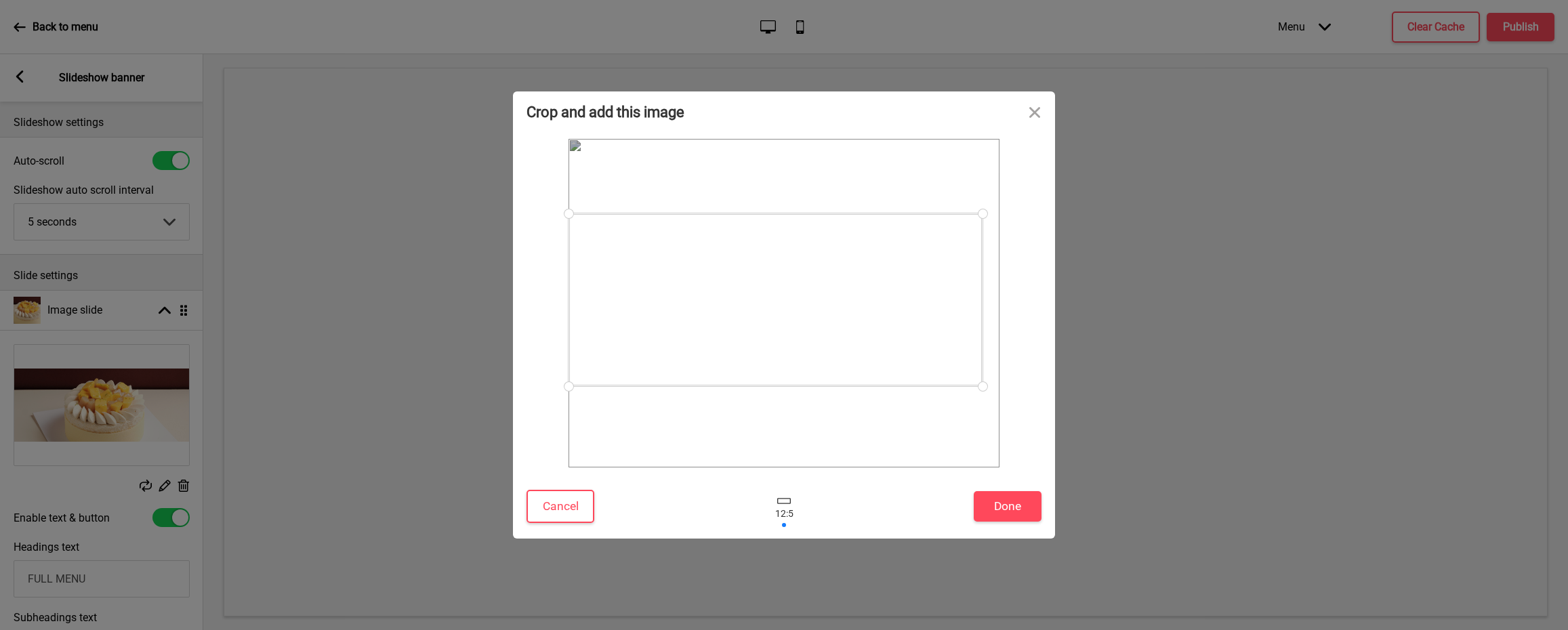
drag, startPoint x: 994, startPoint y: 393, endPoint x: 980, endPoint y: 353, distance: 42.4
click at [982, 355] on div at bounding box center [784, 303] width 431 height 328
drag, startPoint x: 574, startPoint y: 220, endPoint x: 593, endPoint y: 244, distance: 30.6
click at [593, 244] on div at bounding box center [787, 304] width 389 height 162
click at [1022, 514] on button "Done" at bounding box center [1007, 506] width 68 height 30
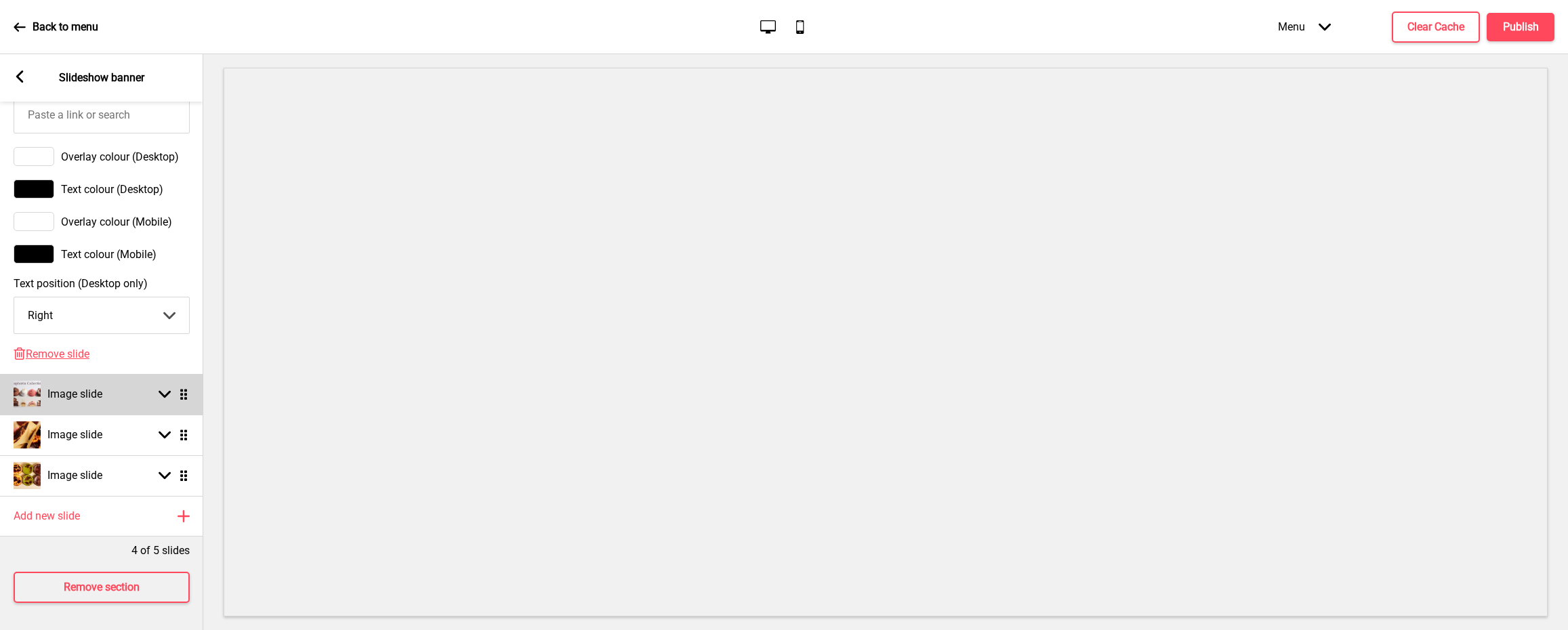
scroll to position [845, 0]
click at [163, 391] on icon at bounding box center [165, 394] width 12 height 8
select select "right"
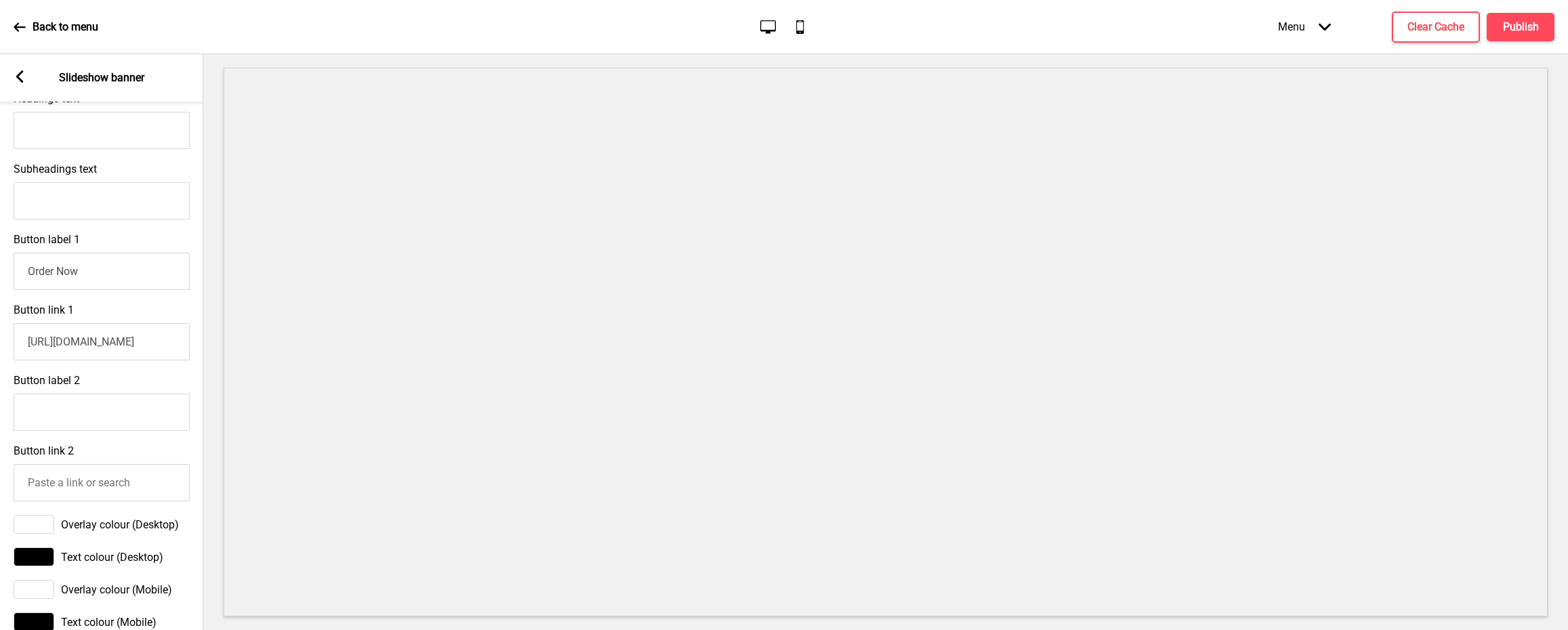
scroll to position [159, 0]
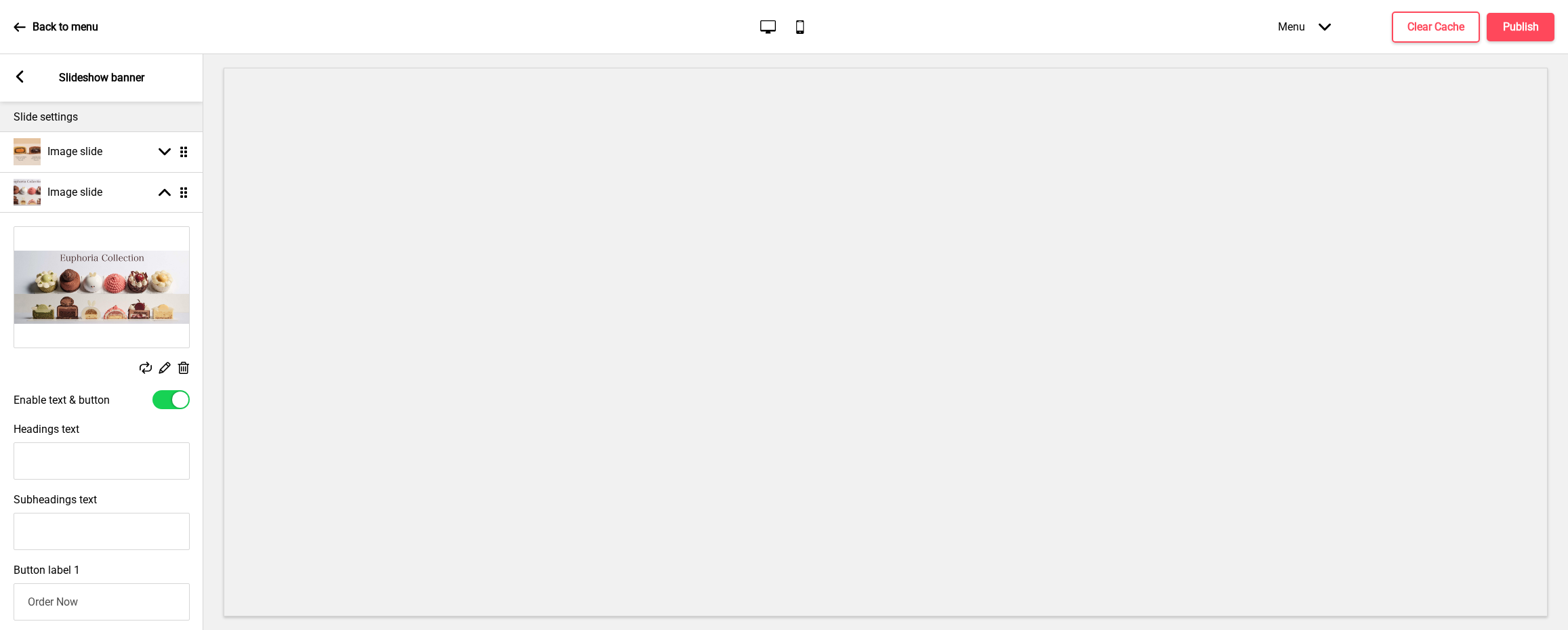
click at [142, 374] on icon at bounding box center [146, 368] width 12 height 12
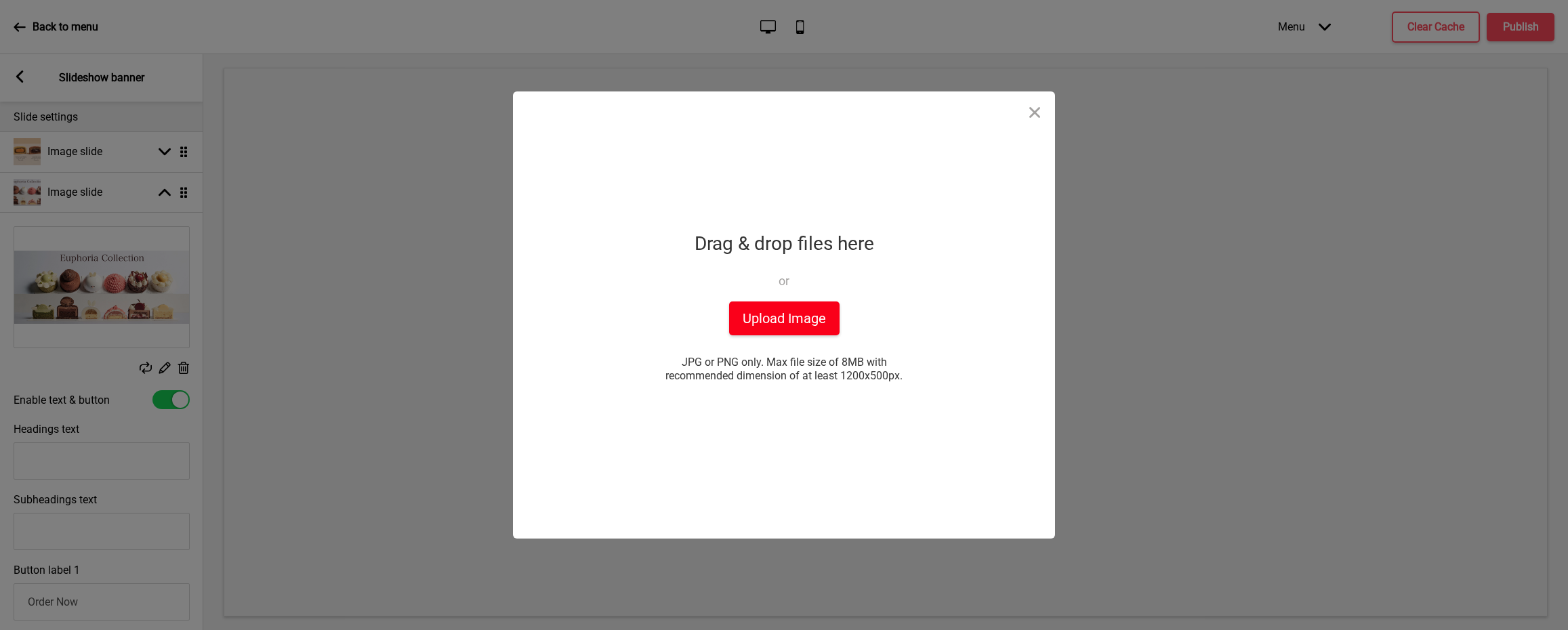
click at [830, 317] on button "Upload Image" at bounding box center [785, 318] width 110 height 34
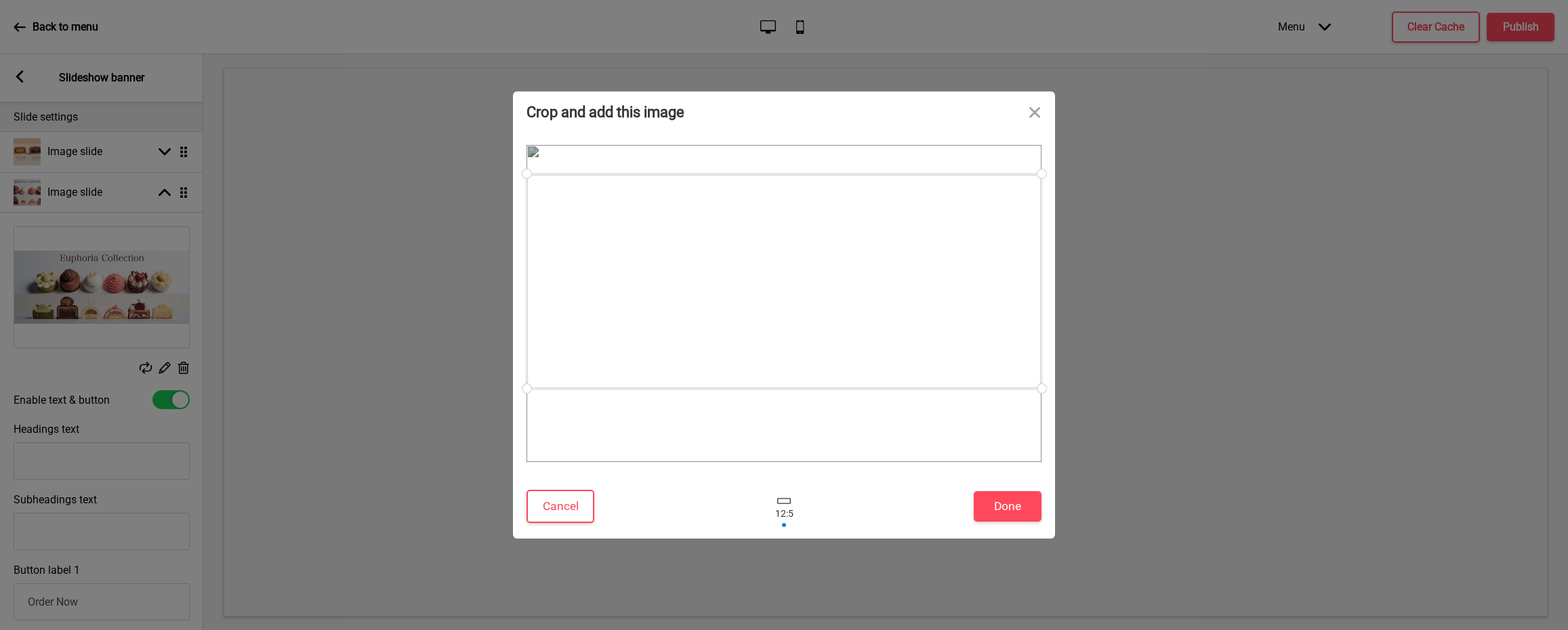
drag, startPoint x: 951, startPoint y: 317, endPoint x: 956, endPoint y: 296, distance: 21.6
click at [956, 296] on div at bounding box center [784, 281] width 515 height 215
drag, startPoint x: 1037, startPoint y: 389, endPoint x: 1000, endPoint y: 365, distance: 44.1
click at [1000, 365] on div at bounding box center [1001, 371] width 24 height 24
drag, startPoint x: 526, startPoint y: 374, endPoint x: 557, endPoint y: 371, distance: 31.1
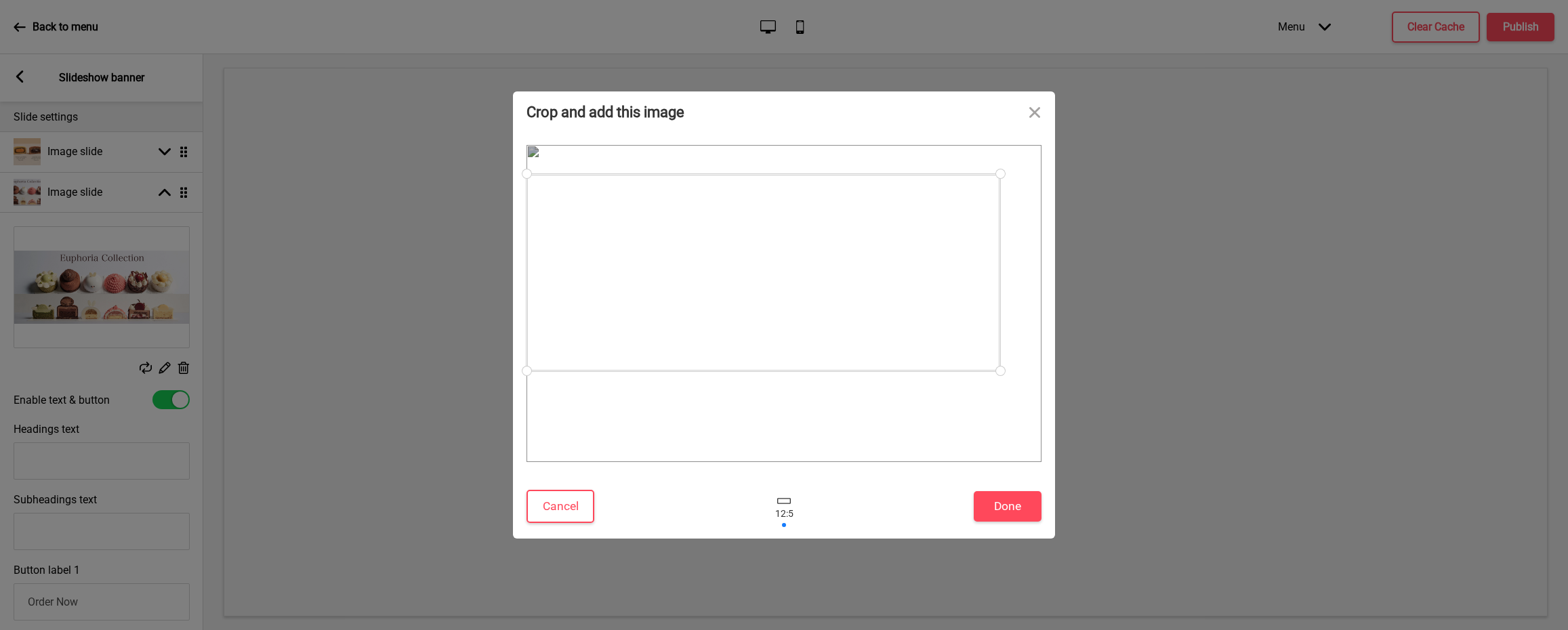
click at [557, 371] on div at bounding box center [784, 303] width 515 height 317
drag, startPoint x: 527, startPoint y: 365, endPoint x: 597, endPoint y: 353, distance: 71.0
click at [598, 353] on div at bounding box center [784, 303] width 515 height 317
drag, startPoint x: 859, startPoint y: 264, endPoint x: 865, endPoint y: 271, distance: 9.2
click at [865, 271] on div at bounding box center [790, 271] width 431 height 179
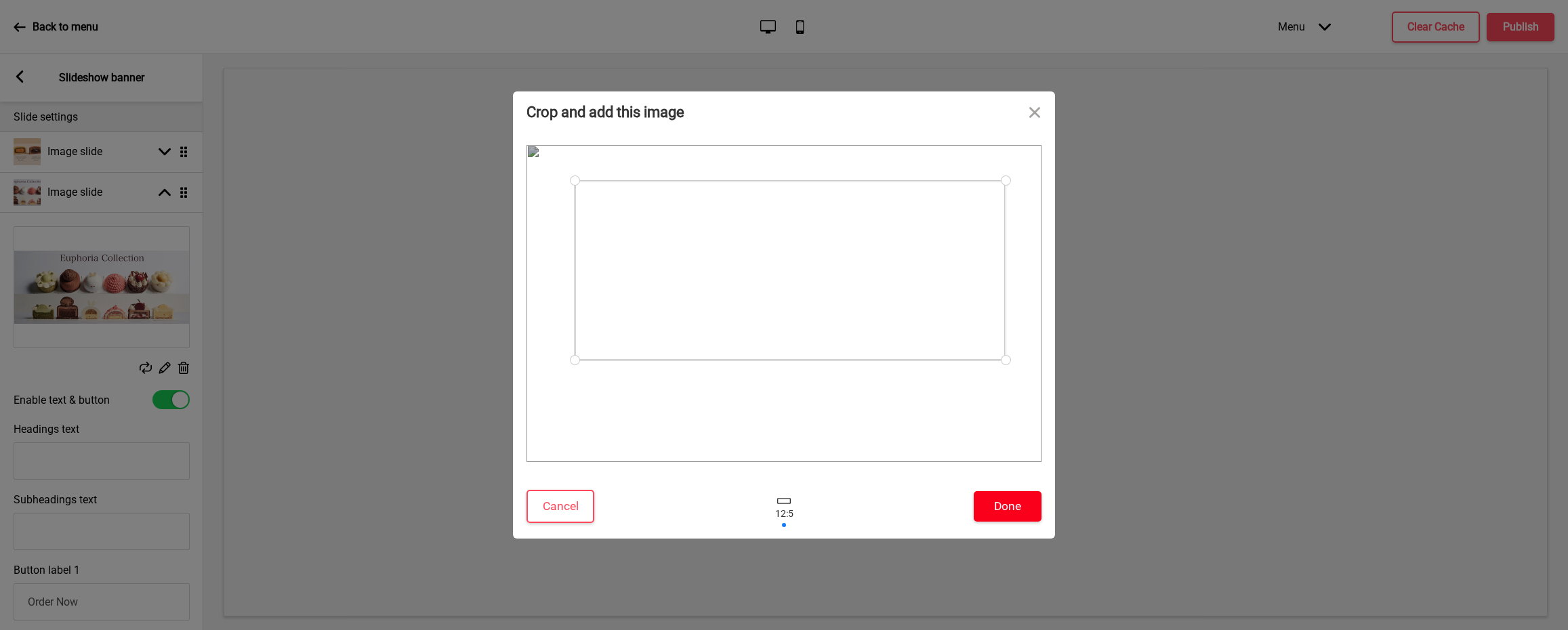
click at [1012, 512] on button "Done" at bounding box center [1007, 506] width 68 height 30
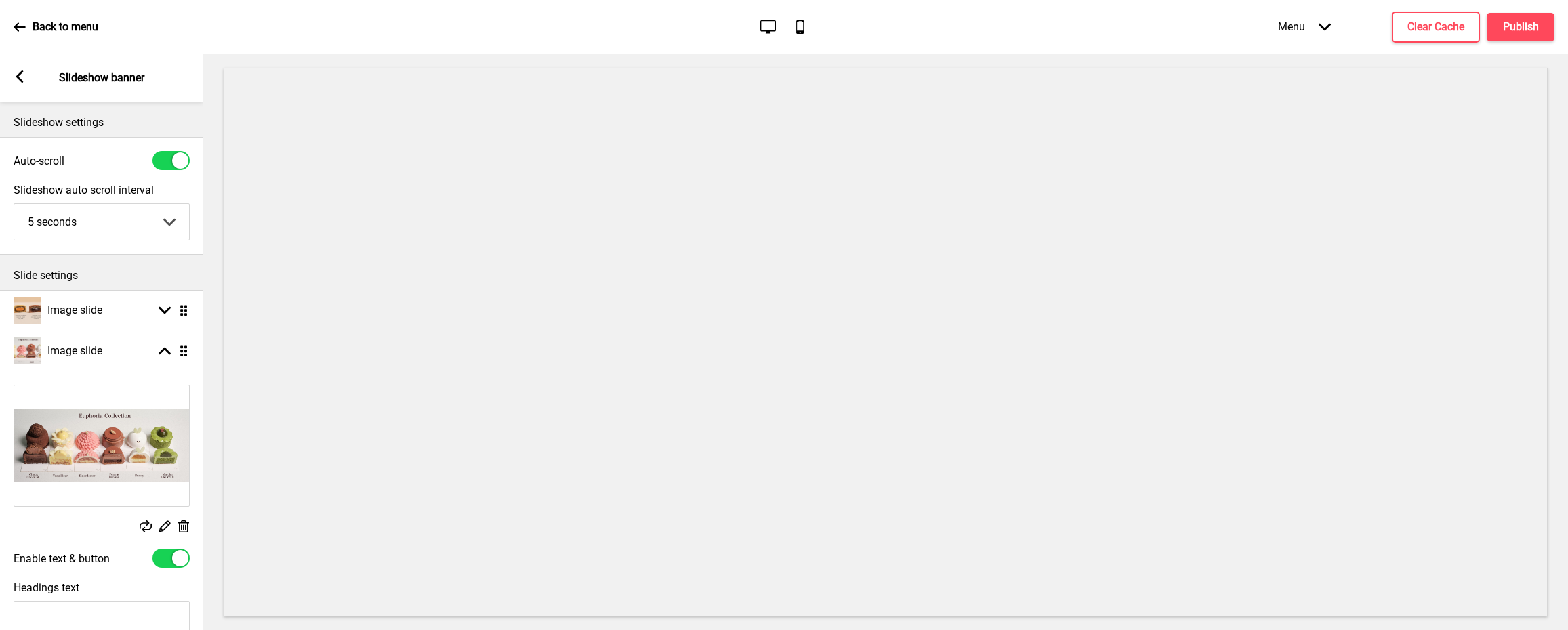
scroll to position [0, 0]
select select "right"
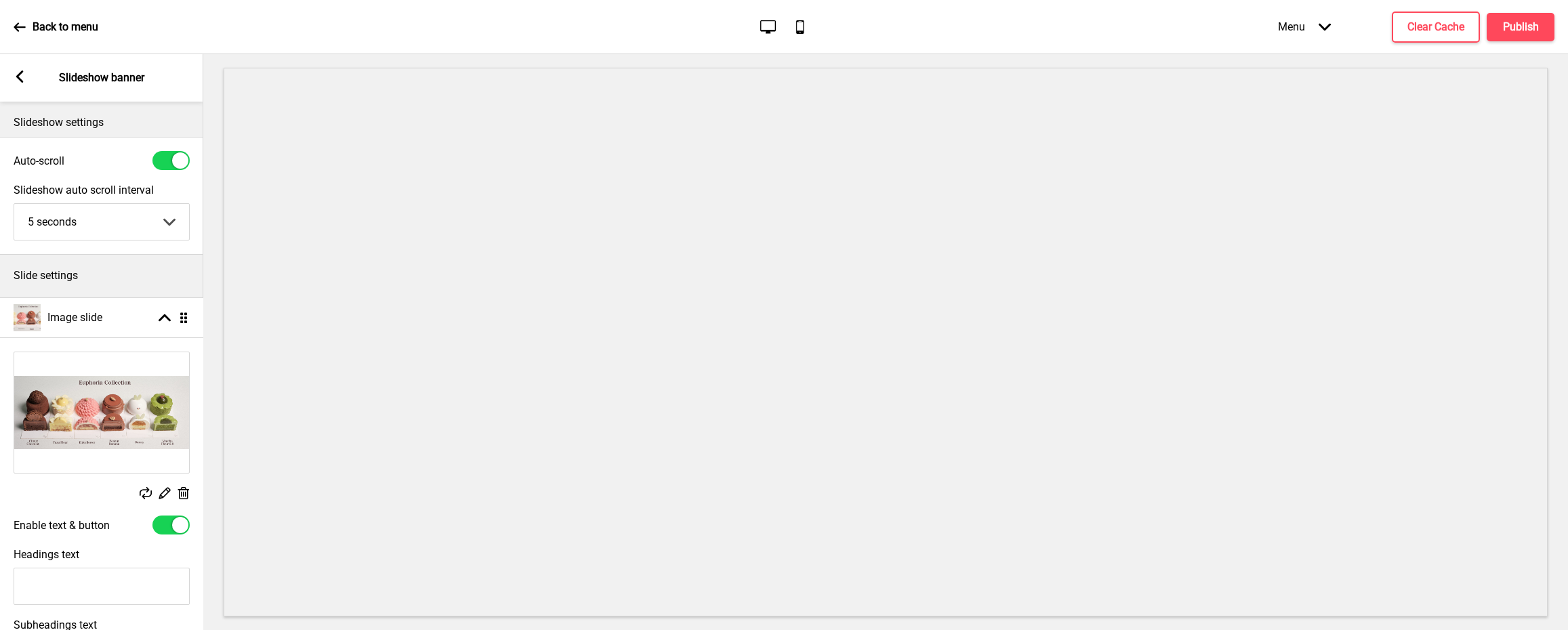
drag, startPoint x: 182, startPoint y: 355, endPoint x: 180, endPoint y: 317, distance: 38.1
select select "right"
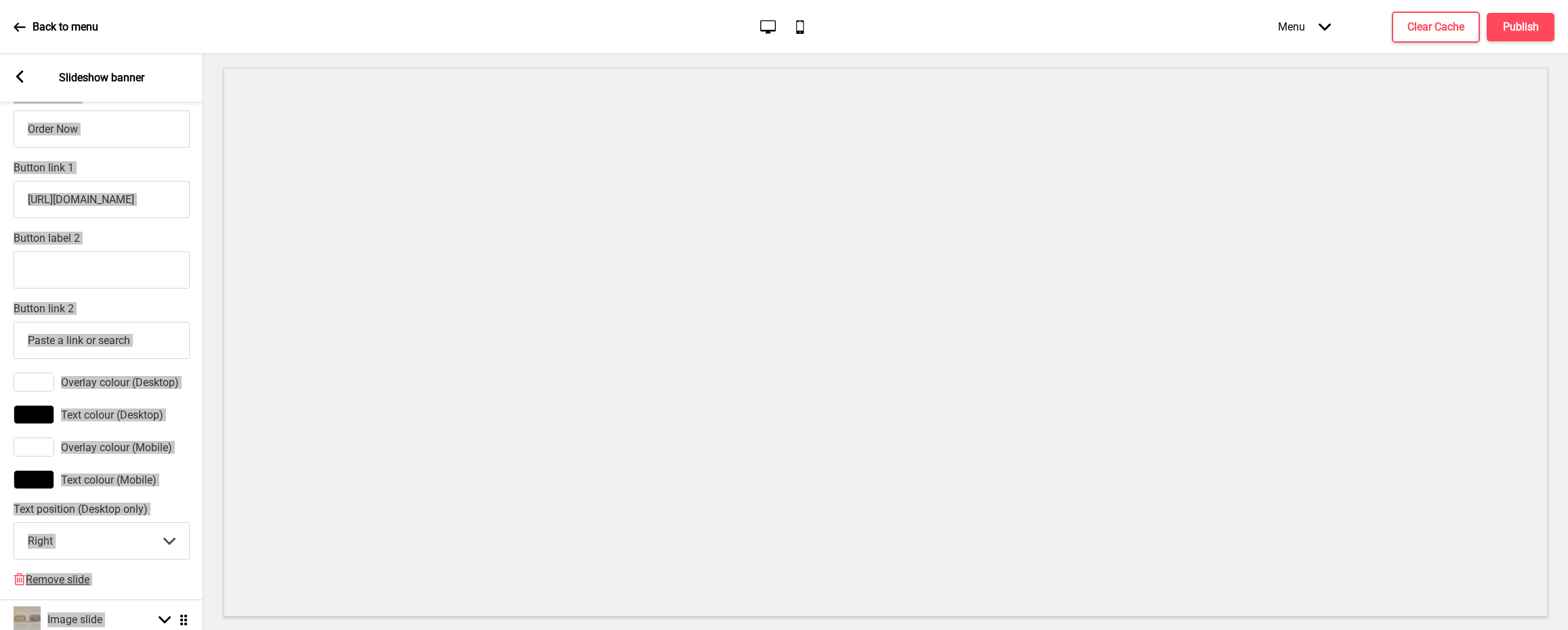
scroll to position [845, 0]
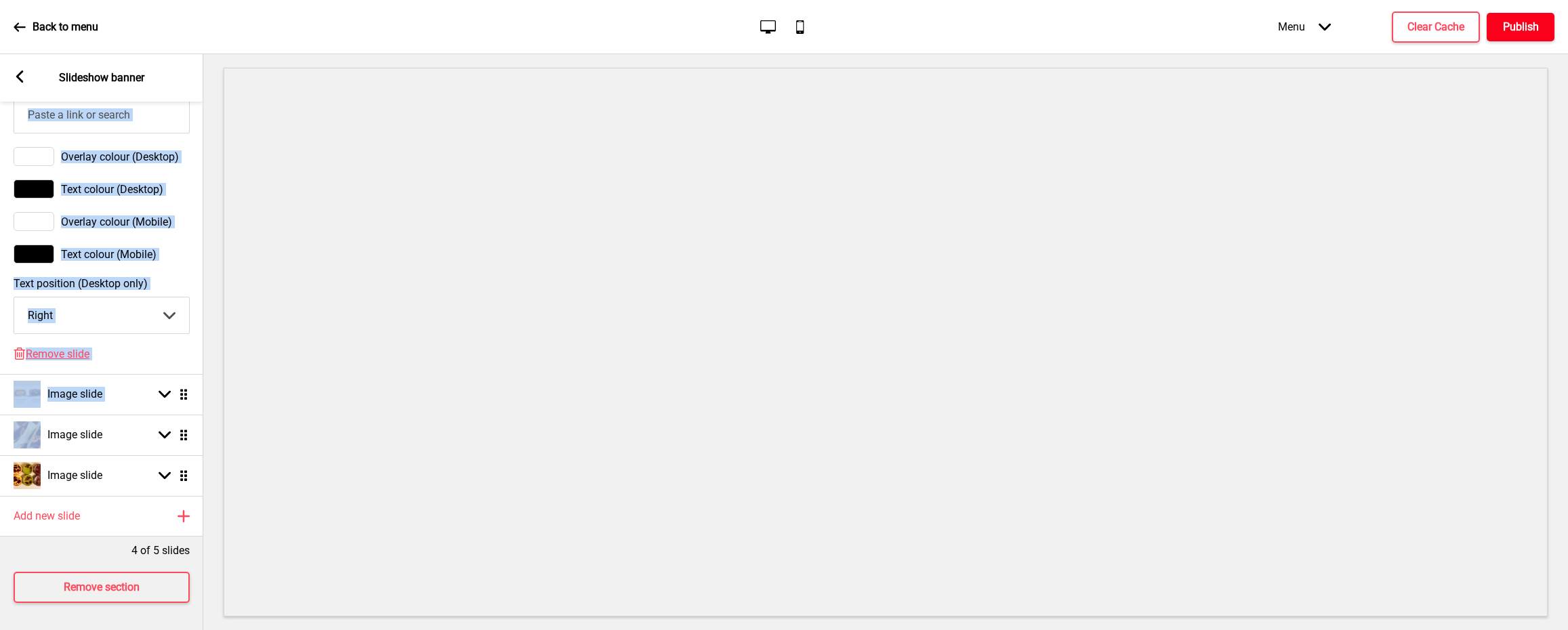
click at [1539, 33] on h4 "Publish" at bounding box center [1521, 27] width 36 height 15
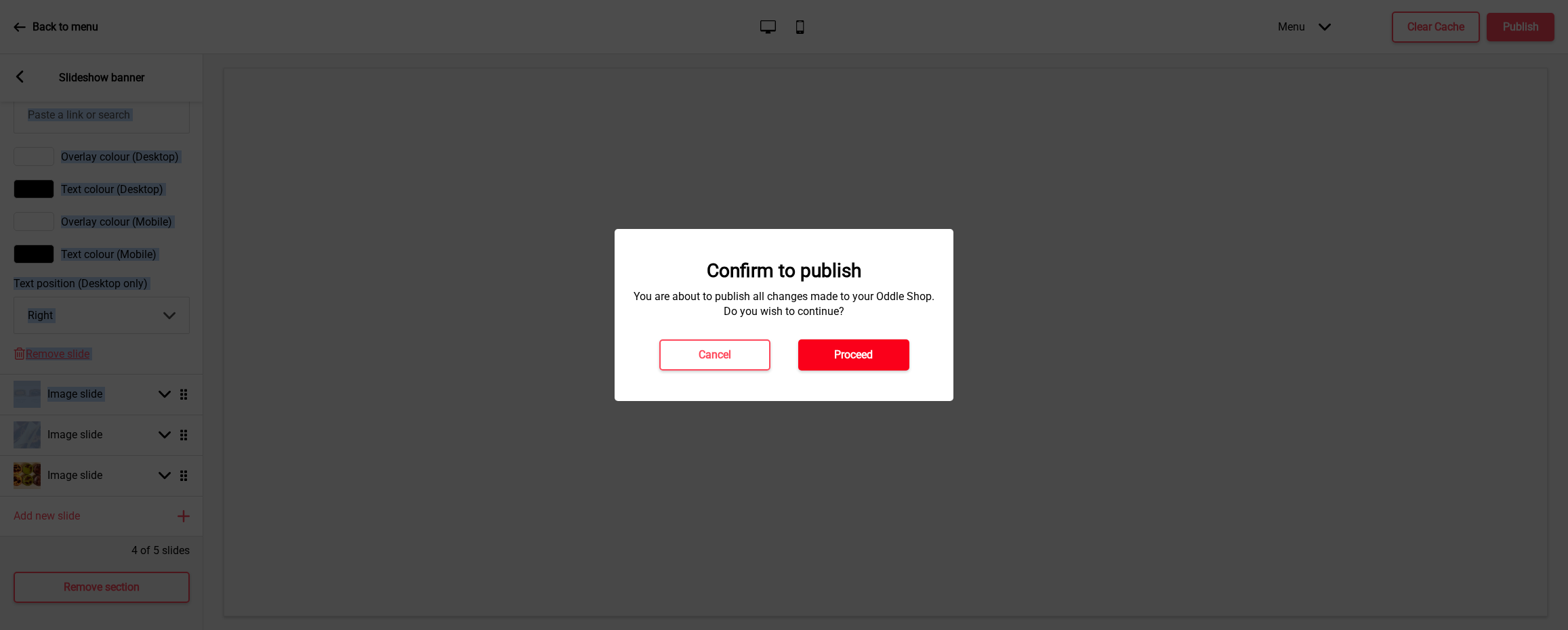
click at [854, 353] on h4 "Proceed" at bounding box center [853, 354] width 39 height 15
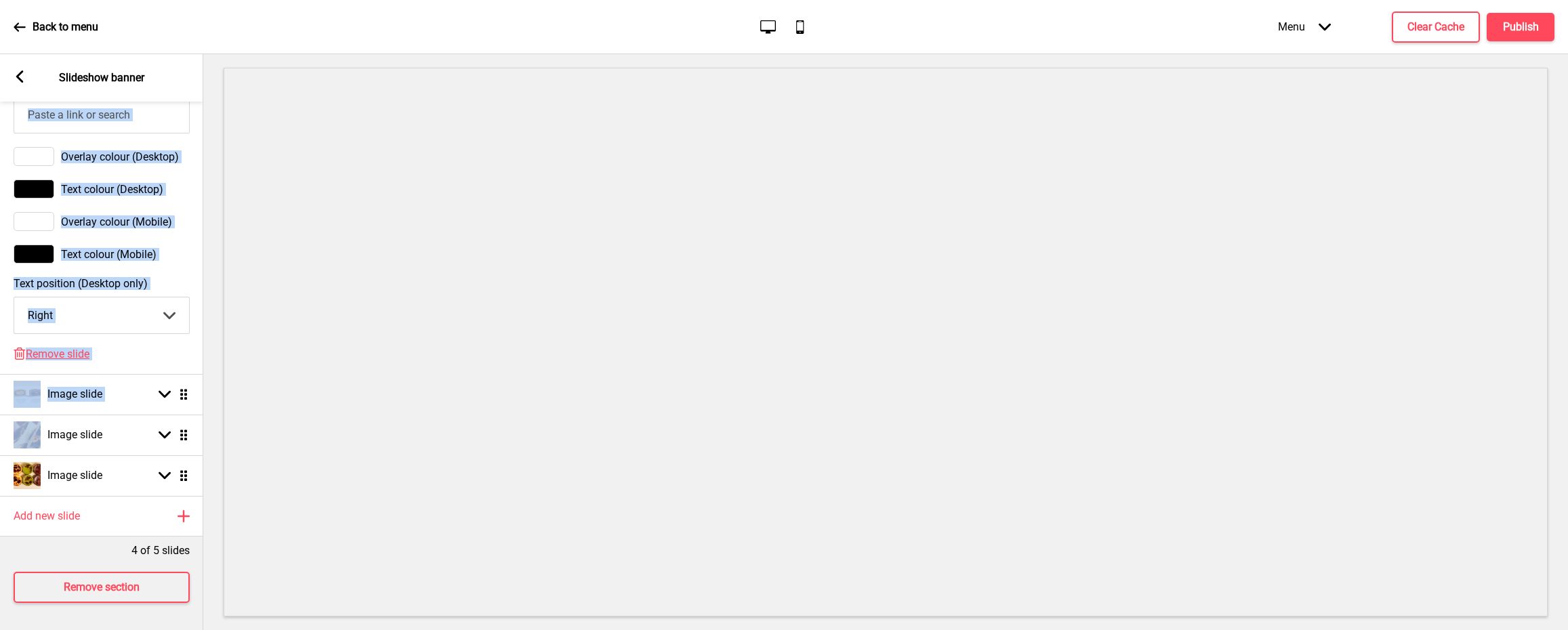
click at [76, 26] on p "Back to menu" at bounding box center [66, 27] width 66 height 15
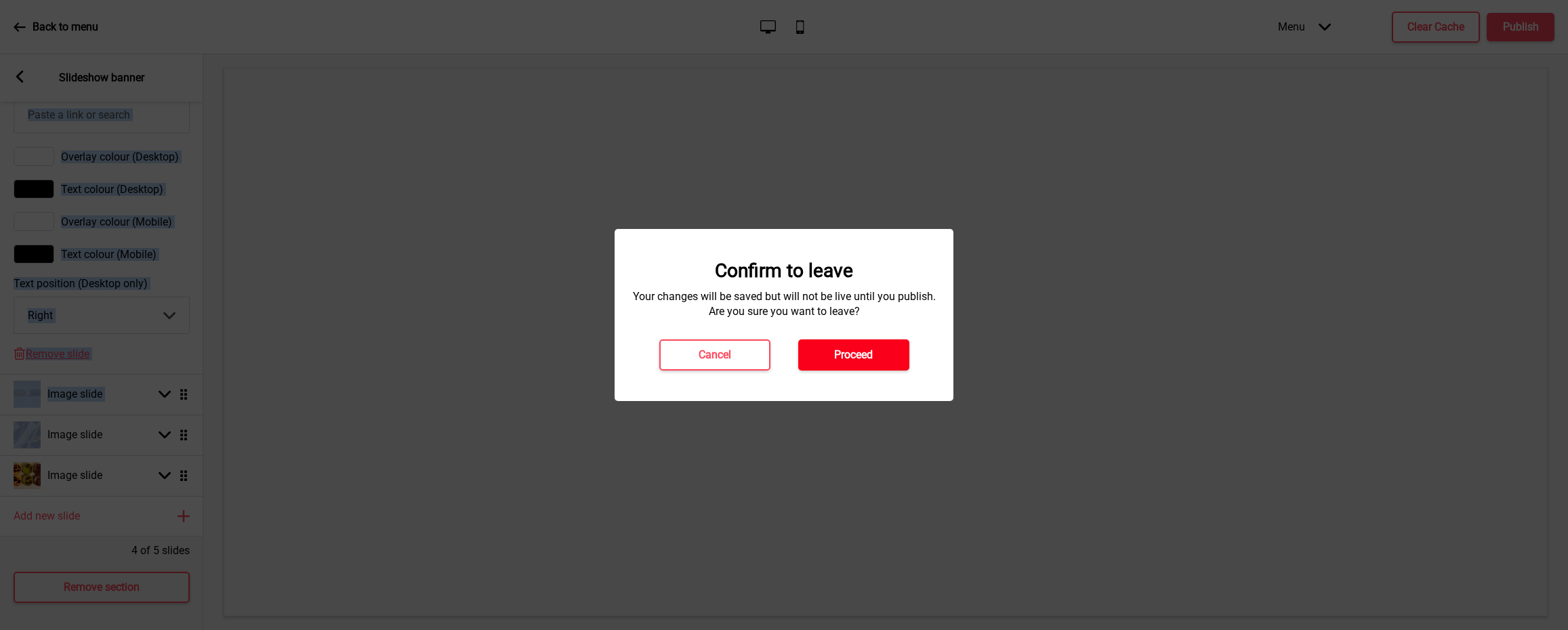
click at [856, 353] on h4 "Proceed" at bounding box center [853, 354] width 39 height 15
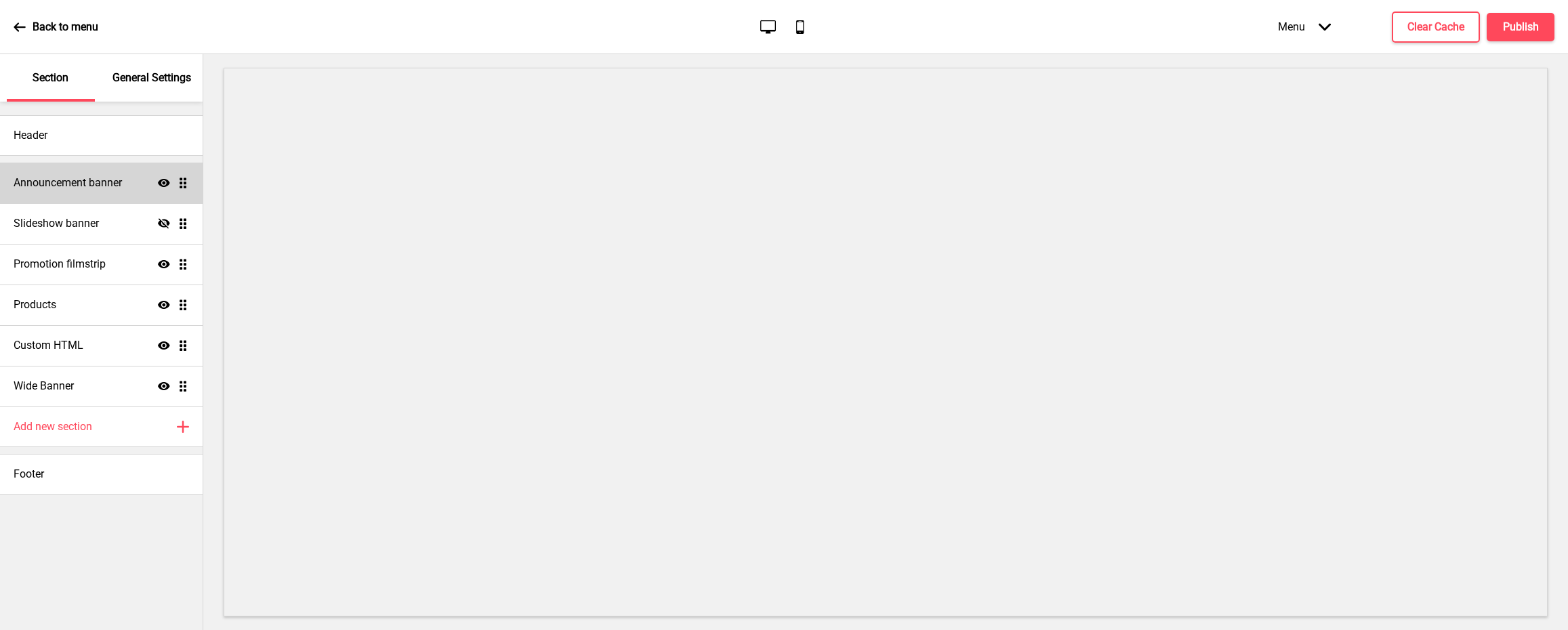
click at [122, 190] on h4 "Announcement banner" at bounding box center [68, 183] width 109 height 15
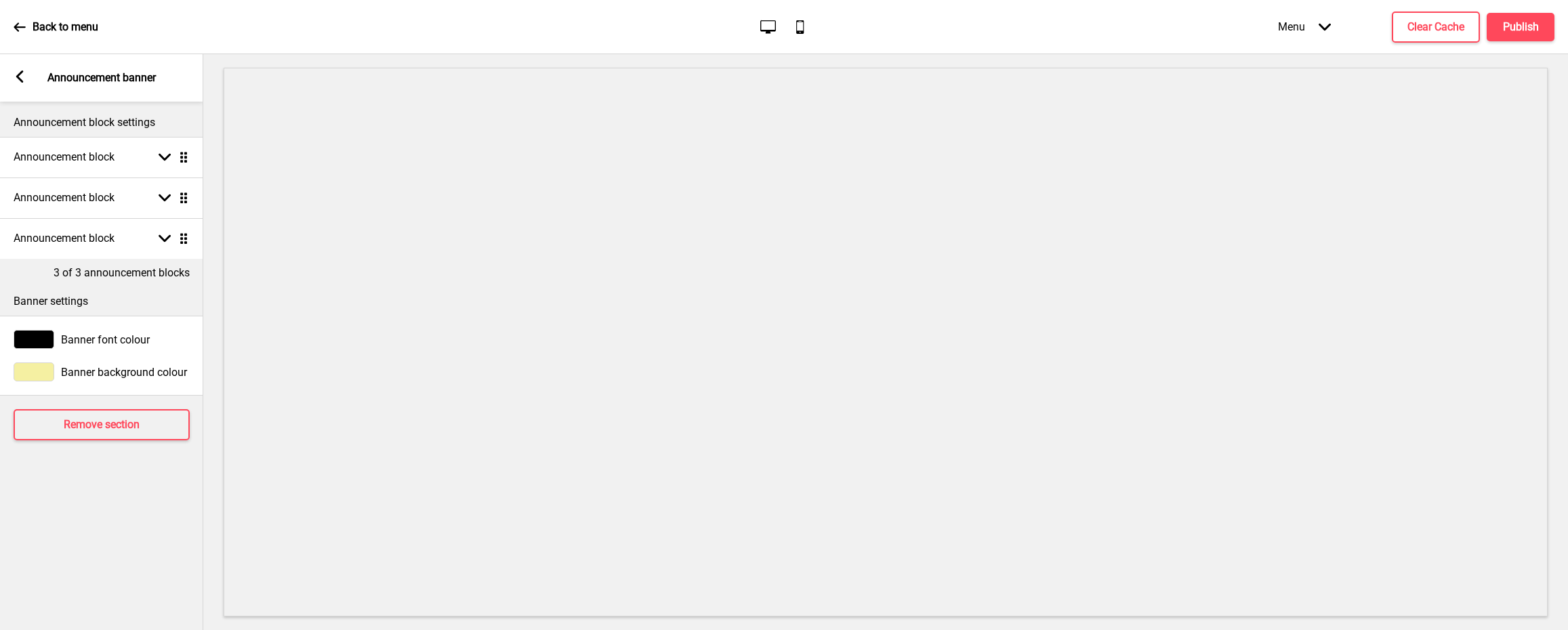
click at [17, 90] on div "Arrow left Announcement banner" at bounding box center [102, 78] width 204 height 47
click at [21, 78] on g at bounding box center [20, 77] width 12 height 12
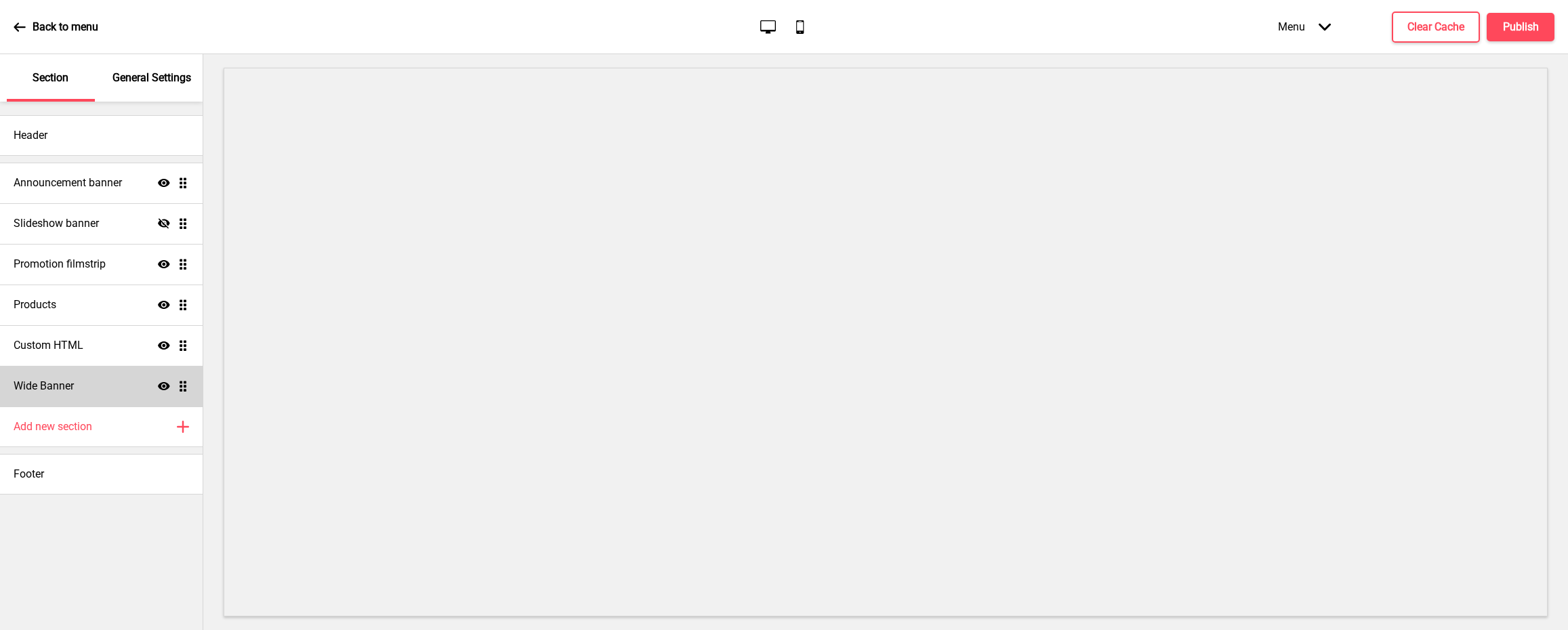
click at [95, 382] on div "Wide Banner Show Drag" at bounding box center [101, 385] width 203 height 41
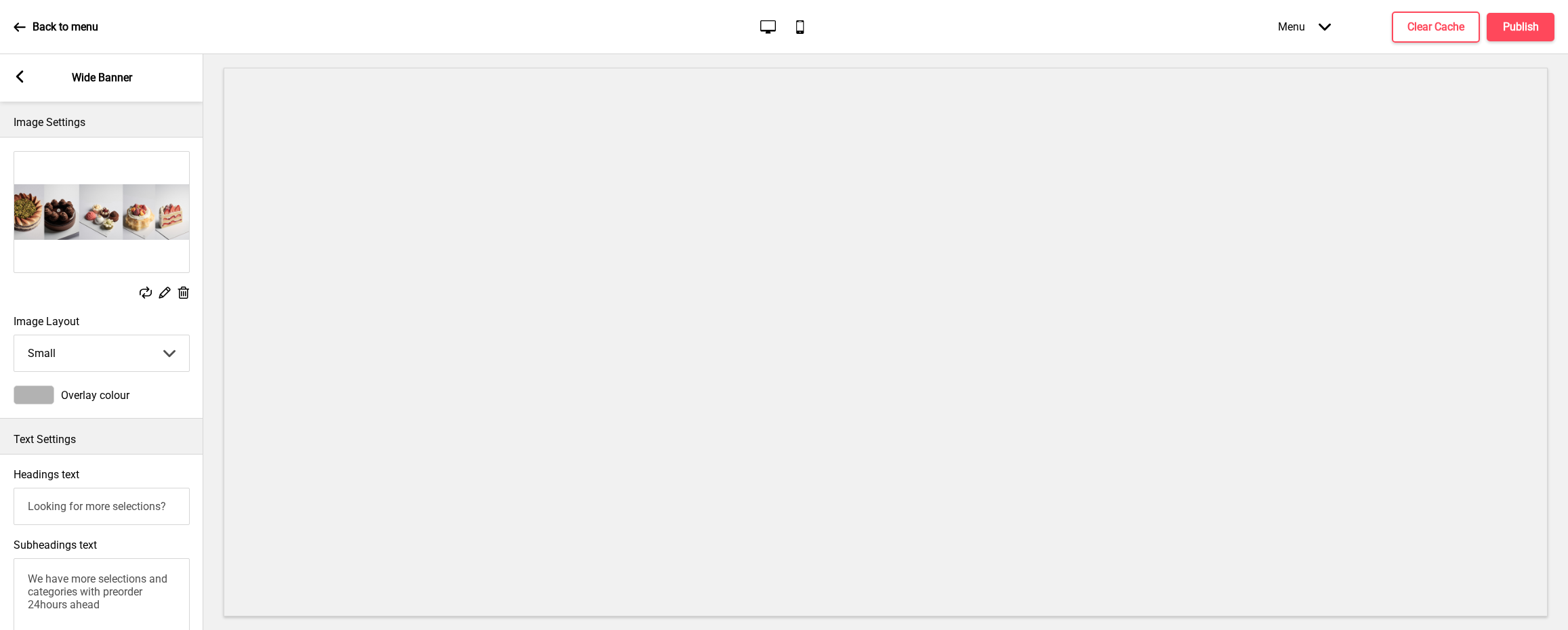
click at [27, 74] on div "Arrow left Wide Banner" at bounding box center [102, 78] width 204 height 47
click at [19, 74] on icon at bounding box center [20, 77] width 8 height 12
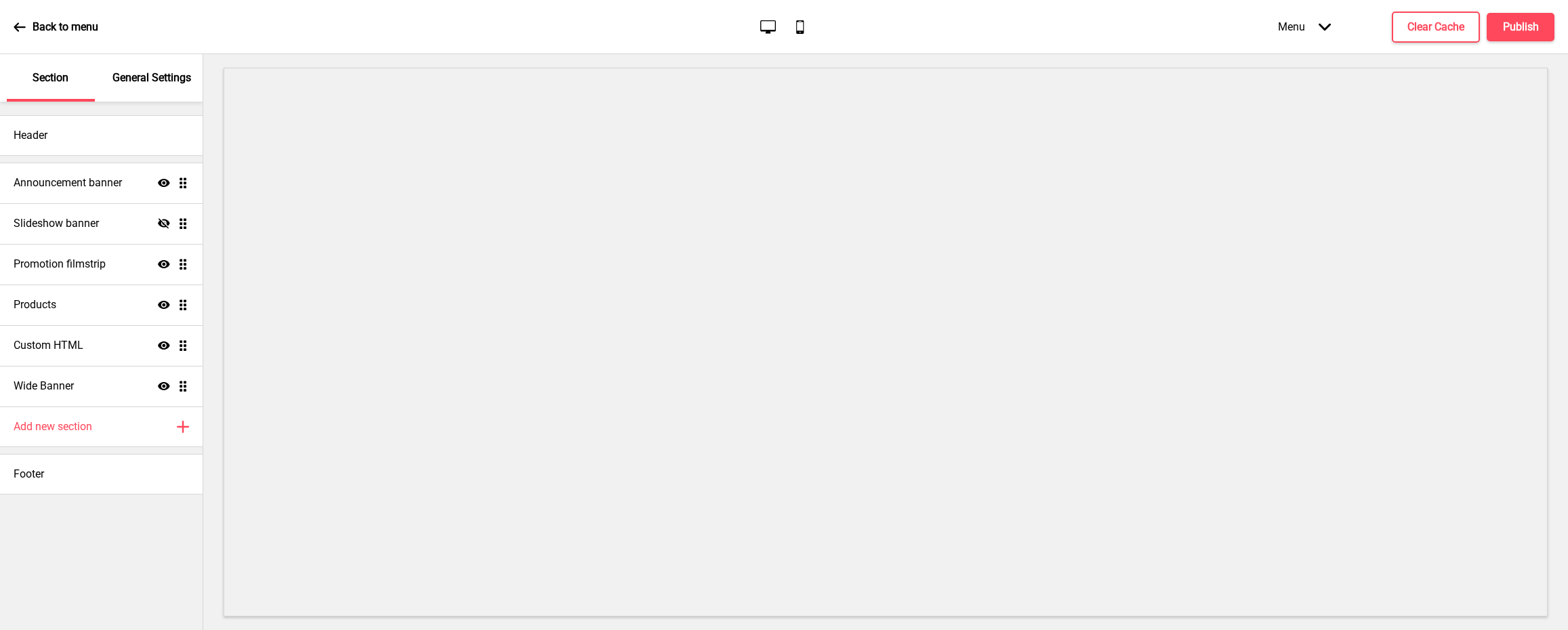
click at [55, 27] on p "Back to menu" at bounding box center [66, 27] width 66 height 15
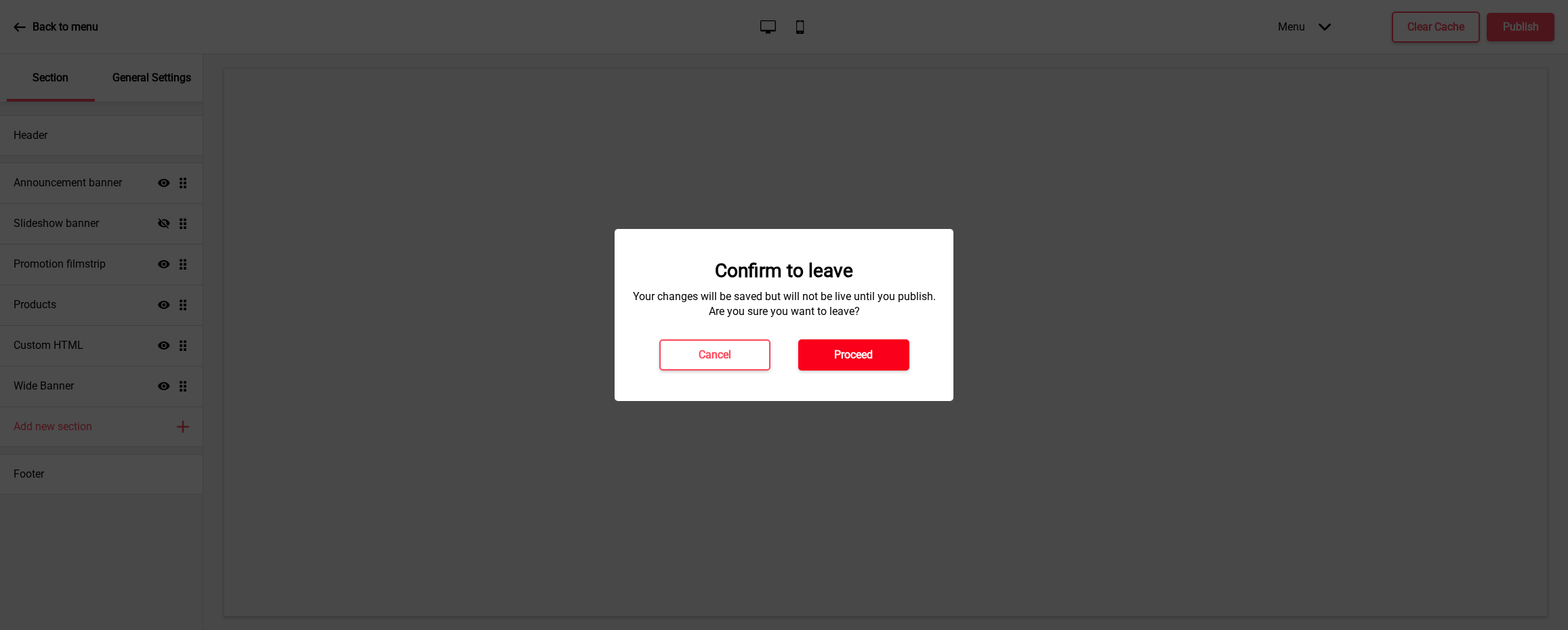
click at [903, 365] on button "Proceed" at bounding box center [854, 355] width 111 height 31
